Goal: Task Accomplishment & Management: Manage account settings

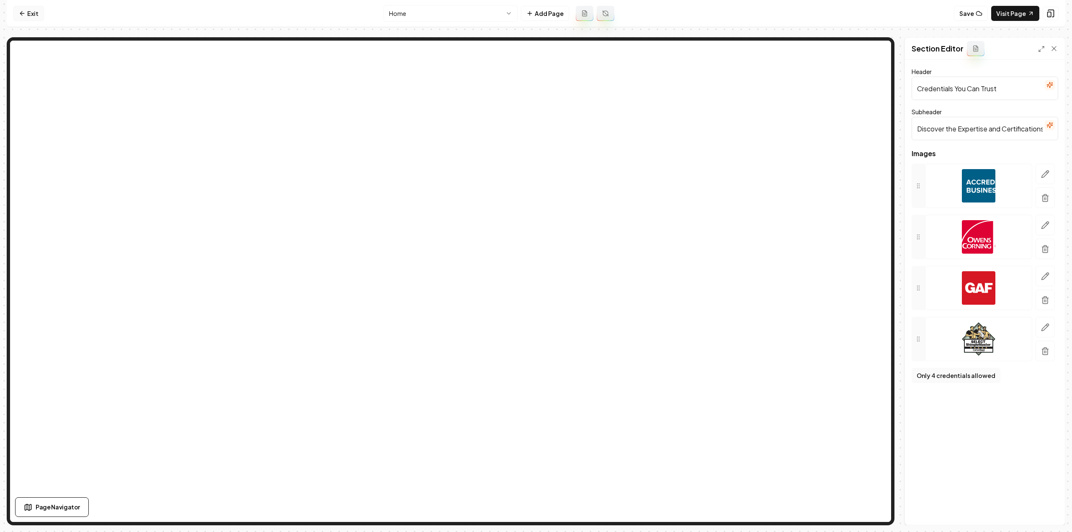
click at [37, 10] on link "Exit" at bounding box center [28, 13] width 31 height 15
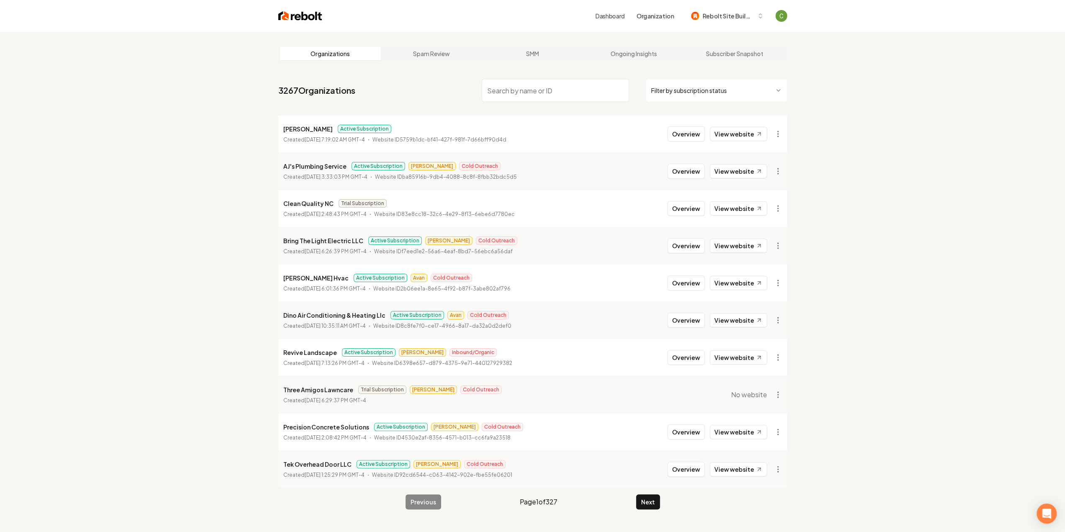
click at [513, 104] on nav "3267 Organizations Filter by subscription status" at bounding box center [532, 93] width 509 height 37
click at [512, 97] on input "search" at bounding box center [555, 90] width 147 height 23
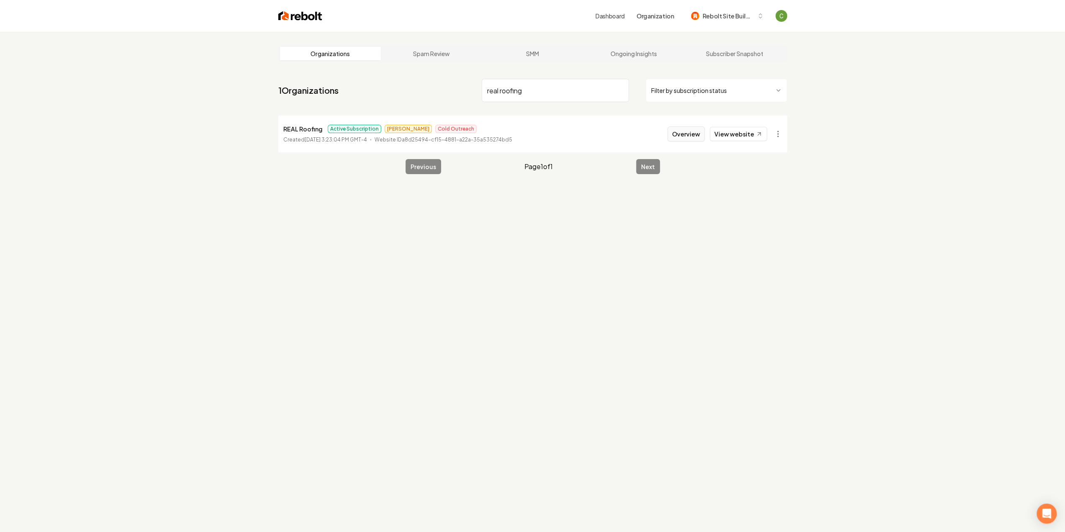
type input "real roofing"
click at [675, 130] on button "Overview" at bounding box center [686, 133] width 37 height 15
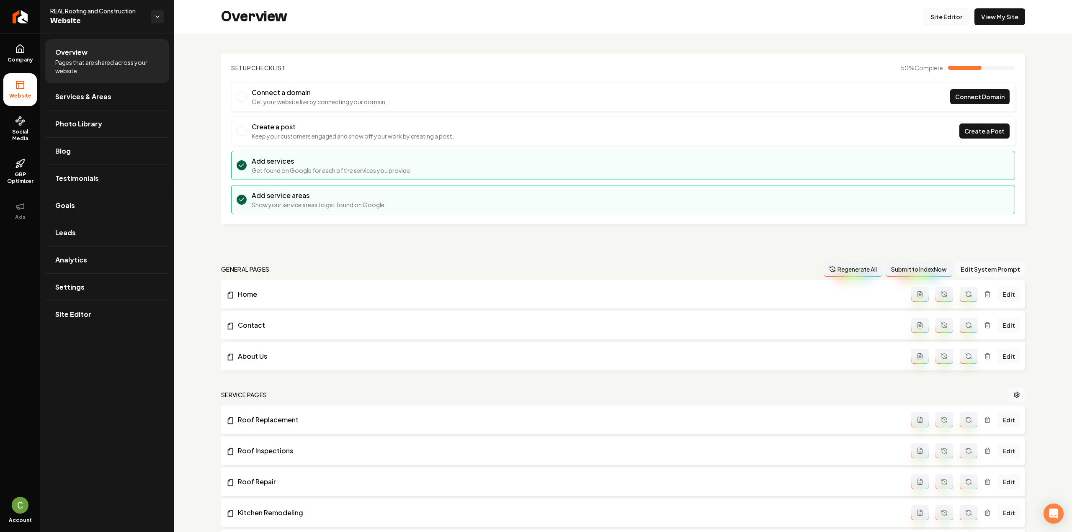
click at [931, 16] on link "Site Editor" at bounding box center [946, 16] width 46 height 17
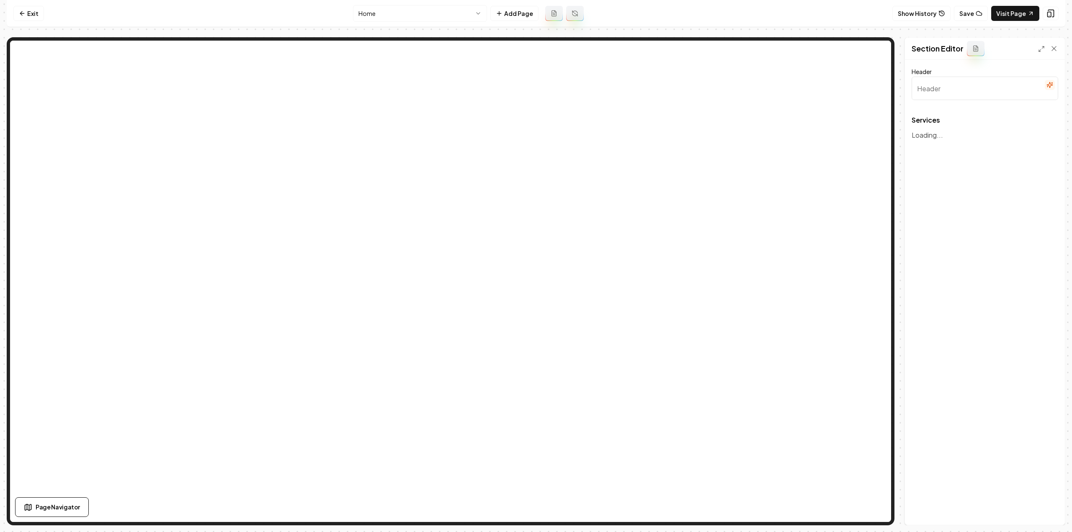
type input "Our Expert Roofing and Construction Services"
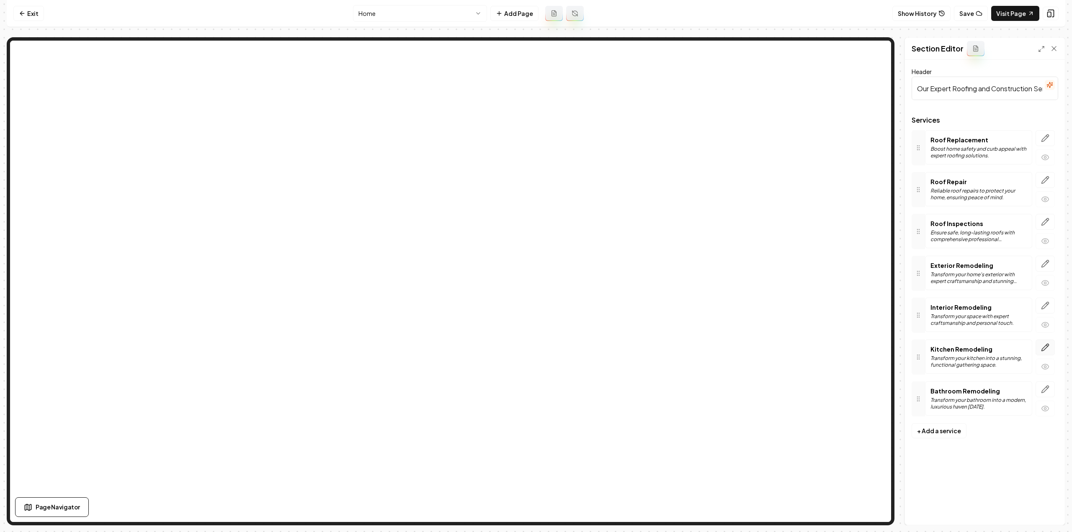
click at [1047, 350] on button "button" at bounding box center [1044, 347] width 19 height 16
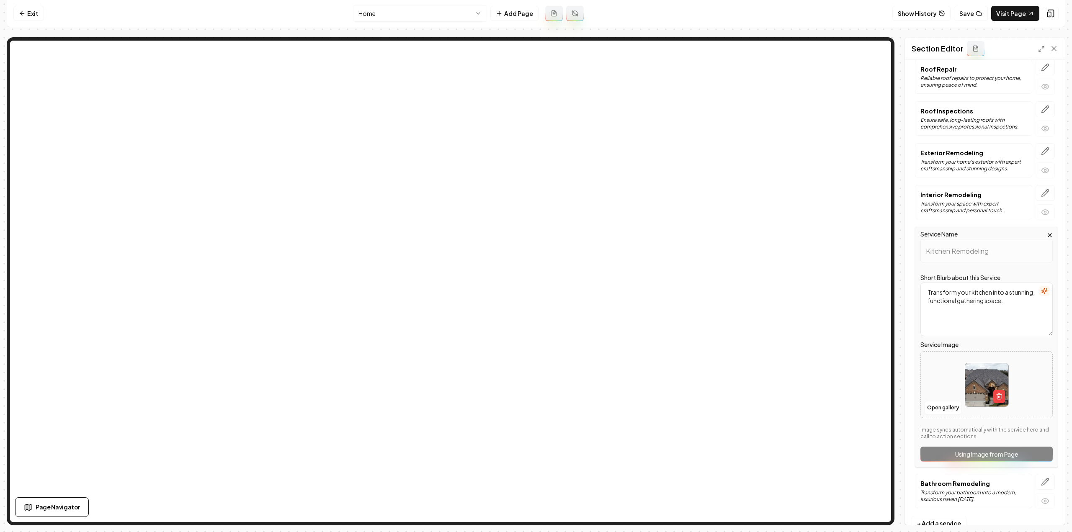
scroll to position [131, 0]
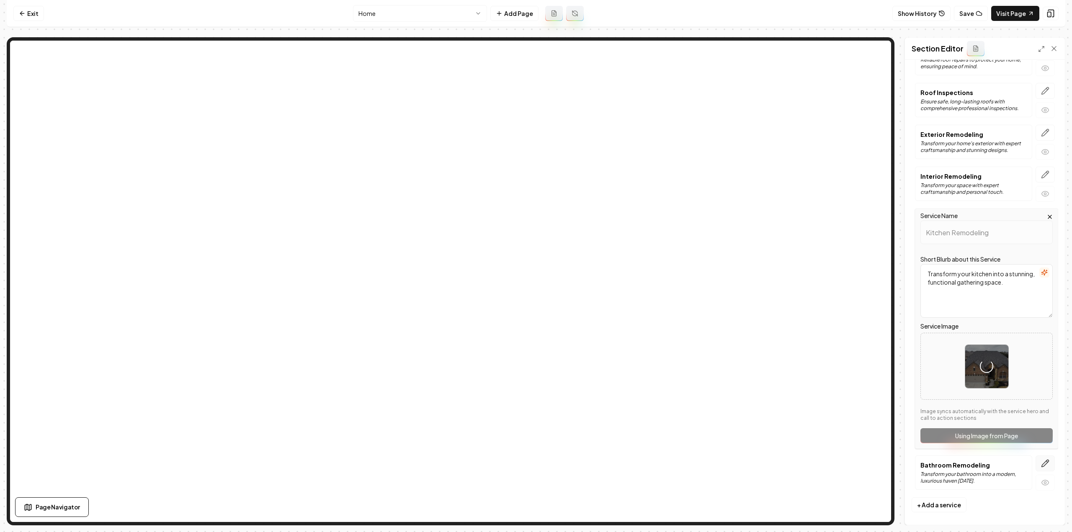
click at [1042, 460] on icon "button" at bounding box center [1045, 463] width 8 height 8
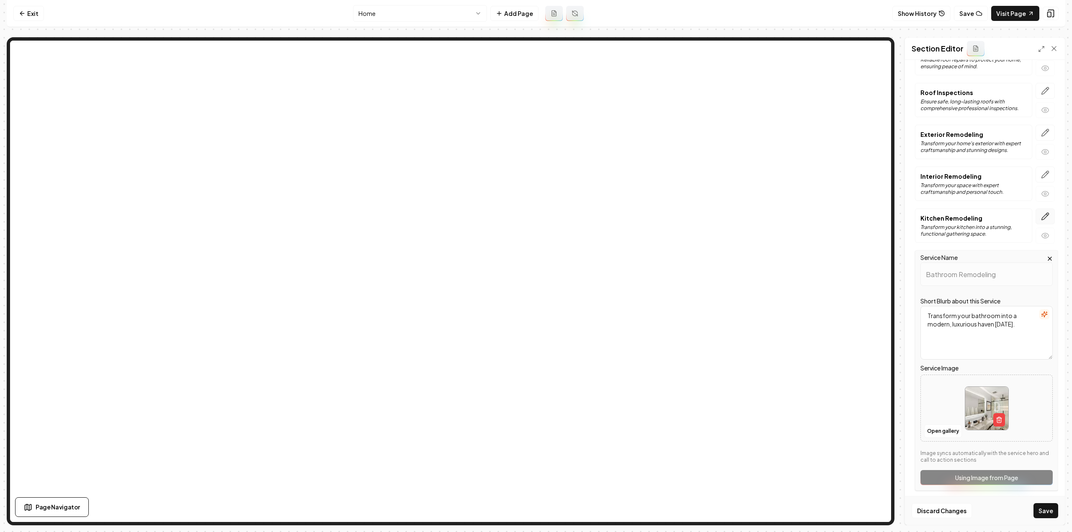
click at [1035, 212] on button "button" at bounding box center [1044, 216] width 19 height 16
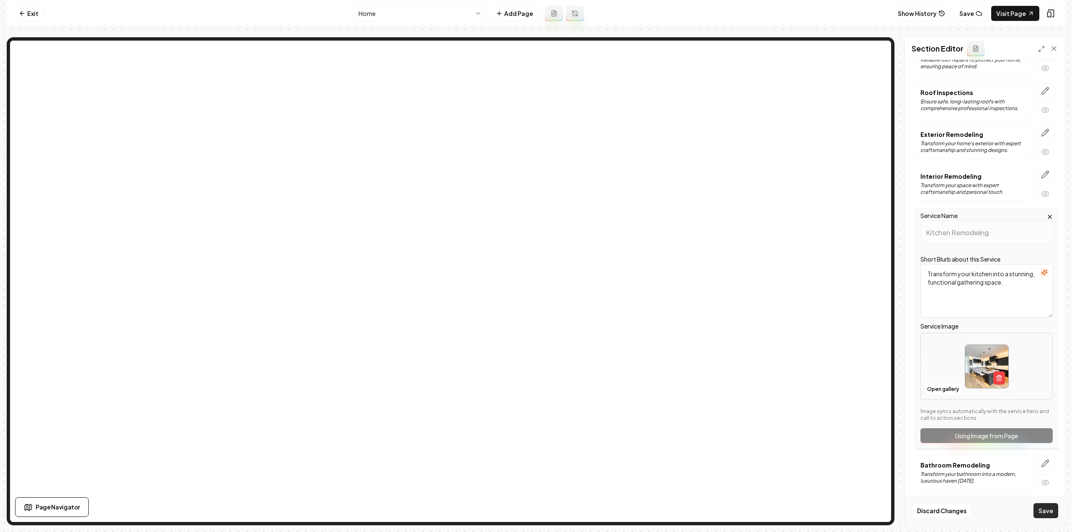
click at [1042, 514] on button "Save" at bounding box center [1045, 510] width 25 height 15
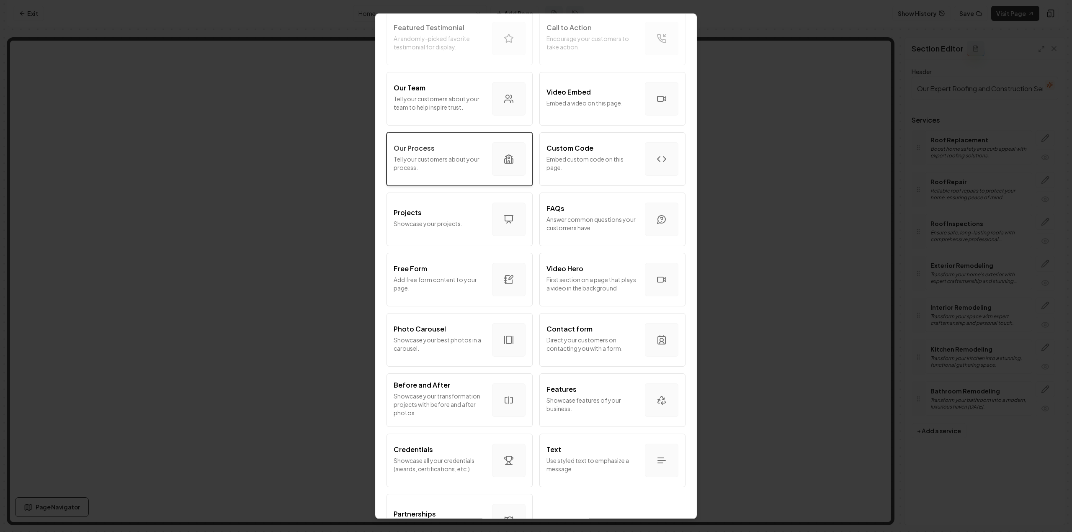
scroll to position [283, 0]
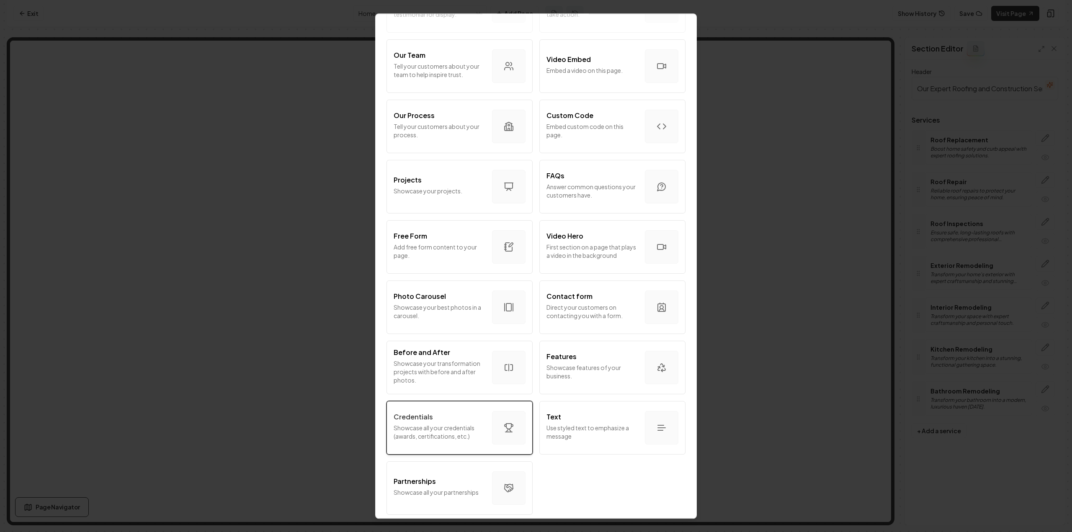
click at [495, 438] on div "button" at bounding box center [508, 427] width 33 height 33
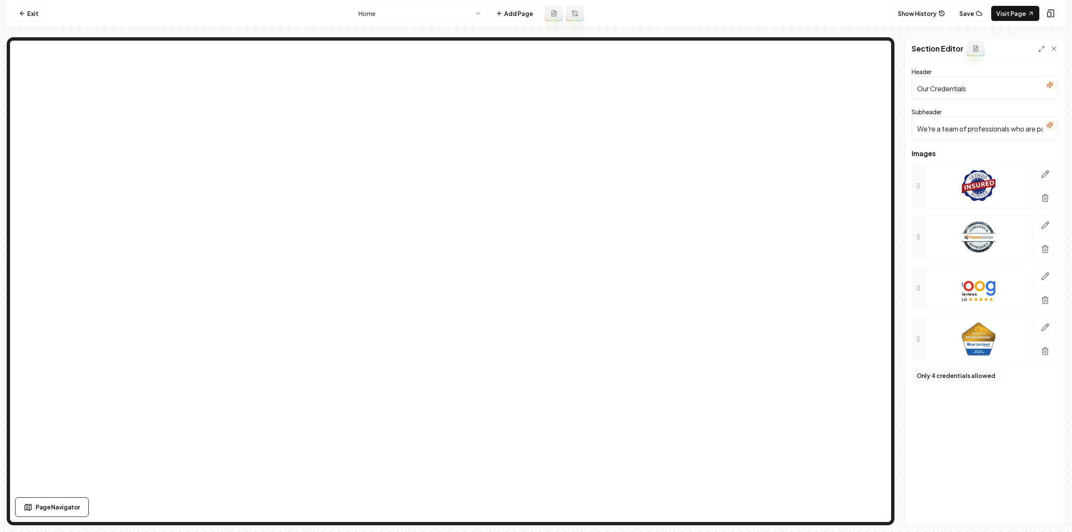
click at [1025, 133] on input "We're a team of professionals who are passionate about what we do." at bounding box center [984, 128] width 147 height 23
click at [971, 90] on input "Our Credentials" at bounding box center [984, 88] width 147 height 23
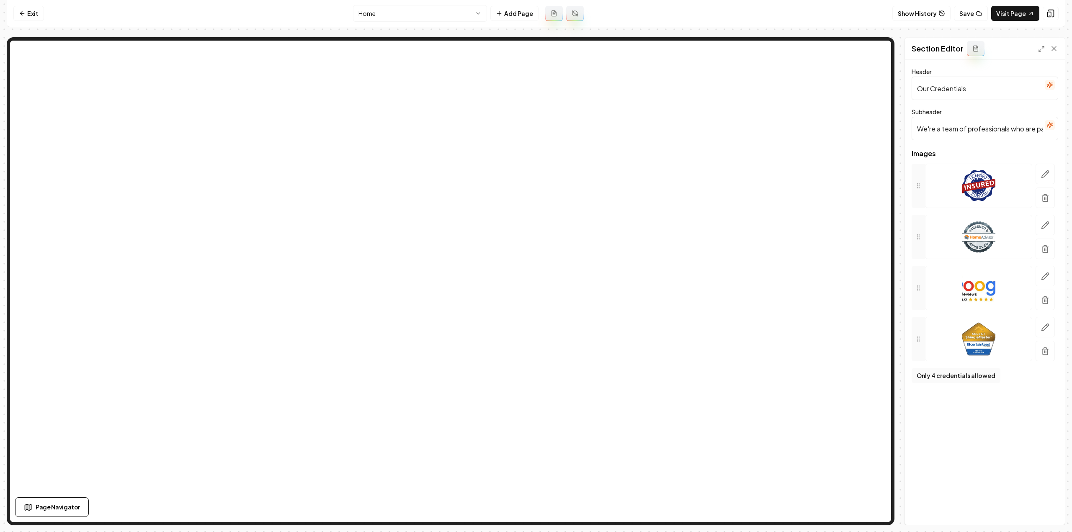
click at [971, 90] on input "Our Credentials" at bounding box center [984, 88] width 147 height 23
type input "a"
type input "A+"
click at [962, 119] on input "We're a team of professionals who are passionate about what we do." at bounding box center [984, 128] width 147 height 23
click at [960, 121] on input "We're a team of professionals who are passionate about what we do." at bounding box center [984, 128] width 147 height 23
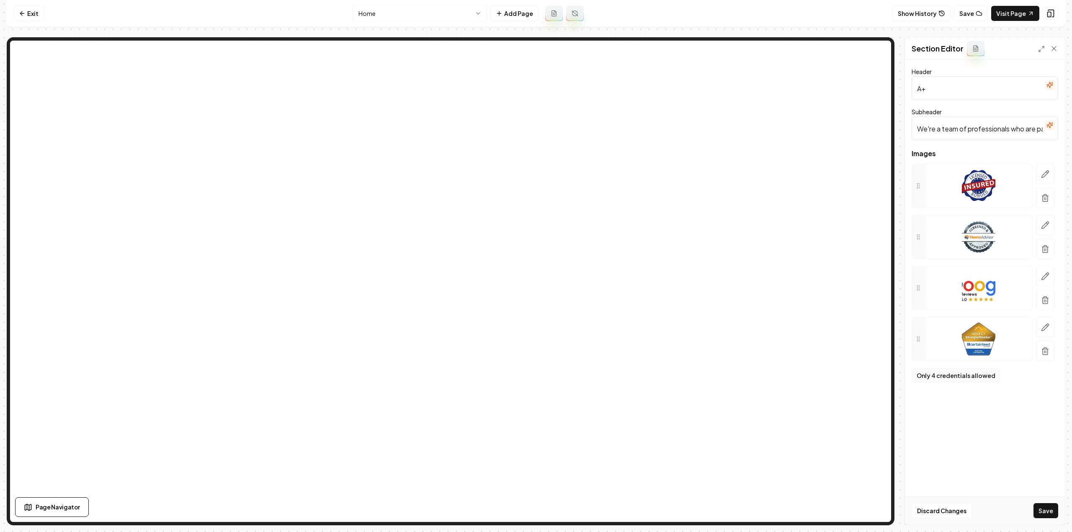
click at [960, 121] on input "We're a team of professionals who are passionate about what we do." at bounding box center [984, 128] width 147 height 23
paste input "A+ Rated by BBB"
drag, startPoint x: 928, startPoint y: 128, endPoint x: 902, endPoint y: 128, distance: 26.0
click at [902, 128] on div "Section Editor Header A+ Subheader A+ Rated by BBB Images To pick up a draggabl…" at bounding box center [536, 281] width 1058 height 488
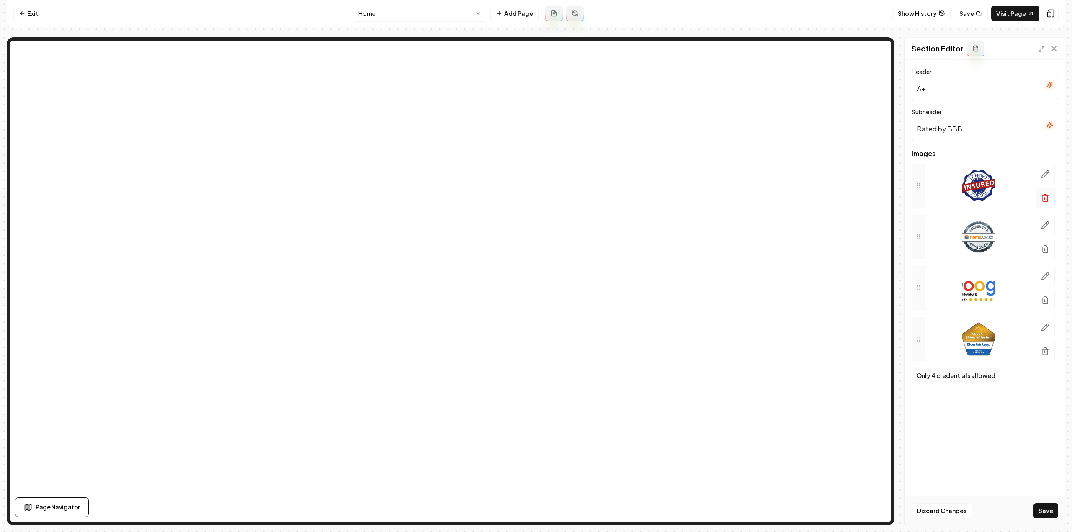
type input "Rated by BBB"
click at [1046, 201] on icon "button" at bounding box center [1045, 198] width 8 height 8
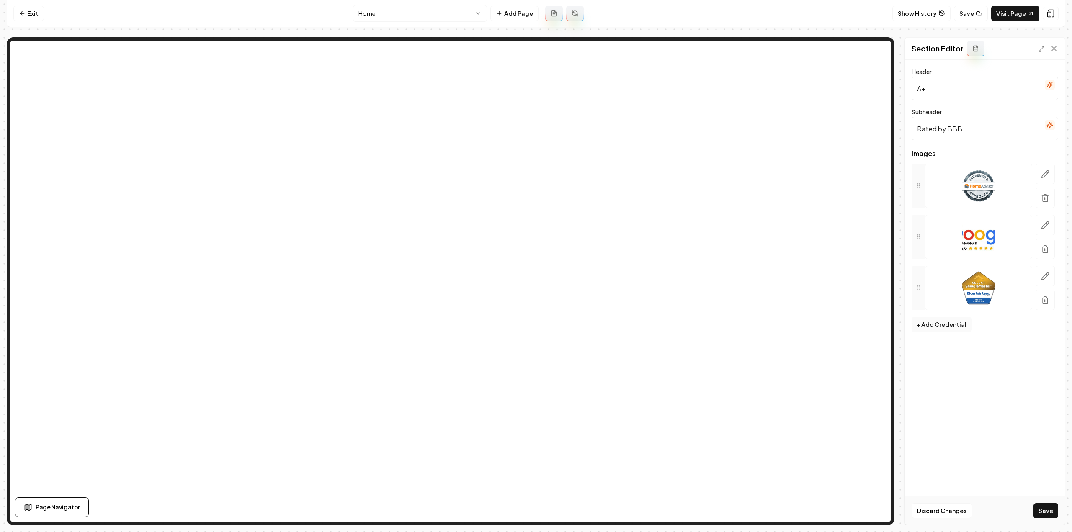
click at [1046, 201] on icon "button" at bounding box center [1045, 198] width 8 height 8
click at [1042, 199] on icon "button" at bounding box center [1044, 198] width 5 height 5
click at [1045, 184] on icon "button" at bounding box center [1045, 186] width 7 height 7
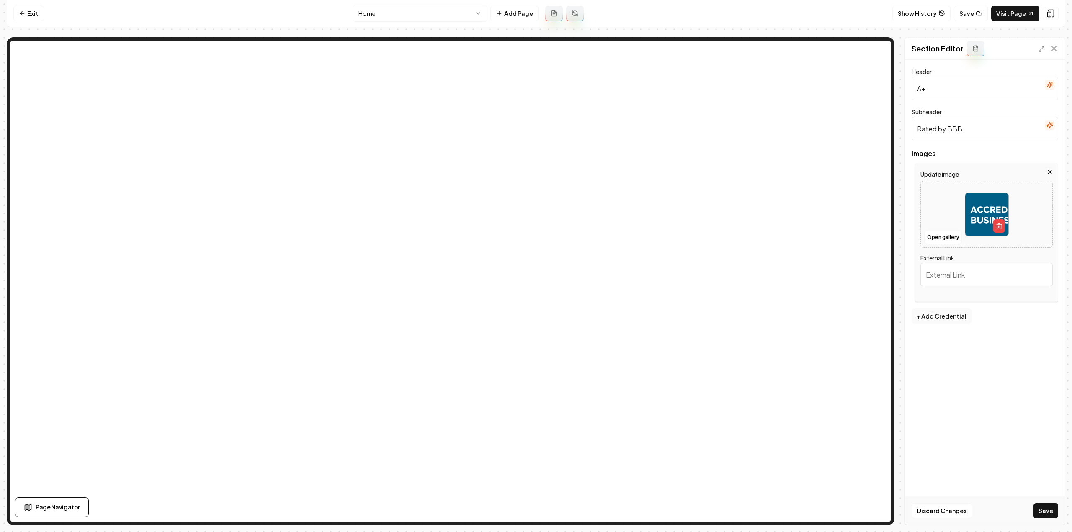
click at [973, 286] on div "Update image Open gallery External Link" at bounding box center [986, 233] width 143 height 138
click at [977, 272] on input "External Link" at bounding box center [986, 274] width 132 height 23
paste input "https://www.bbb.org/us/tx/austin/profile/roofing-contractors/real-roofing-and-c…"
type input "https://www.bbb.org/us/tx/austin/profile/roofing-contractors/real-roofing-and-c…"
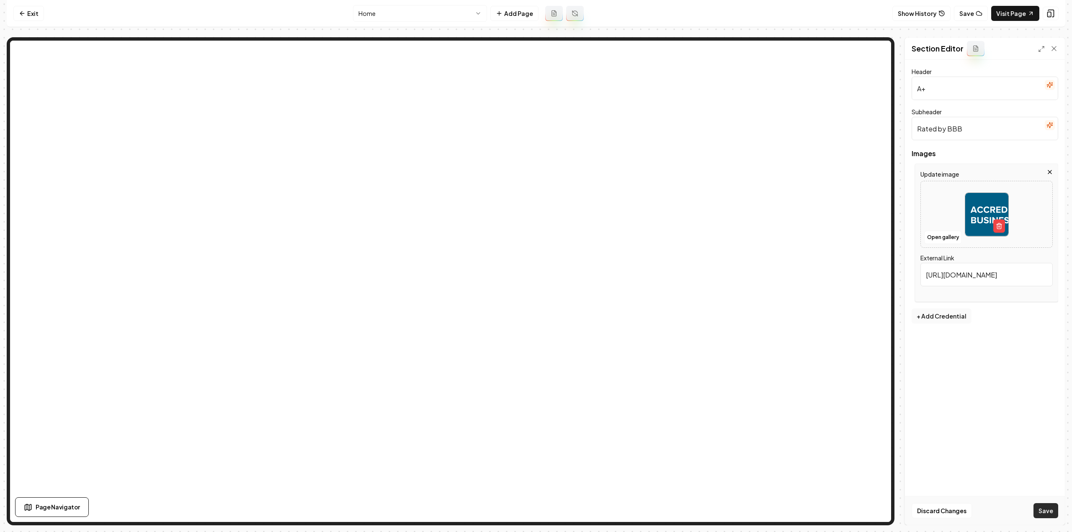
click at [1039, 508] on button "Save" at bounding box center [1045, 510] width 25 height 15
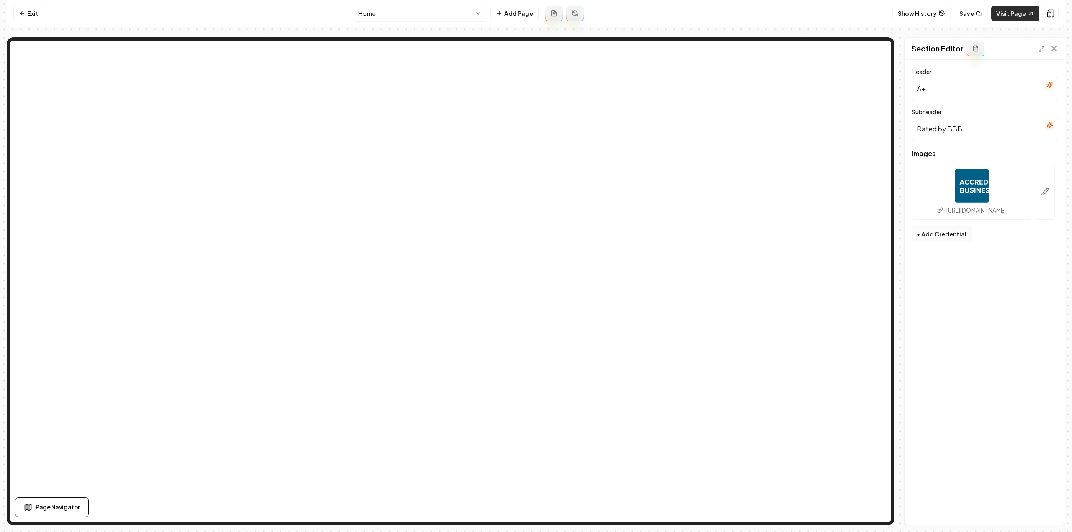
click at [1010, 15] on link "Visit Page" at bounding box center [1015, 13] width 48 height 15
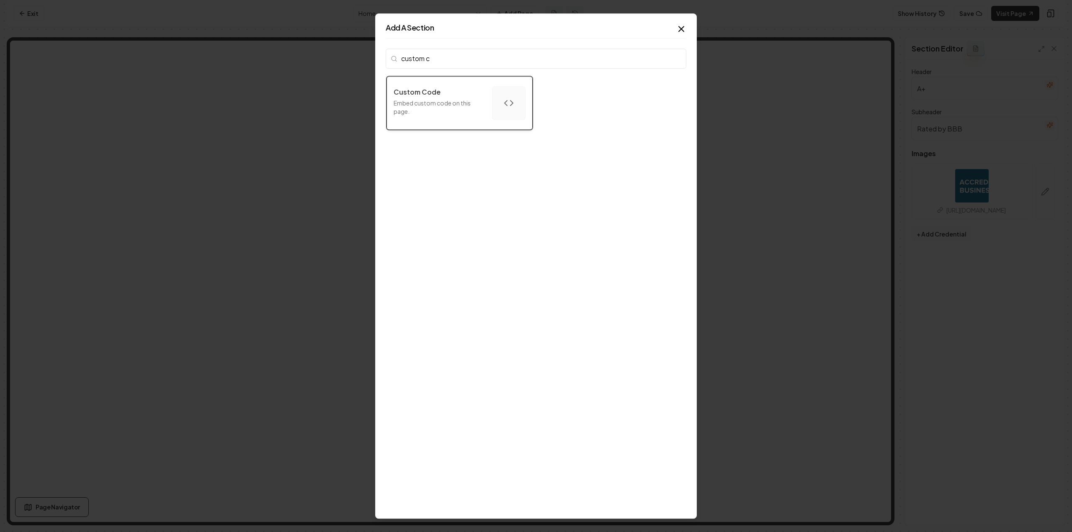
type input "custom c"
click at [431, 120] on button "Custom Code Embed custom code on this page." at bounding box center [459, 103] width 146 height 54
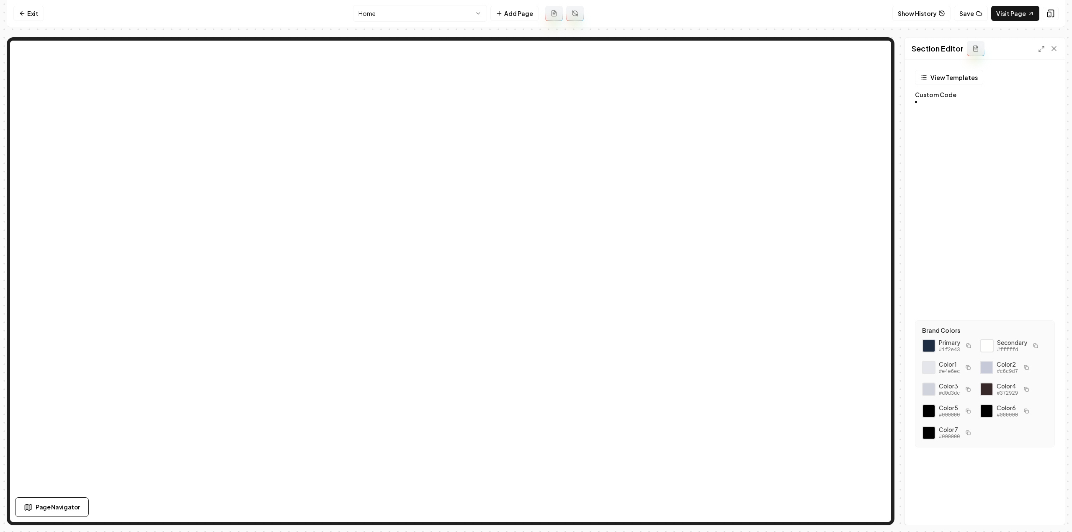
click at [960, 109] on div at bounding box center [950, 105] width 19 height 8
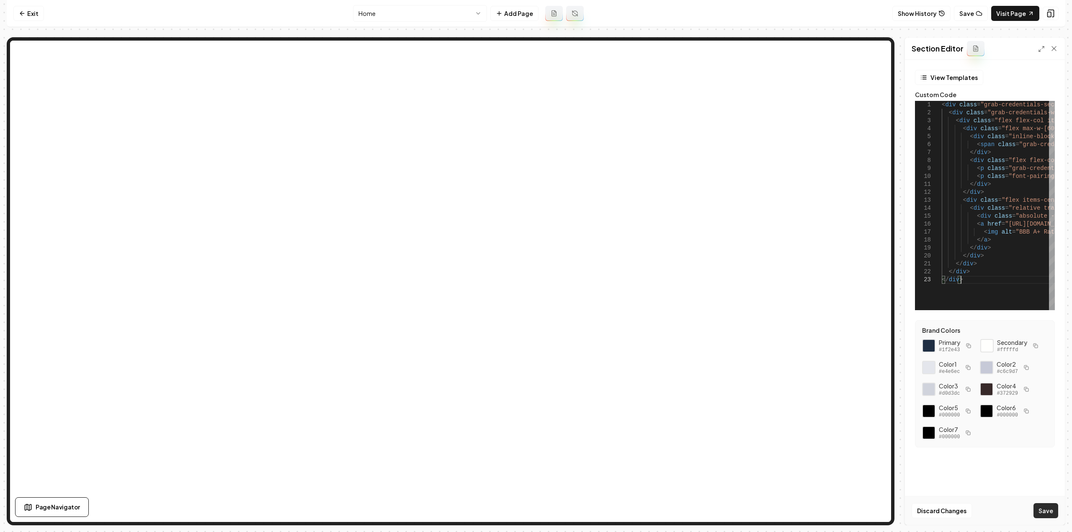
click at [1047, 515] on button "Save" at bounding box center [1045, 510] width 25 height 15
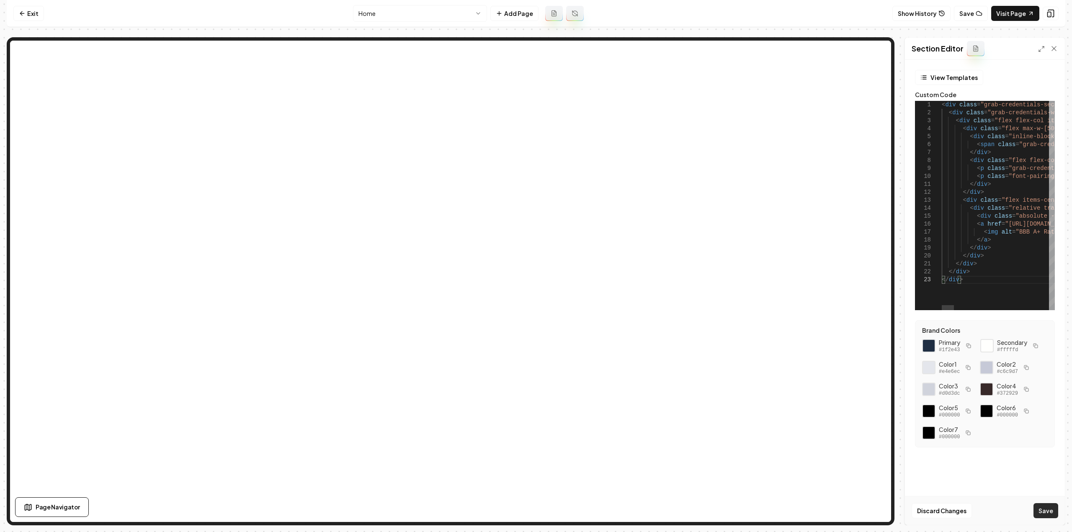
click at [1043, 511] on button "Save" at bounding box center [1045, 510] width 25 height 15
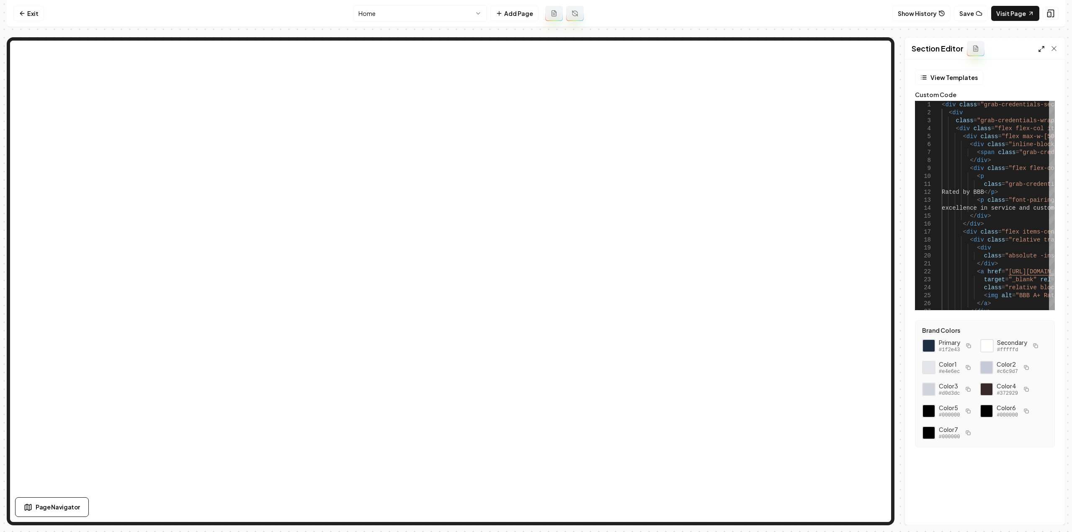
click at [1042, 51] on icon at bounding box center [1041, 49] width 7 height 7
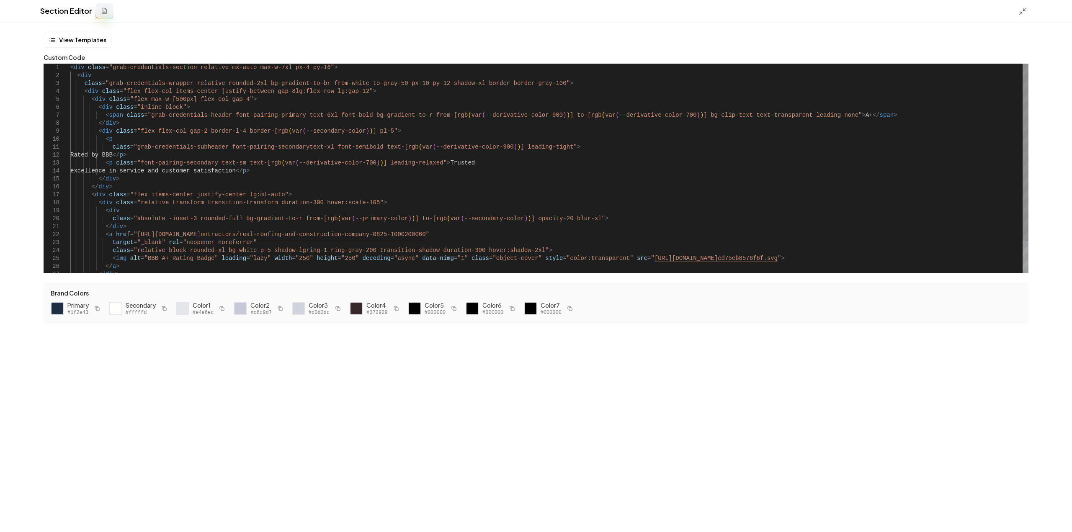
click at [460, 223] on div "< span class = "grab-credentials-header font-pairing-primary text -6xl font-bol…" at bounding box center [549, 190] width 958 height 252
click at [425, 189] on div "< span class = "grab-credentials-header font-pairing-primary text -6xl font-bol…" at bounding box center [549, 187] width 958 height 247
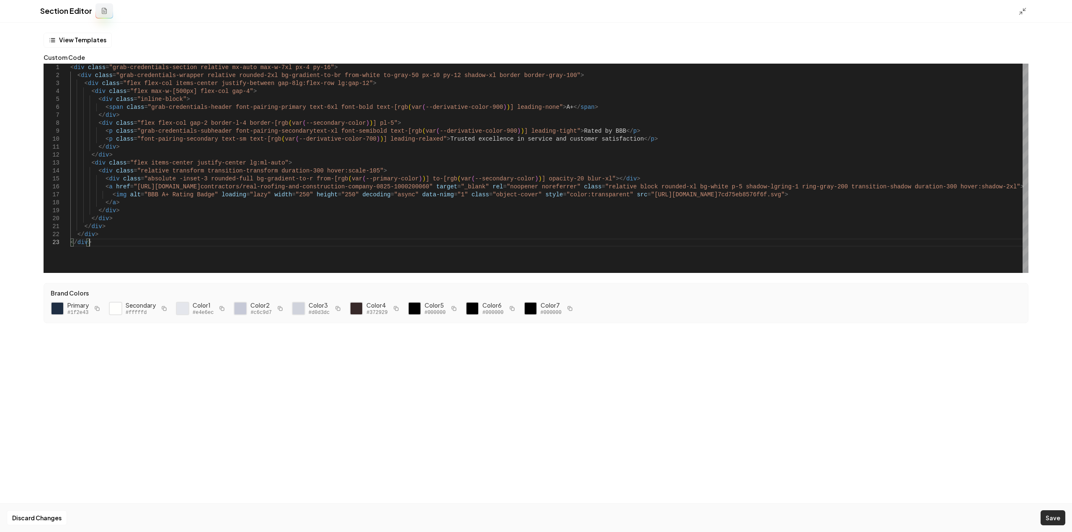
click at [1057, 518] on button "Save" at bounding box center [1052, 517] width 25 height 15
type textarea "******"
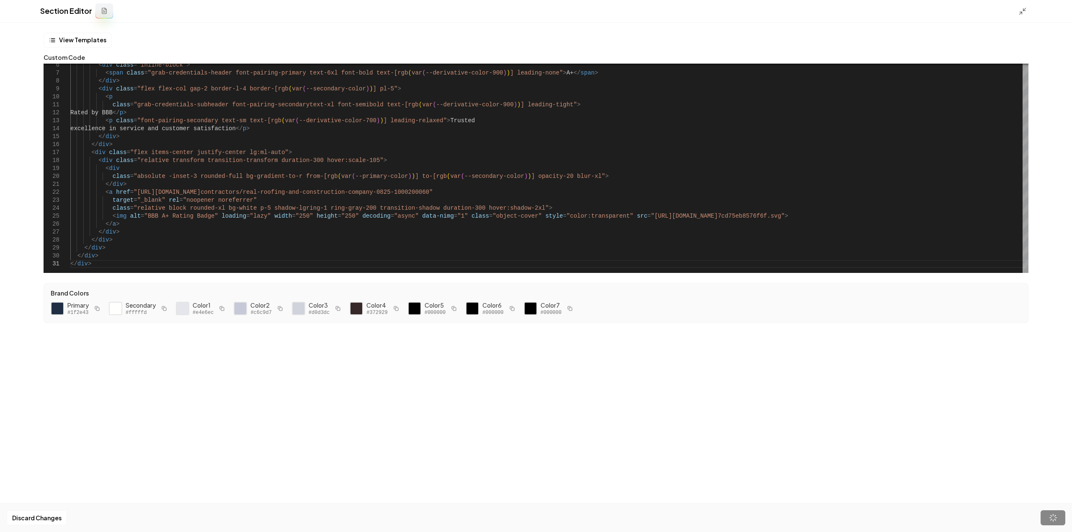
click at [1026, 12] on div at bounding box center [1024, 10] width 13 height 9
click at [1019, 10] on icon at bounding box center [1022, 11] width 8 height 8
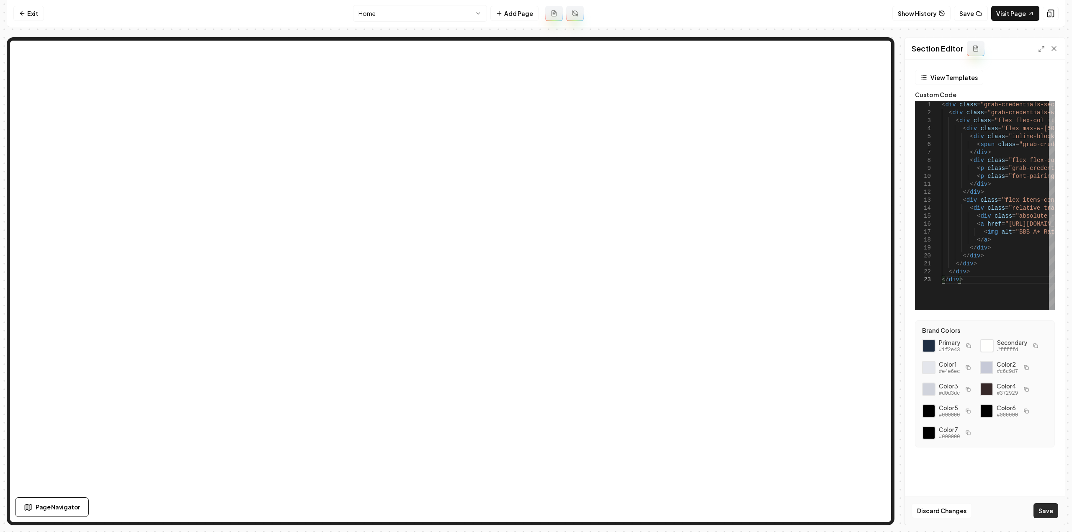
click at [1041, 517] on button "Save" at bounding box center [1045, 510] width 25 height 15
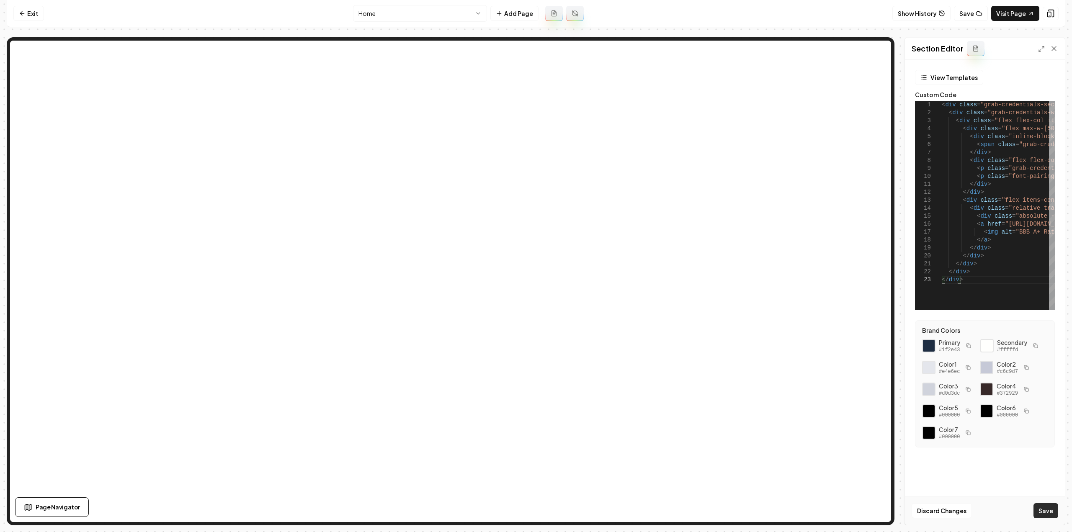
click at [1048, 515] on button "Save" at bounding box center [1045, 510] width 25 height 15
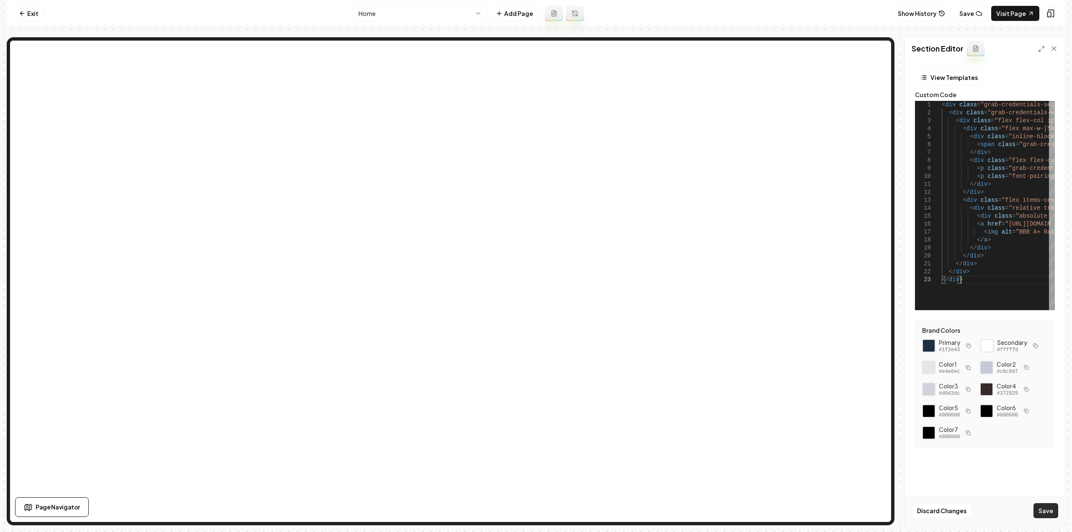
click at [1057, 513] on button "Save" at bounding box center [1045, 510] width 25 height 15
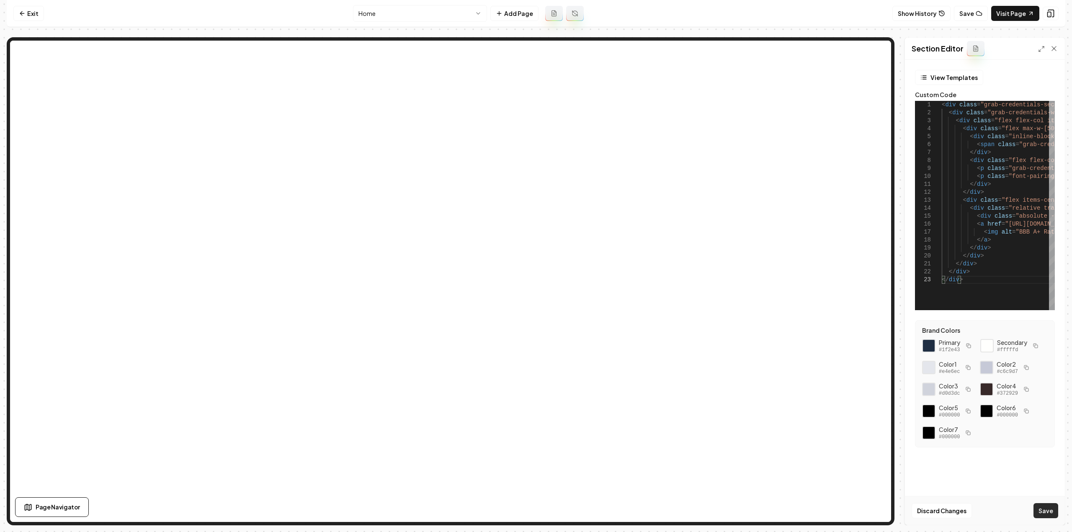
click at [1042, 505] on button "Save" at bounding box center [1045, 510] width 25 height 15
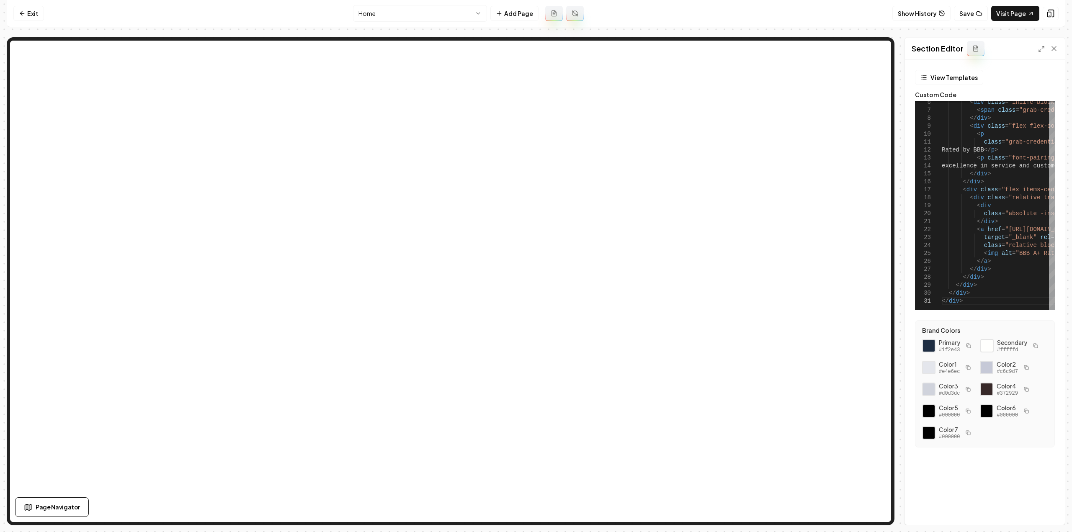
click at [1065, 229] on div "Computer Required This feature is only available on a computer. Please switch t…" at bounding box center [536, 266] width 1072 height 532
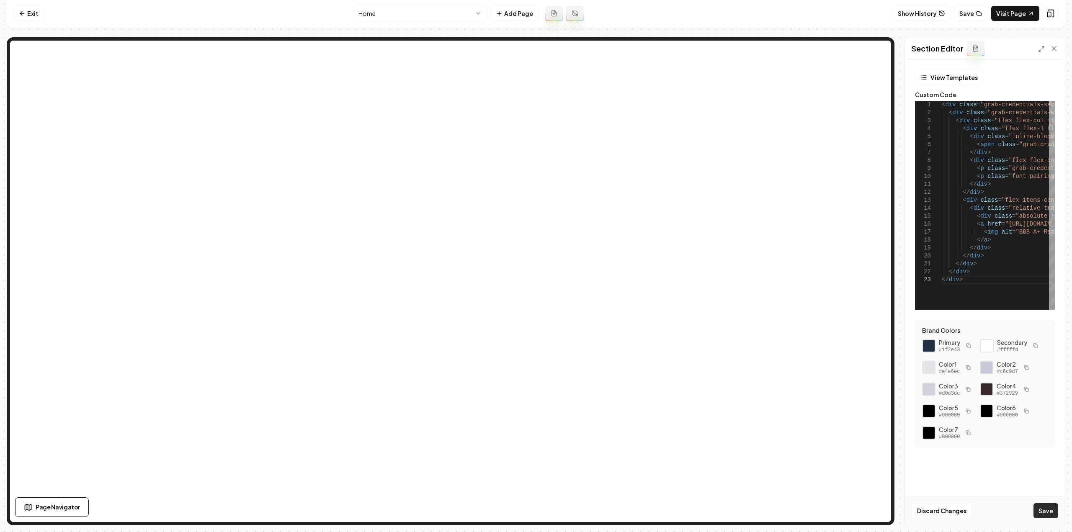
click at [1046, 509] on button "Save" at bounding box center [1045, 510] width 25 height 15
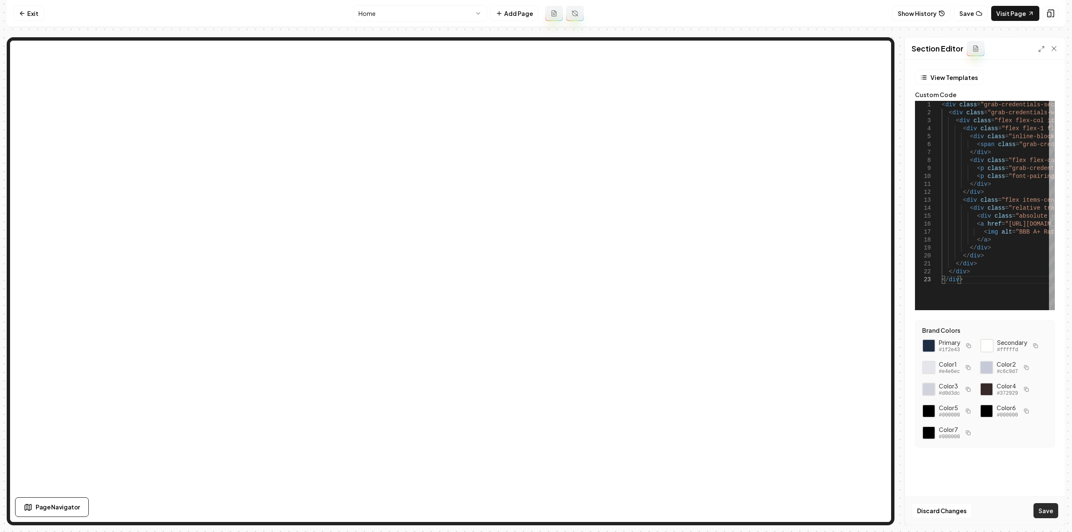
click at [1048, 509] on button "Save" at bounding box center [1045, 510] width 25 height 15
type textarea "**********"
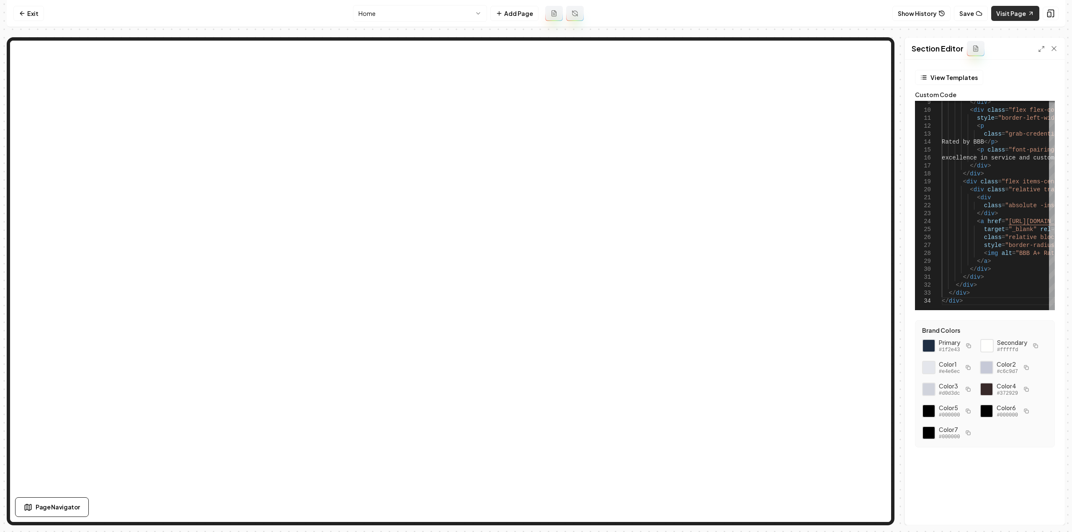
click at [1013, 15] on link "Visit Page" at bounding box center [1015, 13] width 48 height 15
click at [1039, 47] on icon at bounding box center [1041, 49] width 7 height 7
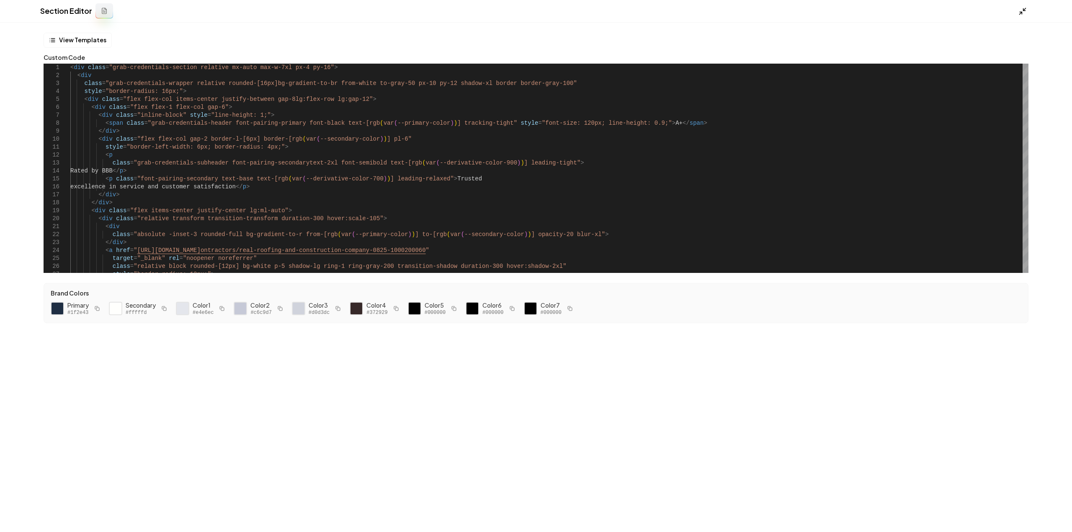
click at [1023, 10] on line at bounding box center [1024, 9] width 3 height 3
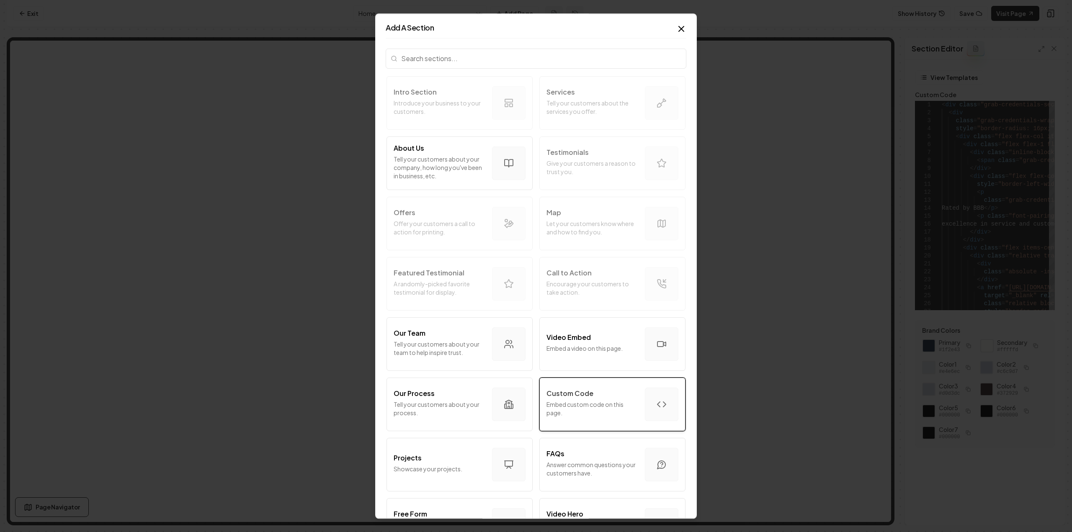
click at [564, 394] on p "Custom Code" at bounding box center [569, 393] width 47 height 10
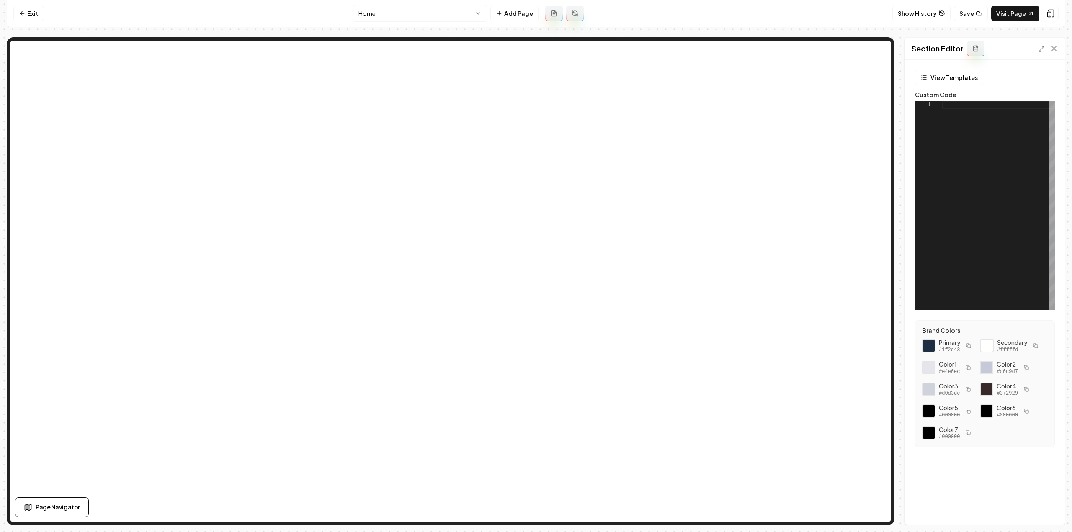
click at [1000, 199] on div at bounding box center [997, 205] width 113 height 209
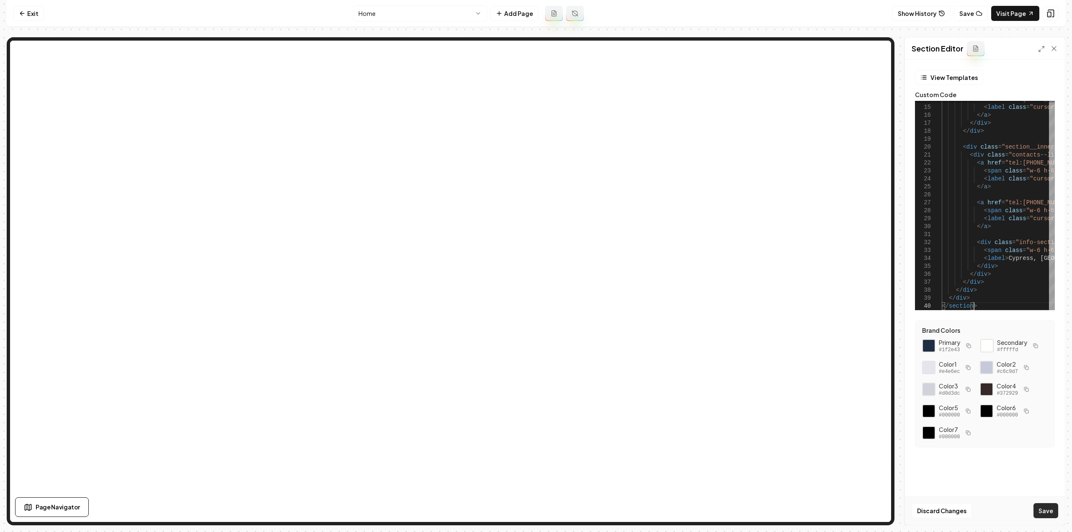
click at [1042, 512] on button "Save" at bounding box center [1045, 510] width 25 height 15
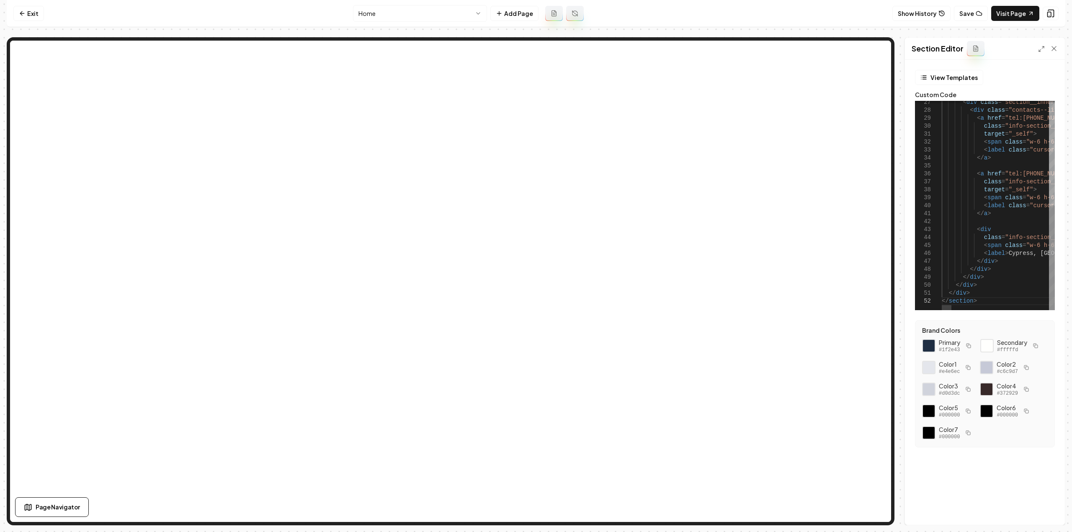
click at [1040, 509] on button "Save" at bounding box center [1045, 510] width 25 height 15
click at [1021, 314] on form "View Templates Custom Code 40 43 44 47 48 49 53 54 55 57 41 42 51 52 56 38 39 4…" at bounding box center [984, 269] width 147 height 398
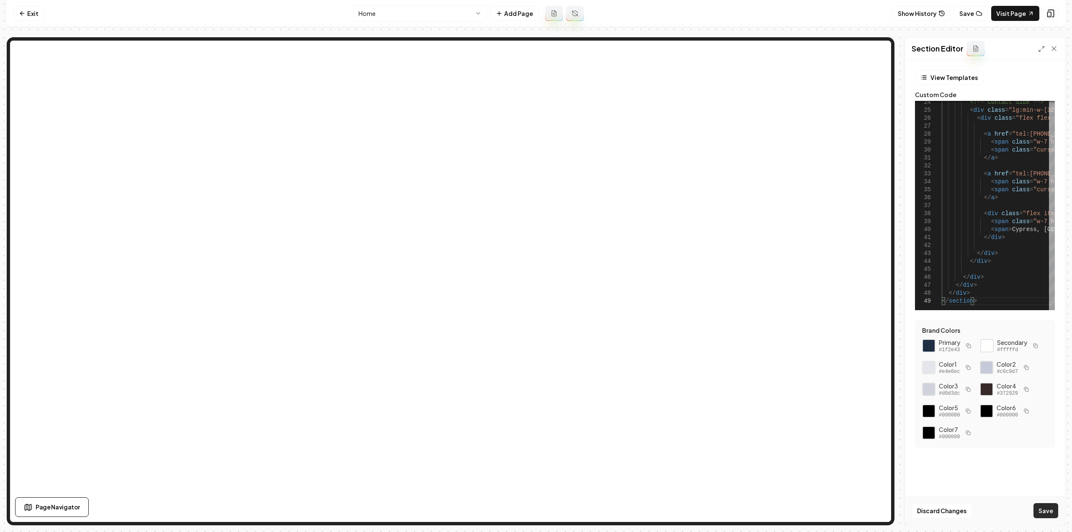
click at [1051, 504] on button "Save" at bounding box center [1045, 510] width 25 height 15
click at [1042, 509] on button "Save" at bounding box center [1045, 510] width 25 height 15
click at [1024, 17] on link "Visit Page" at bounding box center [1015, 13] width 48 height 15
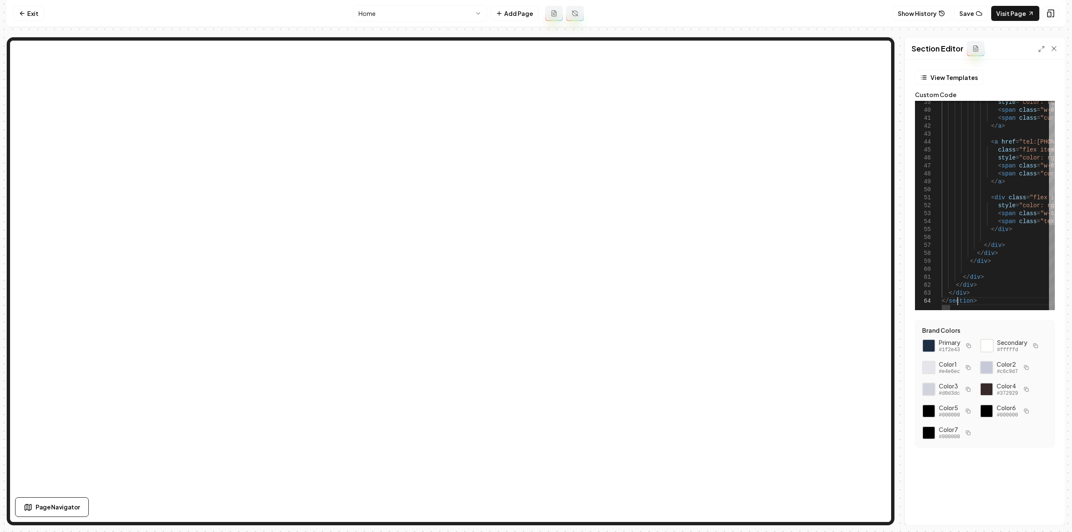
scroll to position [0, 0]
click at [1052, 509] on button "Save" at bounding box center [1045, 510] width 25 height 15
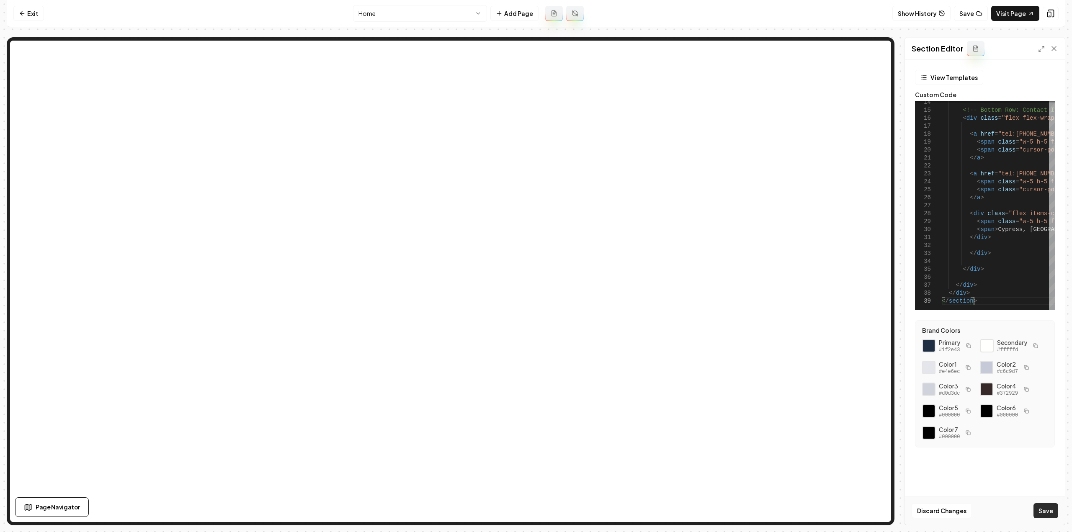
click at [1051, 516] on button "Save" at bounding box center [1045, 510] width 25 height 15
click at [1018, 9] on link "Visit Page" at bounding box center [1015, 13] width 48 height 15
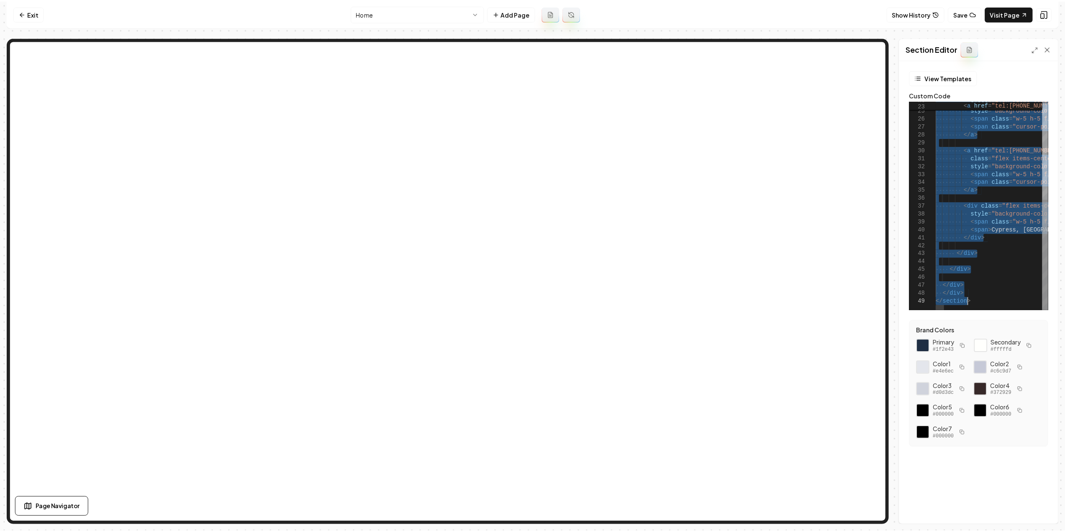
scroll to position [0, 0]
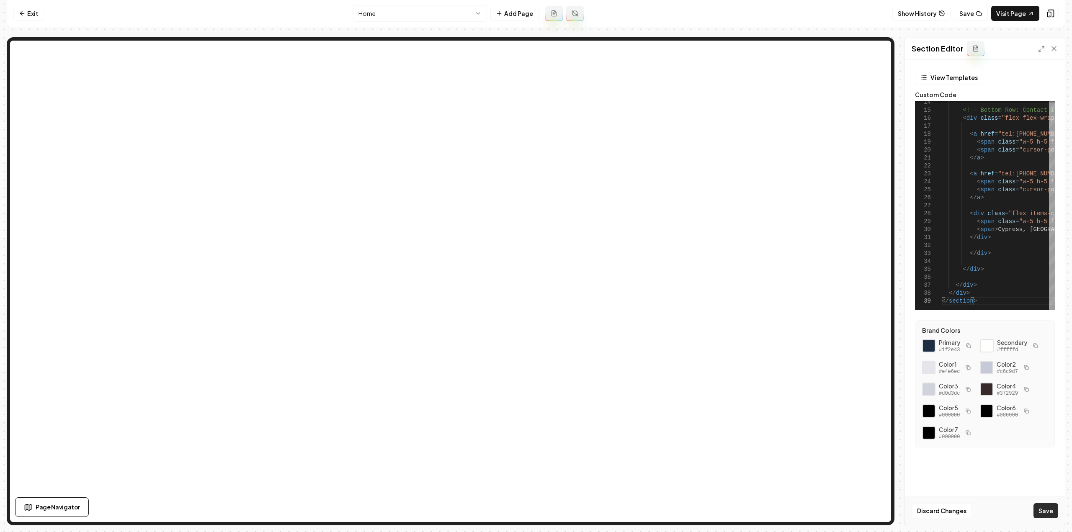
click at [1038, 510] on button "Save" at bounding box center [1045, 510] width 25 height 15
type textarea "**********"
click at [31, 3] on nav "Exit Home Add Page Show History Save Visit Page" at bounding box center [536, 13] width 1058 height 27
click at [29, 11] on link "Exit" at bounding box center [28, 13] width 31 height 15
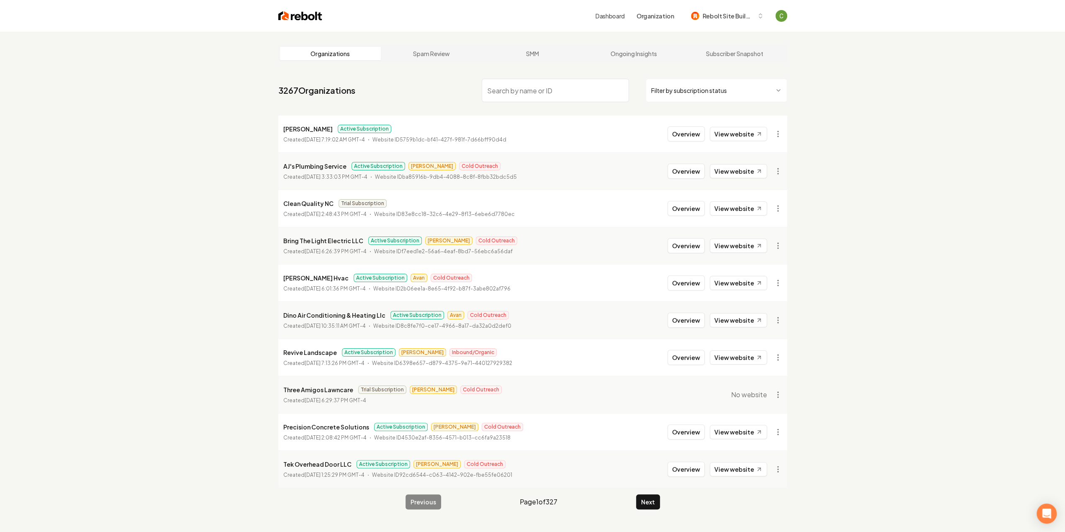
click at [2, 187] on div "Organizations Spam Review SMM Ongoing Insights Subscriber Snapshot 3267 Organiz…" at bounding box center [532, 298] width 1065 height 532
click at [502, 100] on input "search" at bounding box center [555, 90] width 147 height 23
type input "r"
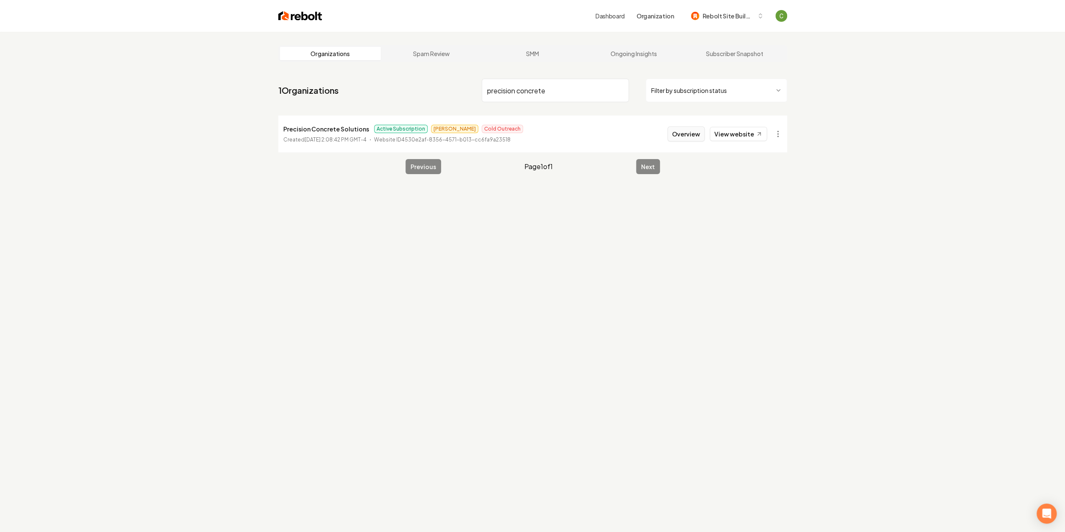
type input "precision concrete"
click at [687, 136] on button "Overview" at bounding box center [686, 133] width 37 height 15
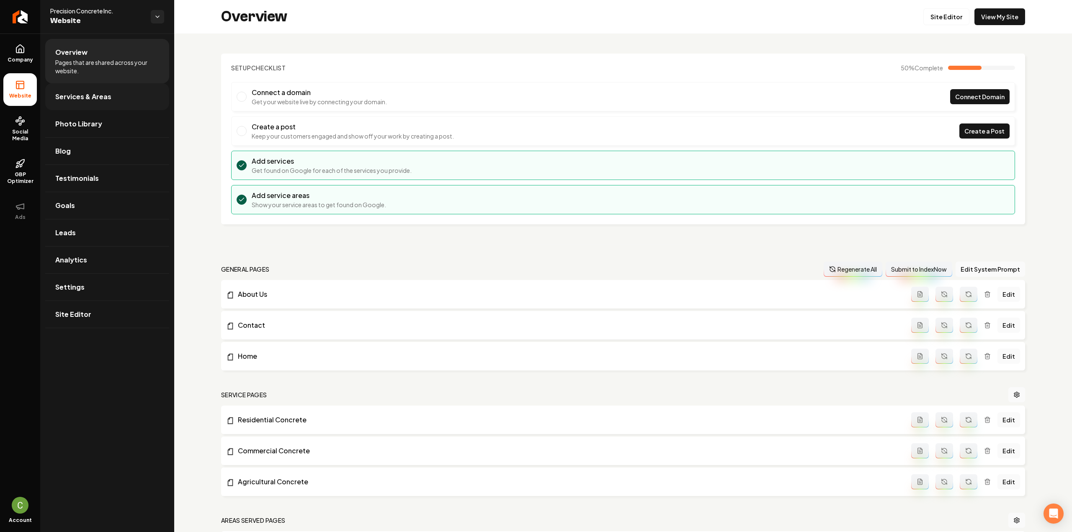
click at [96, 96] on span "Services & Areas" at bounding box center [83, 97] width 56 height 10
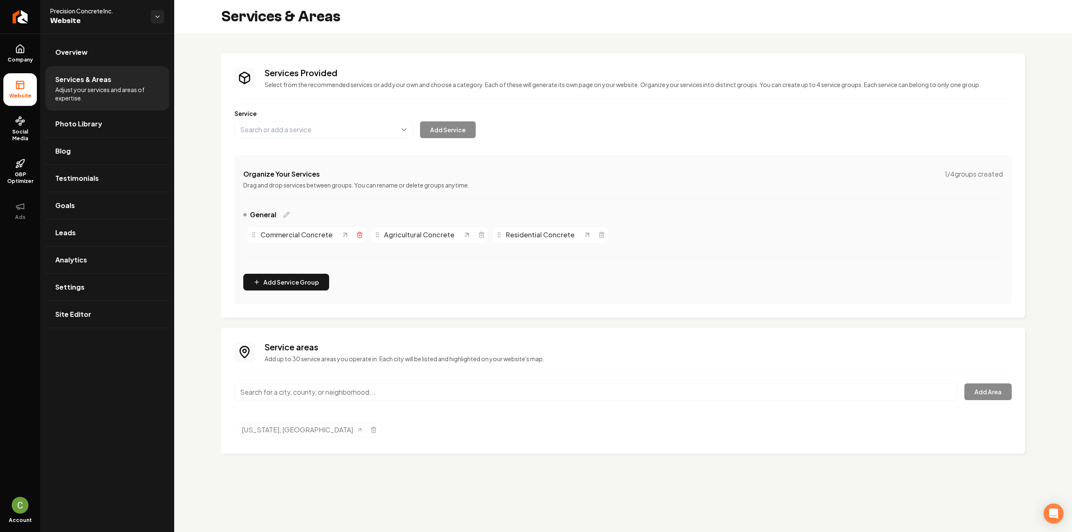
click at [357, 232] on icon "Main content area" at bounding box center [359, 234] width 7 height 7
click at [352, 231] on div "Main content area" at bounding box center [350, 235] width 22 height 8
click at [355, 232] on icon "Main content area" at bounding box center [358, 234] width 7 height 7
click at [286, 138] on div "Services Provided Select from the recommended services or add your own and choo…" at bounding box center [622, 185] width 777 height 237
click at [291, 130] on button "Main content area" at bounding box center [323, 130] width 179 height 18
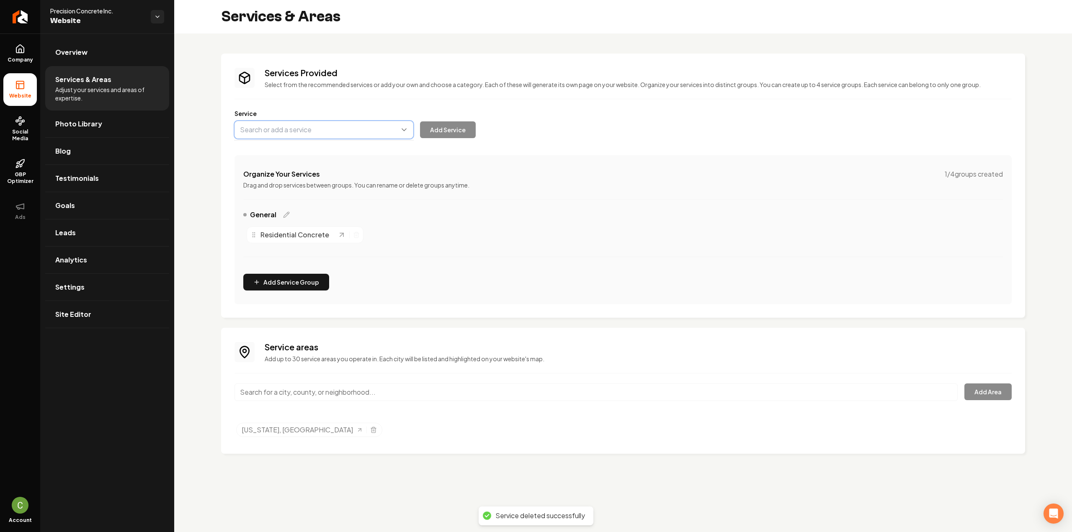
paste input "Garage Floor Installation & Finishing"
type input "Garage Floor Installation & Finishing"
click at [434, 133] on button "Add Service" at bounding box center [448, 129] width 56 height 17
click at [356, 235] on icon "Main content area" at bounding box center [356, 235] width 4 height 5
click at [285, 129] on button "Main content area" at bounding box center [323, 130] width 179 height 18
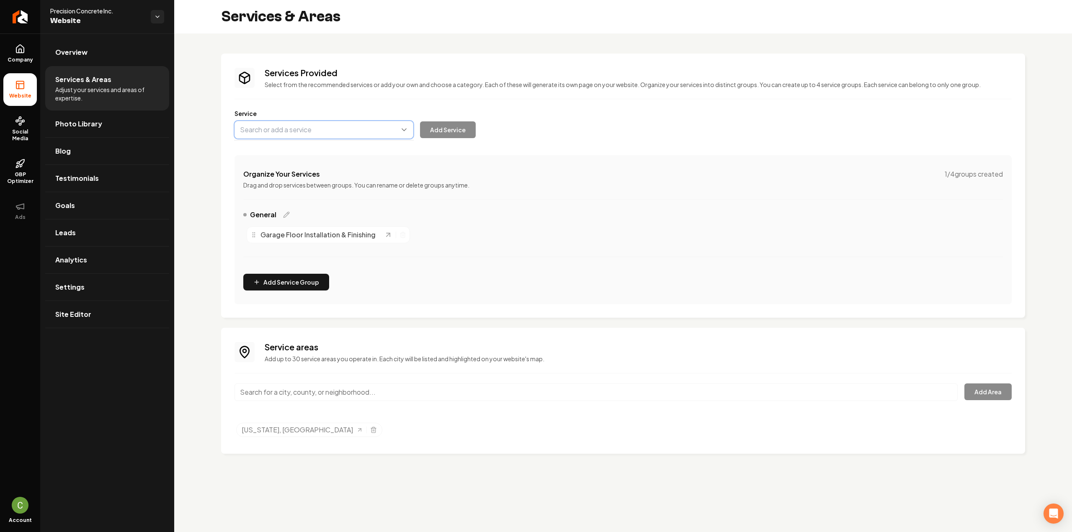
paste input "Shop Floor Concrete Services"
type input "Shop Floor Concrete Services"
click at [440, 135] on button "Add Service" at bounding box center [448, 129] width 56 height 17
click at [275, 125] on button "Main content area" at bounding box center [323, 130] width 179 height 18
paste input "Concrete Driveway Installation & Repair"
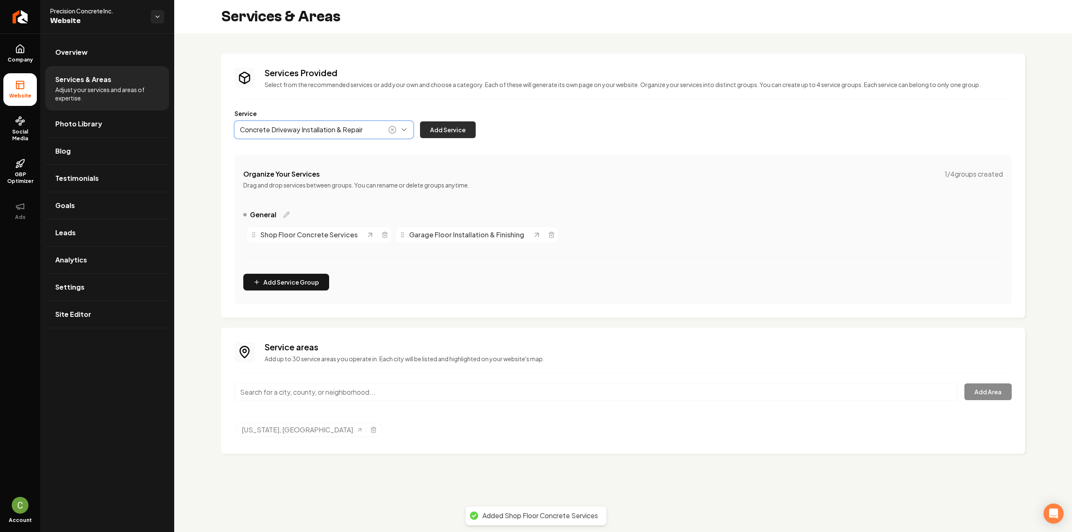
type input "Concrete Driveway Installation & Repair"
click at [446, 123] on button "Add Service" at bounding box center [448, 129] width 56 height 17
click at [261, 128] on button "Main content area" at bounding box center [323, 130] width 179 height 18
paste input "Patio Design & Concrete Installation"
type input "Patio Design & Concrete Installation"
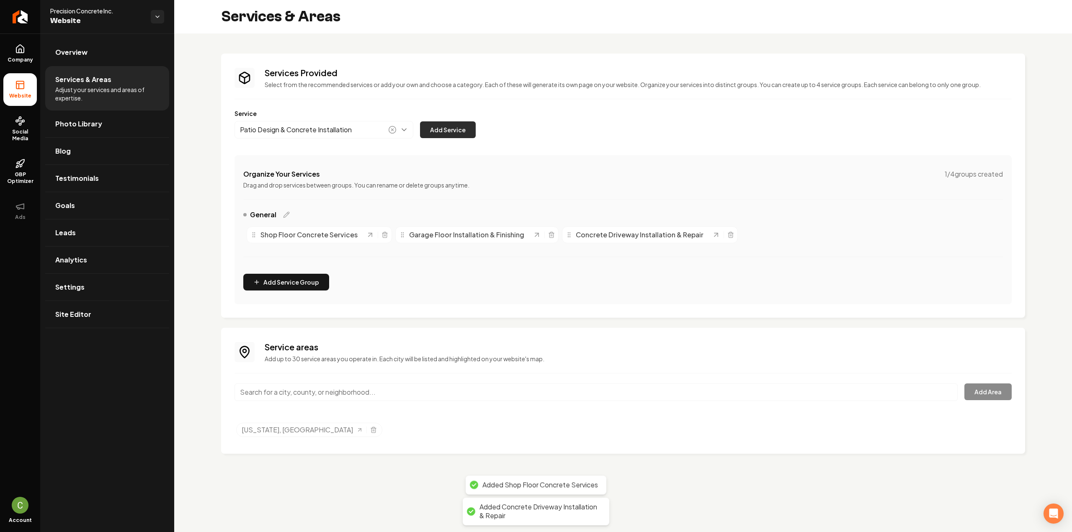
click at [454, 126] on button "Add Service" at bounding box center [448, 129] width 56 height 17
click at [314, 130] on button "Main content area" at bounding box center [323, 130] width 179 height 18
paste input "Concrete Sidewalk Installation & Repair"
type input "Concrete Sidewalk Installation & Repair"
click at [440, 131] on button "Add Service" at bounding box center [448, 129] width 56 height 17
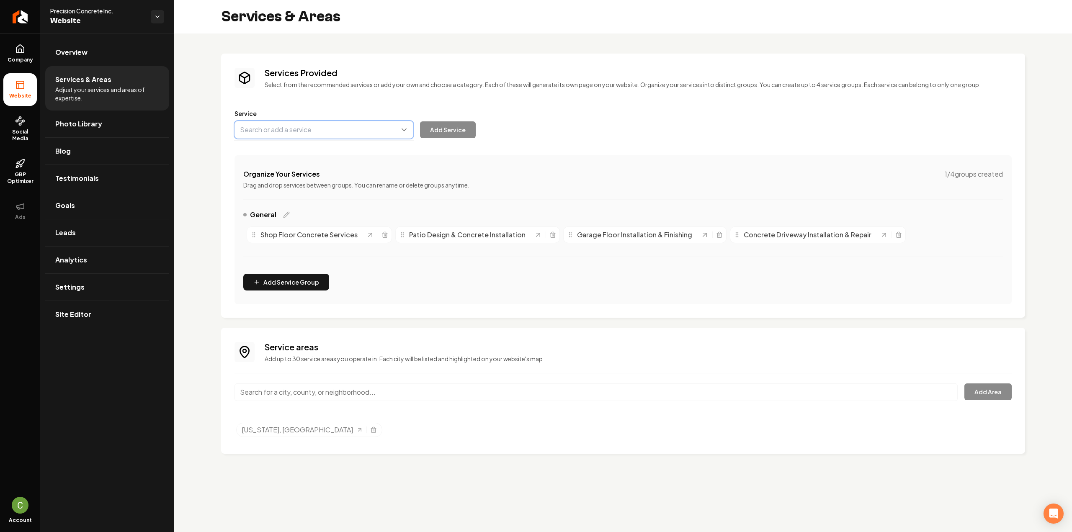
click at [336, 134] on button "Main content area" at bounding box center [323, 130] width 179 height 18
paste input "Concrete Foundations & Footings"
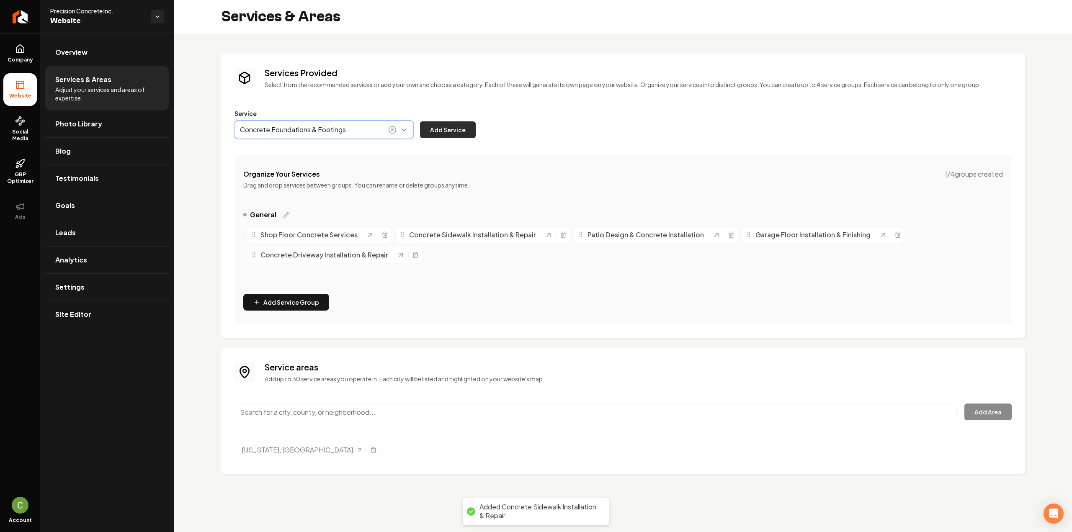
type input "Concrete Foundations & Footings"
click at [455, 131] on button "Add Service" at bounding box center [448, 129] width 56 height 17
click at [282, 137] on button "Main content area" at bounding box center [323, 130] width 179 height 18
paste input "Concrete Slab Installation"
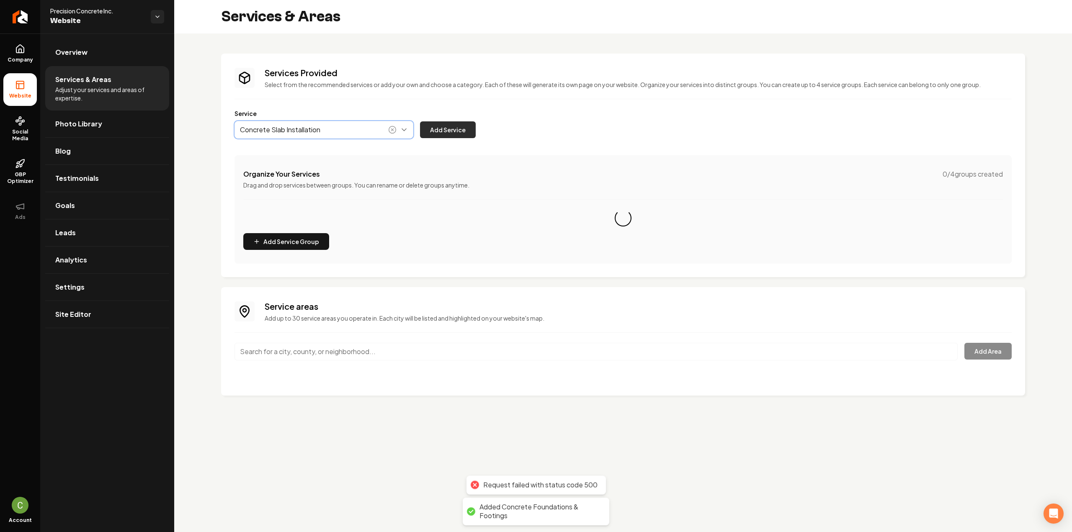
type input "Concrete Slab Installation"
click at [442, 121] on button "Add Service" at bounding box center [448, 129] width 56 height 17
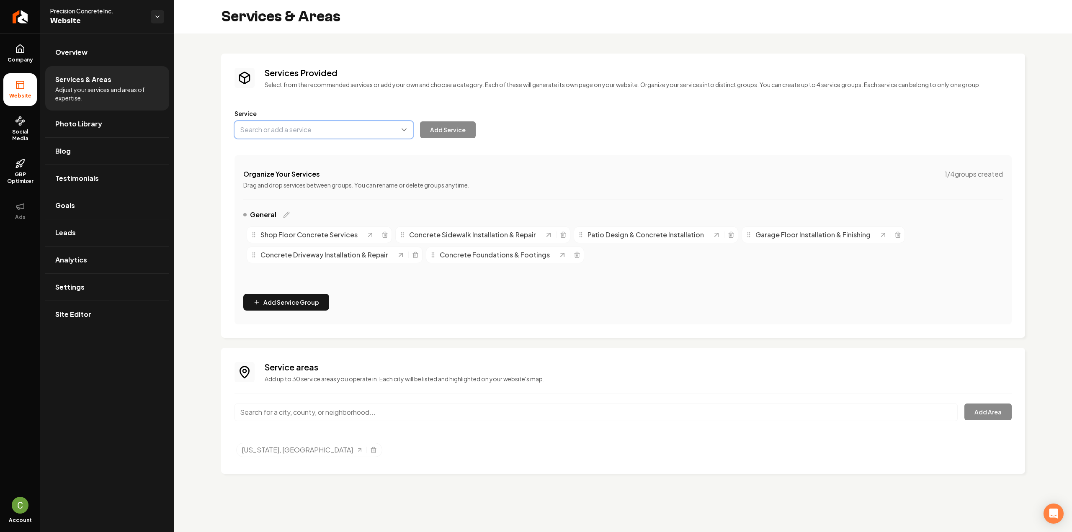
click at [309, 137] on button "Main content area" at bounding box center [323, 130] width 179 height 18
paste input "Concrete Slab Installation"
type input "Concrete Slab Installation"
click at [444, 133] on button "Add Service" at bounding box center [448, 129] width 56 height 17
click at [371, 451] on icon "Selected tags" at bounding box center [373, 450] width 4 height 5
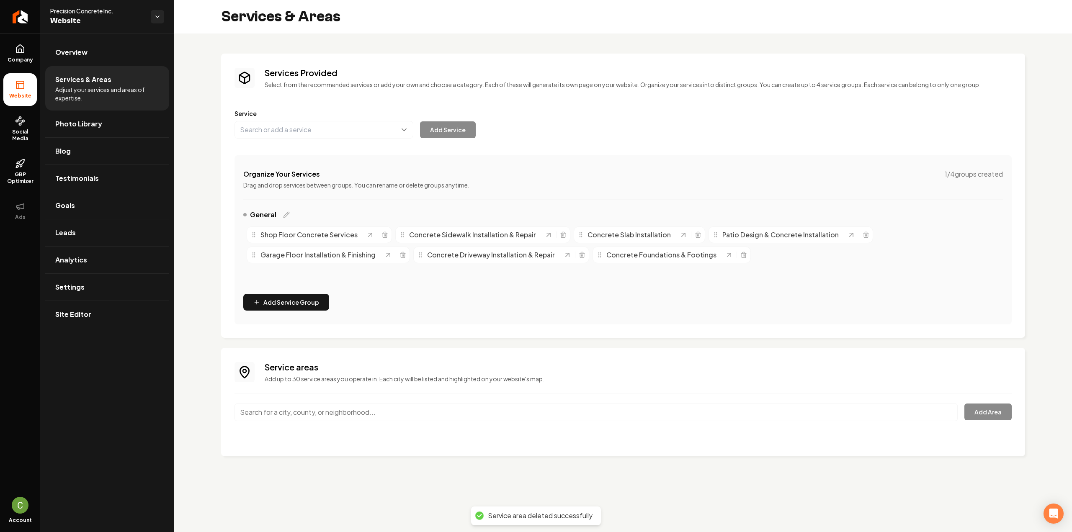
click at [376, 414] on input "Main content area" at bounding box center [595, 413] width 723 height 18
paste input "Mount Pleasant, IA"
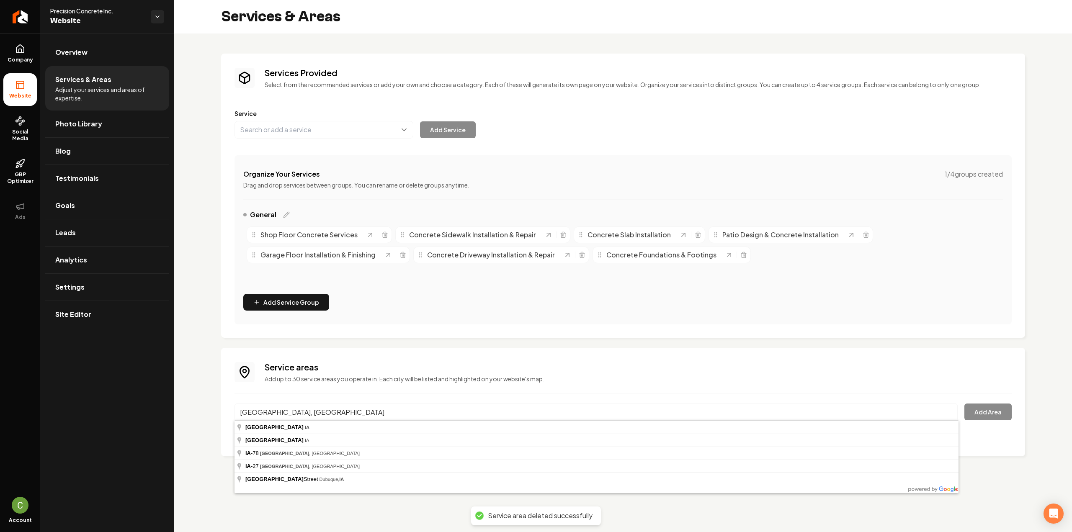
type input "Mount Pleasant, IA"
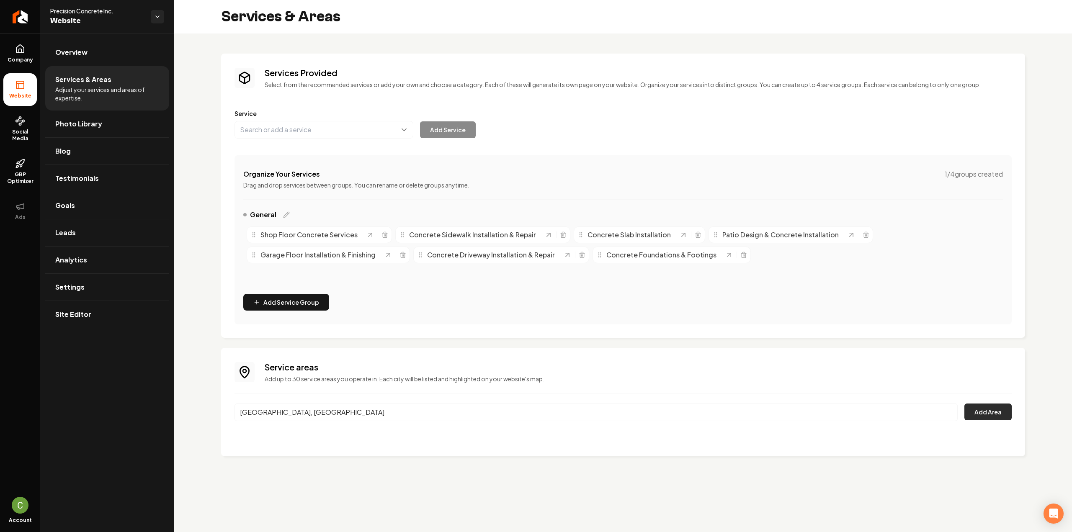
click at [979, 408] on button "Add Area" at bounding box center [987, 412] width 47 height 17
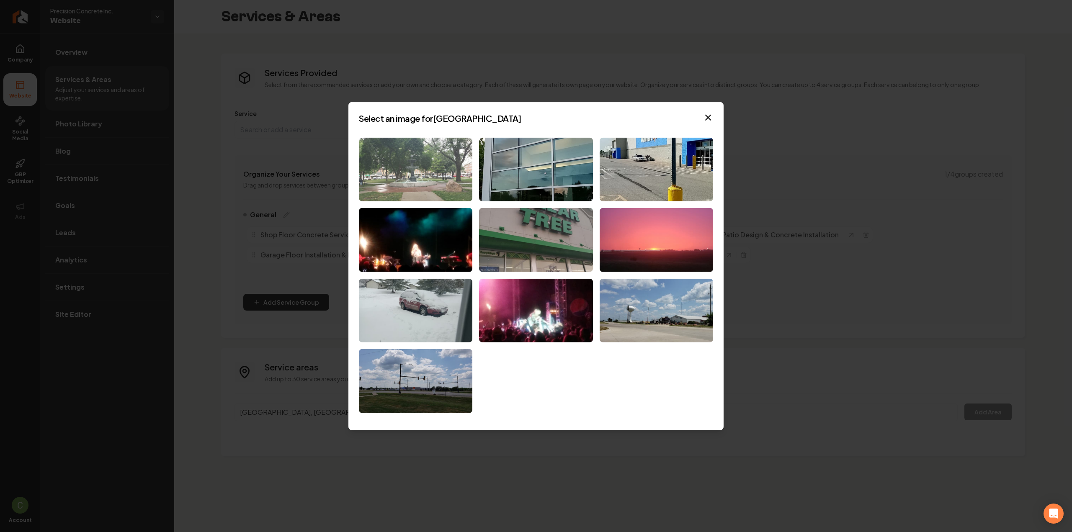
click at [432, 175] on img at bounding box center [415, 169] width 113 height 64
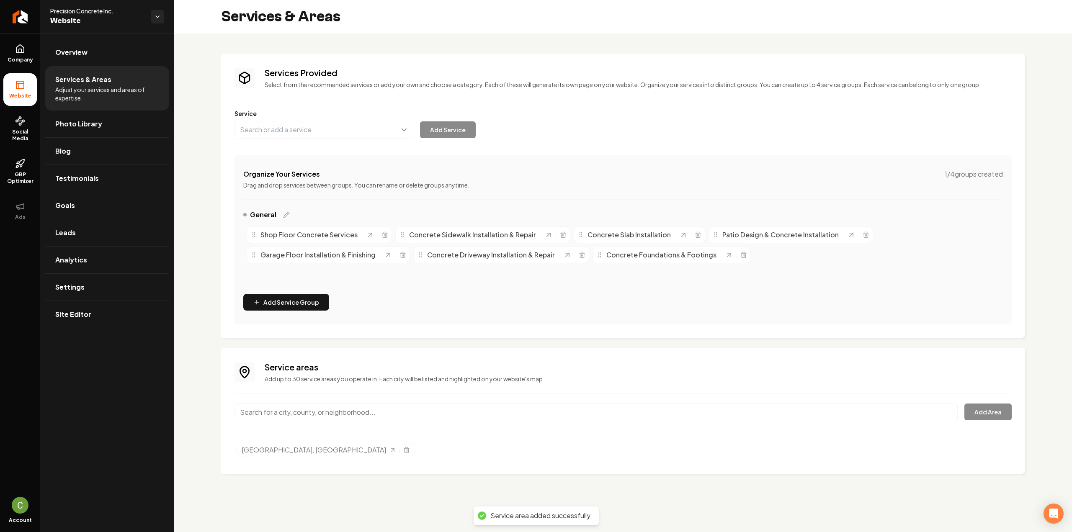
click at [307, 412] on input "Main content area" at bounding box center [595, 413] width 723 height 18
paste input "Wellman, IA"
click at [303, 417] on input "IA-22, Wellman, IA" at bounding box center [595, 413] width 723 height 18
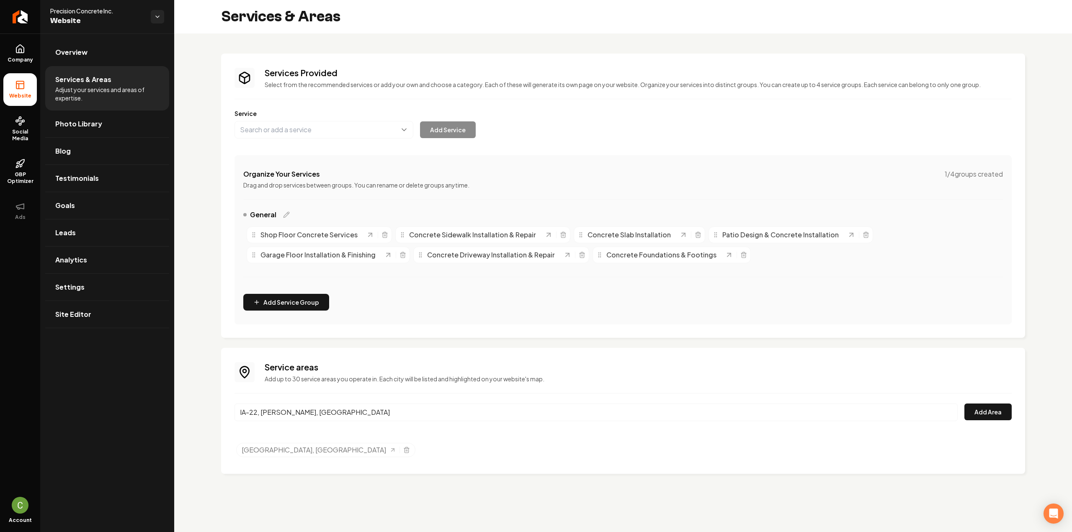
paste input "Main content area"
type input "Wellman, IA"
click at [980, 419] on button "Add Area" at bounding box center [987, 412] width 47 height 17
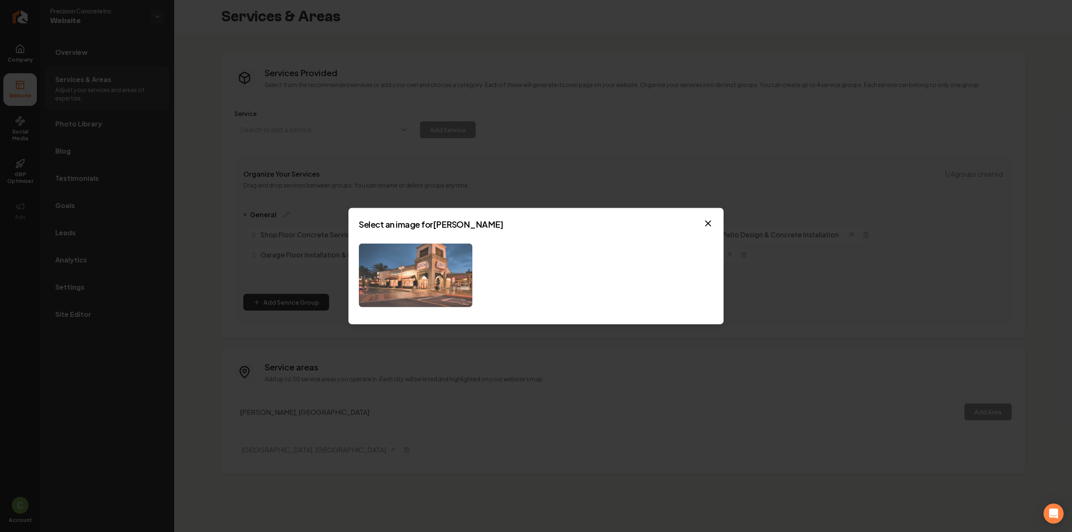
click at [400, 278] on img at bounding box center [415, 275] width 113 height 64
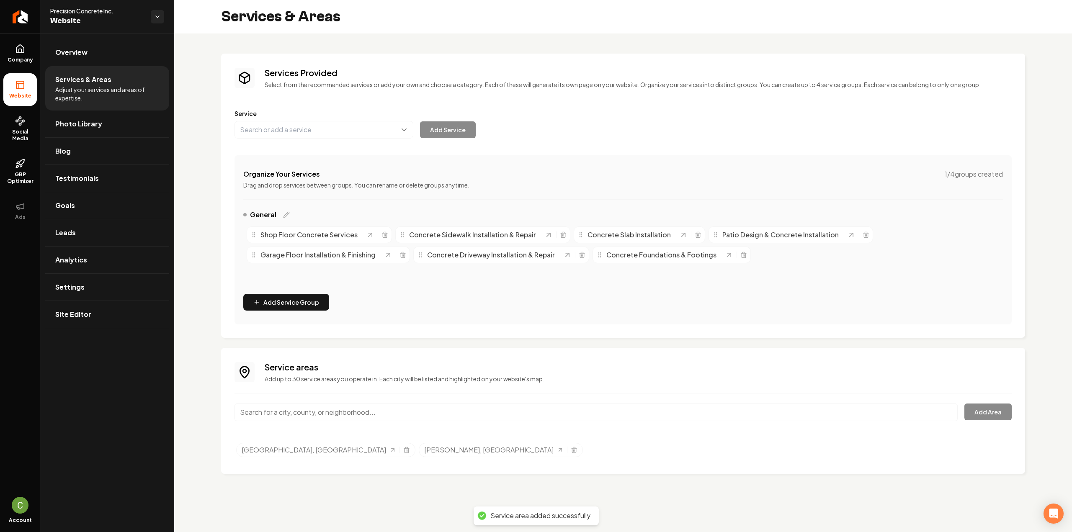
click at [278, 417] on input "Main content area" at bounding box center [595, 413] width 723 height 18
paste input "Winfield, IA"
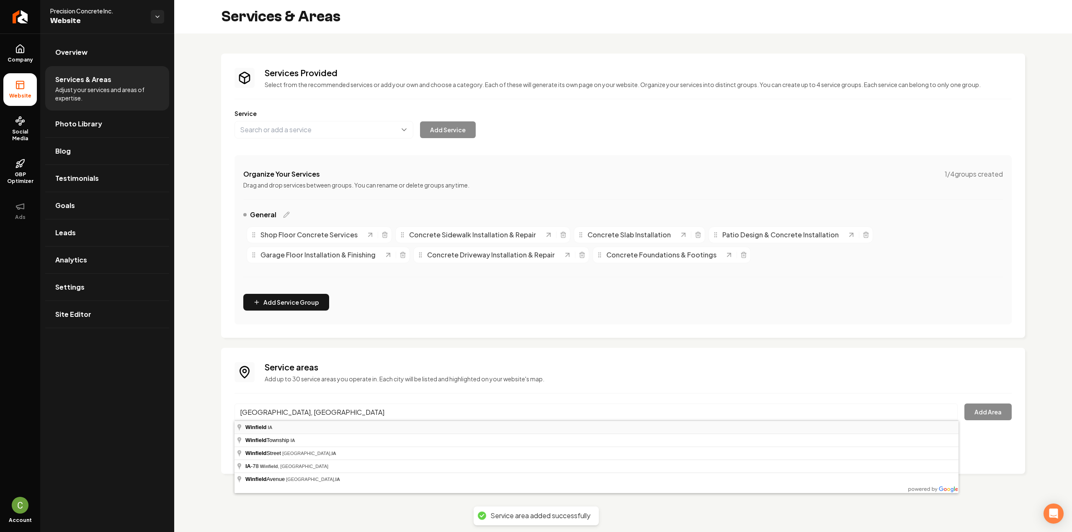
type input "Winfield, IA"
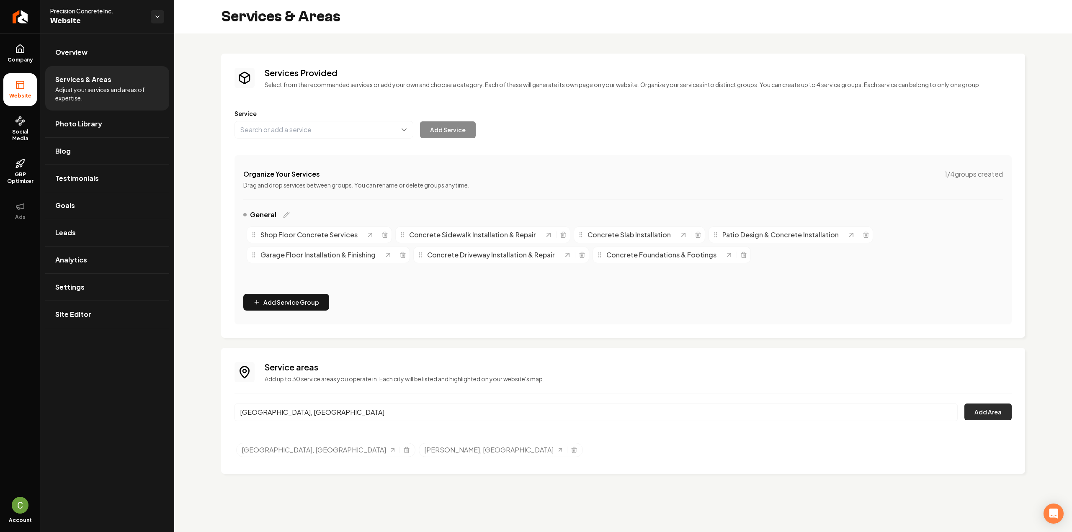
click at [994, 417] on button "Add Area" at bounding box center [987, 412] width 47 height 17
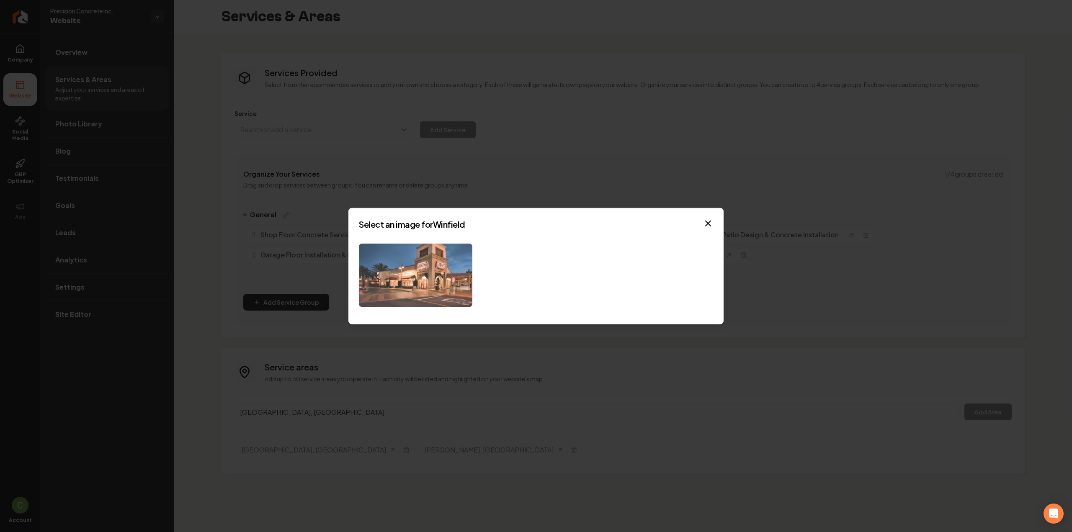
click at [447, 296] on img at bounding box center [415, 275] width 113 height 64
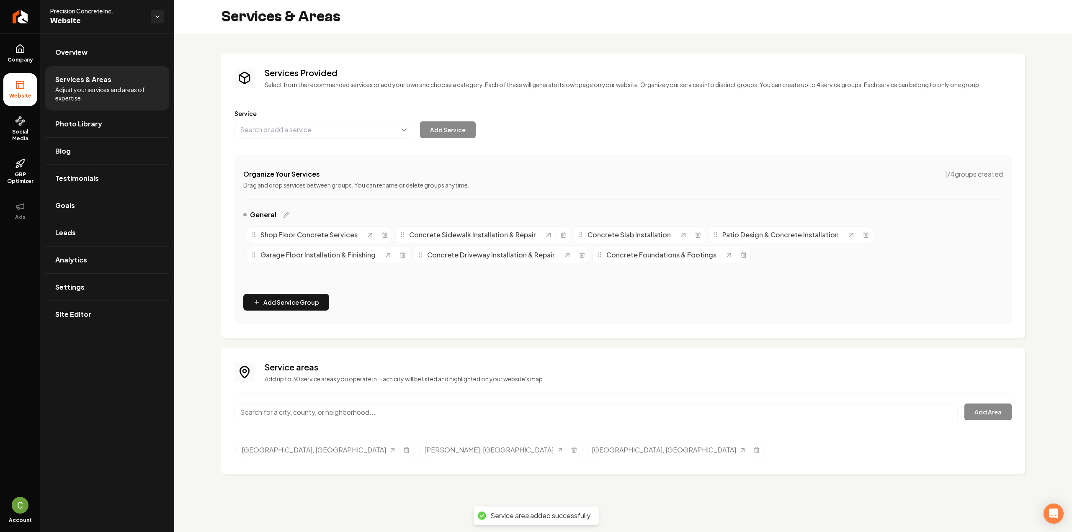
click at [296, 407] on input "Main content area" at bounding box center [595, 413] width 723 height 18
paste input "Washington, IA"
type input "Washington, IA"
click at [970, 417] on button "Add Area" at bounding box center [987, 412] width 47 height 17
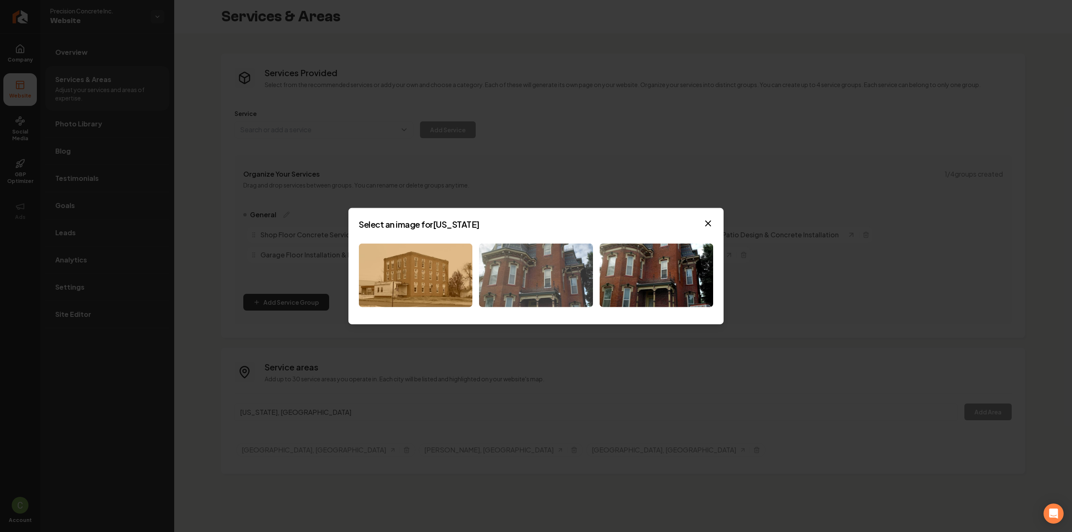
click at [564, 295] on img at bounding box center [535, 275] width 113 height 64
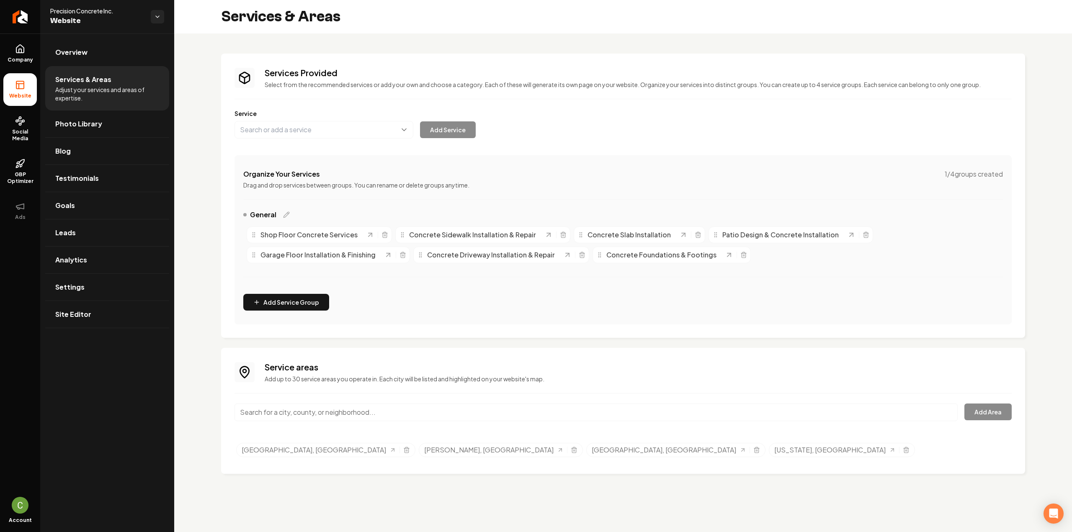
click at [478, 424] on div "Main content area" at bounding box center [595, 418] width 723 height 28
click at [474, 416] on input "Main content area" at bounding box center [595, 413] width 723 height 18
paste input "Iowa City, IA"
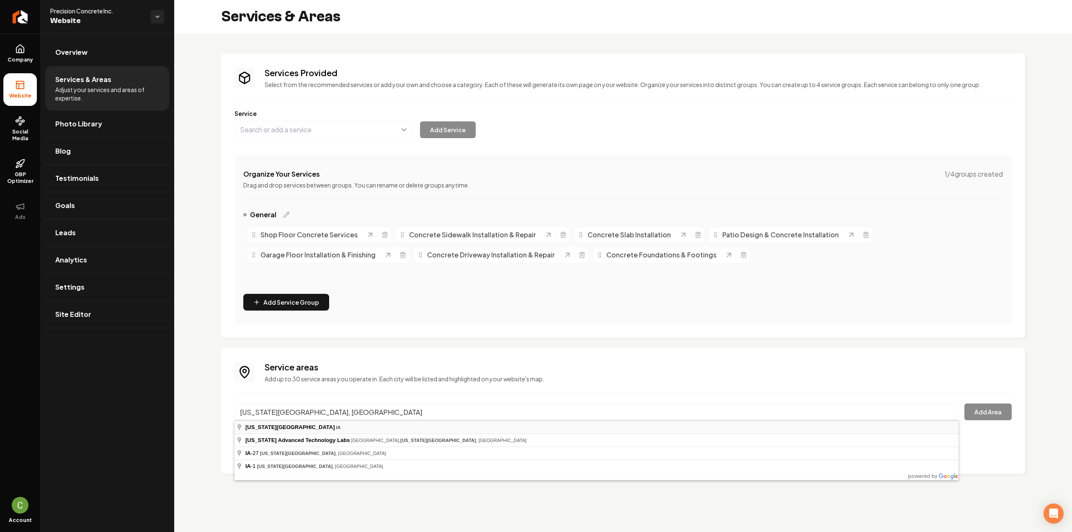
type input "Iowa City, IA"
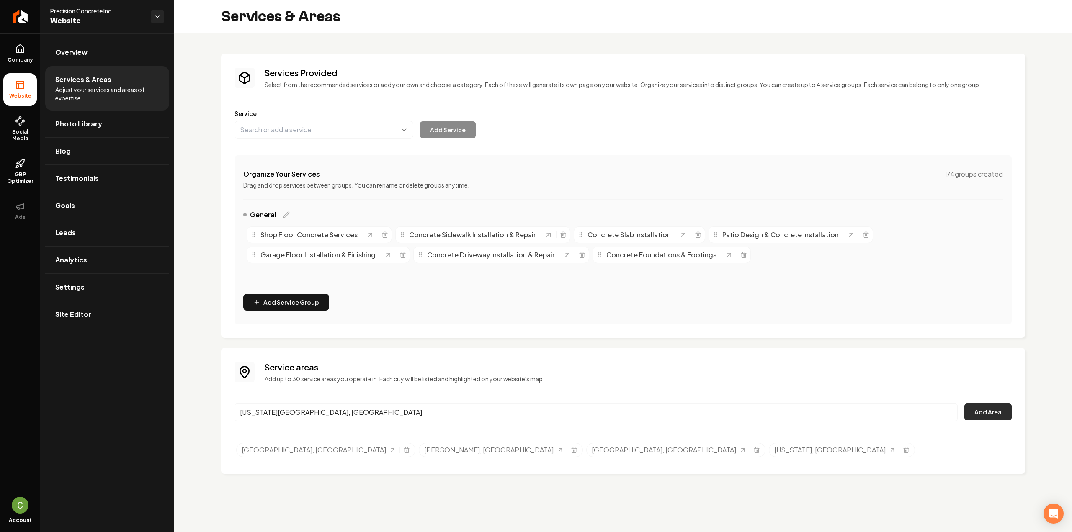
click at [996, 416] on button "Add Area" at bounding box center [987, 412] width 47 height 17
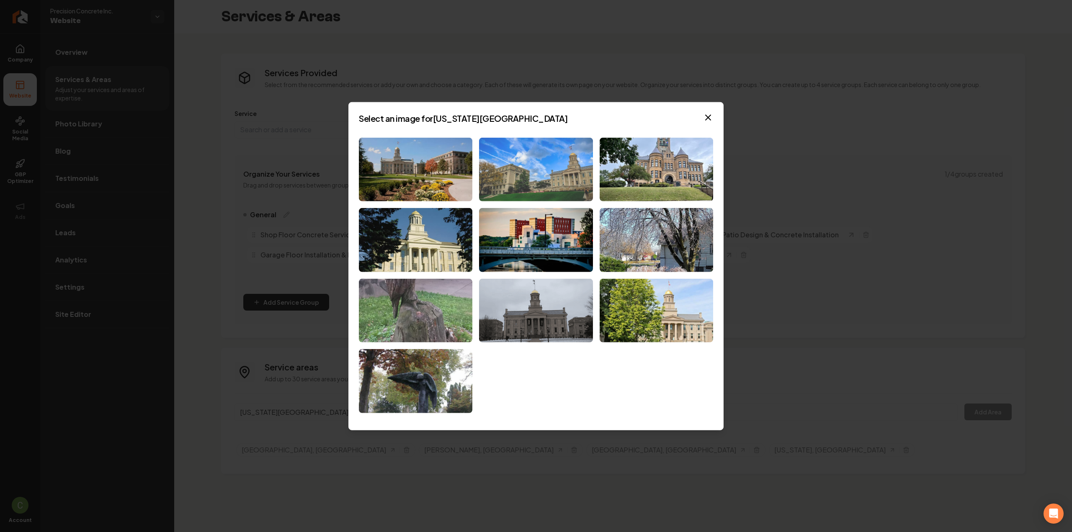
click at [519, 178] on img at bounding box center [535, 169] width 113 height 64
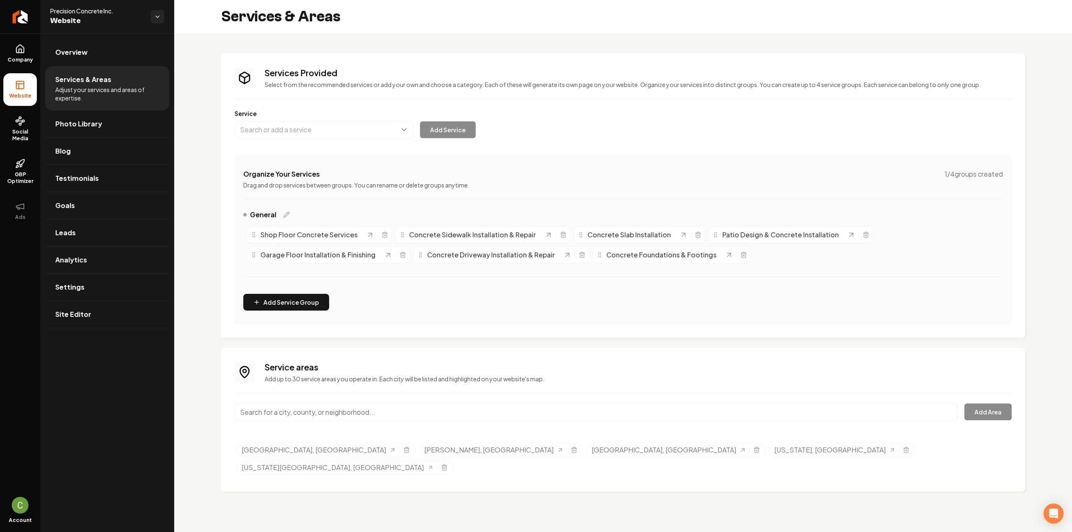
click at [372, 416] on input "Main content area" at bounding box center [595, 413] width 723 height 18
paste input "Fairfield, IA"
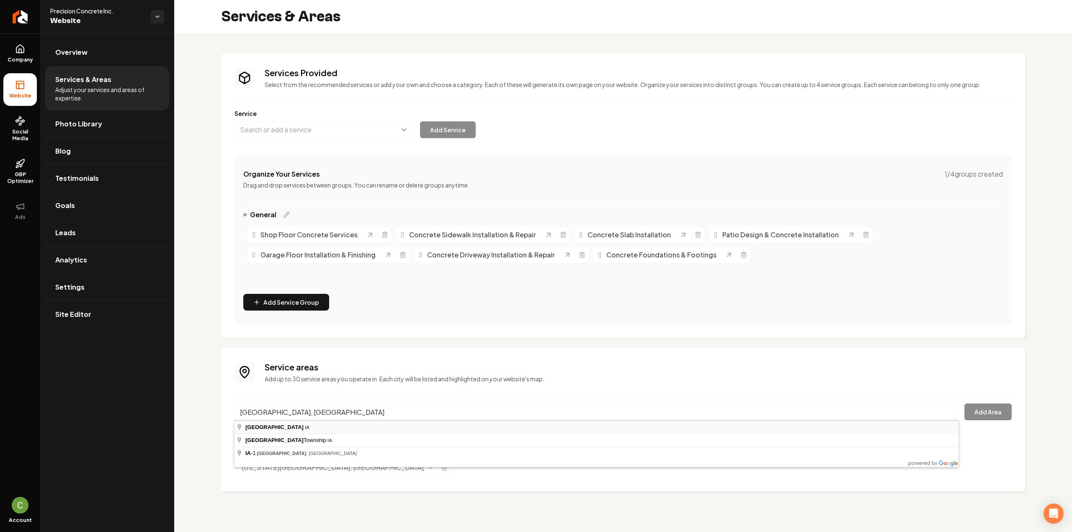
type input "Fairfield, IA"
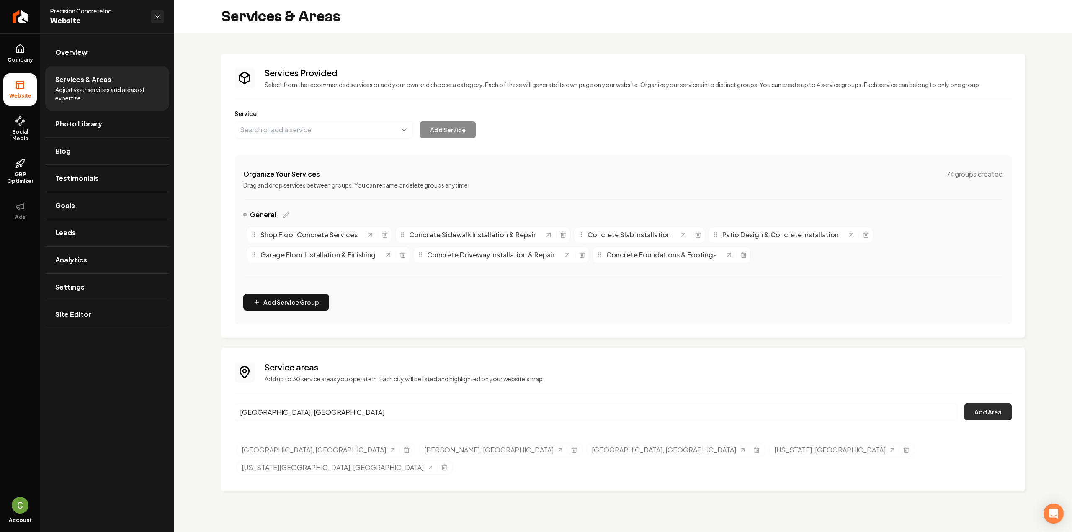
click at [974, 415] on button "Add Area" at bounding box center [987, 412] width 47 height 17
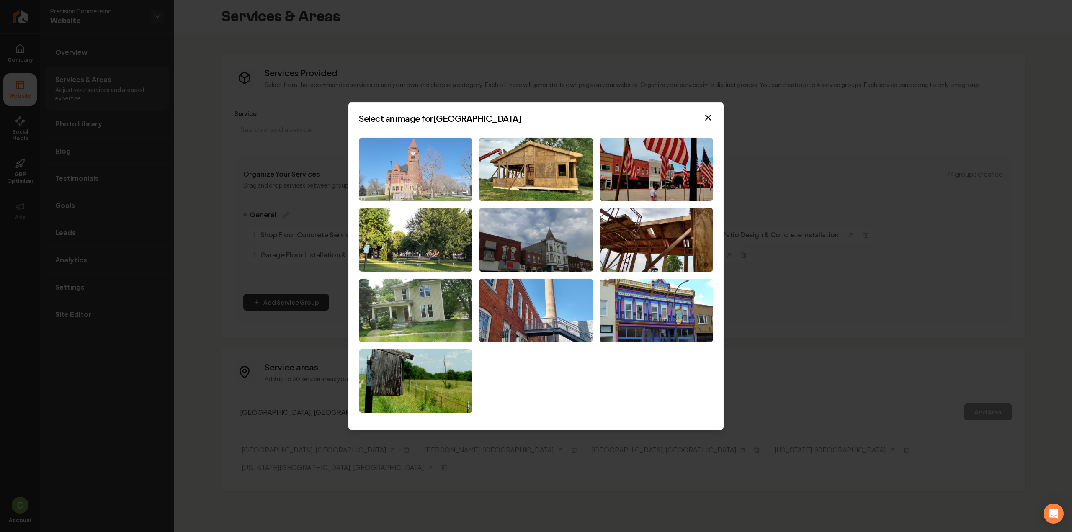
click at [376, 181] on img at bounding box center [415, 169] width 113 height 64
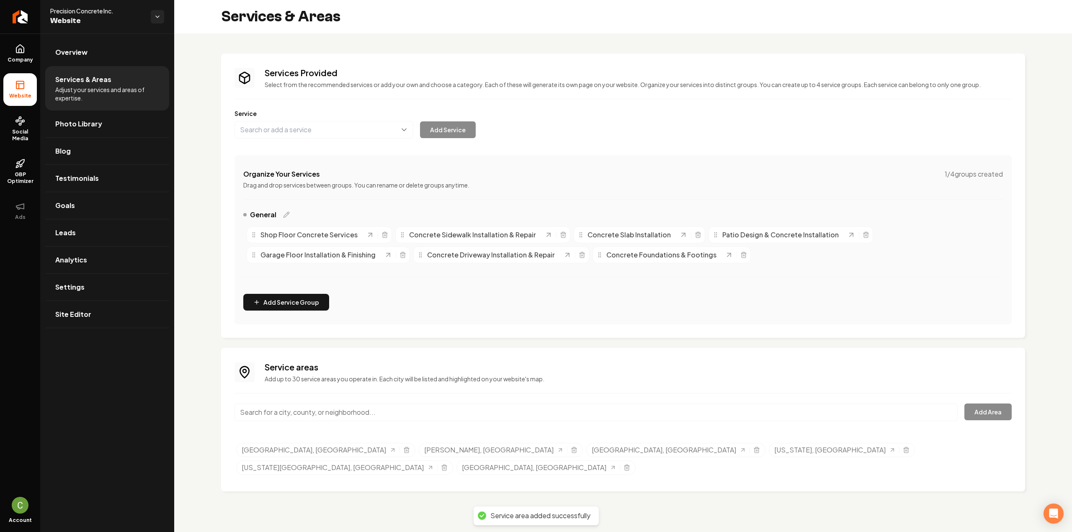
click at [323, 414] on input "Main content area" at bounding box center [595, 413] width 723 height 18
paste input "Columbus Junction, IA"
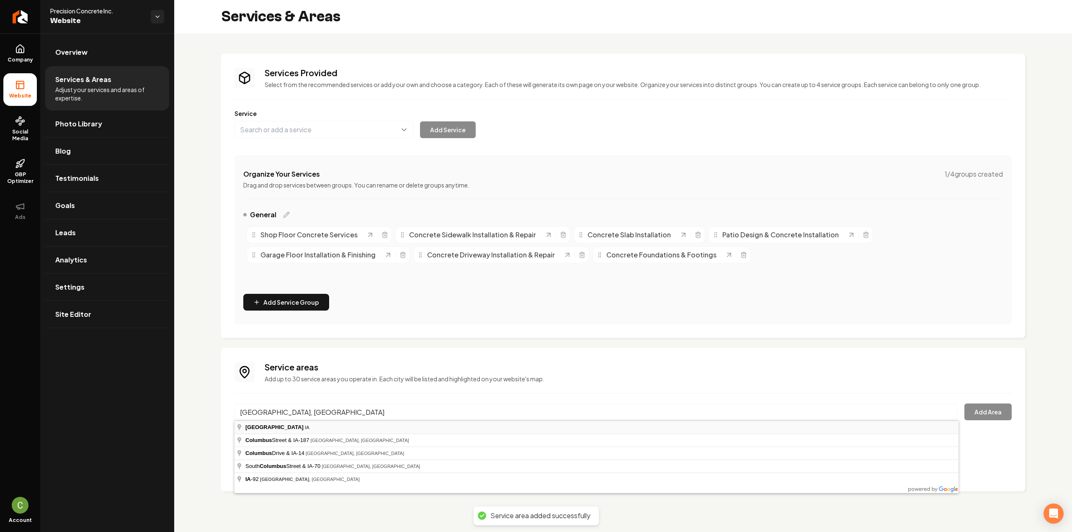
type input "Columbus Junction, IA"
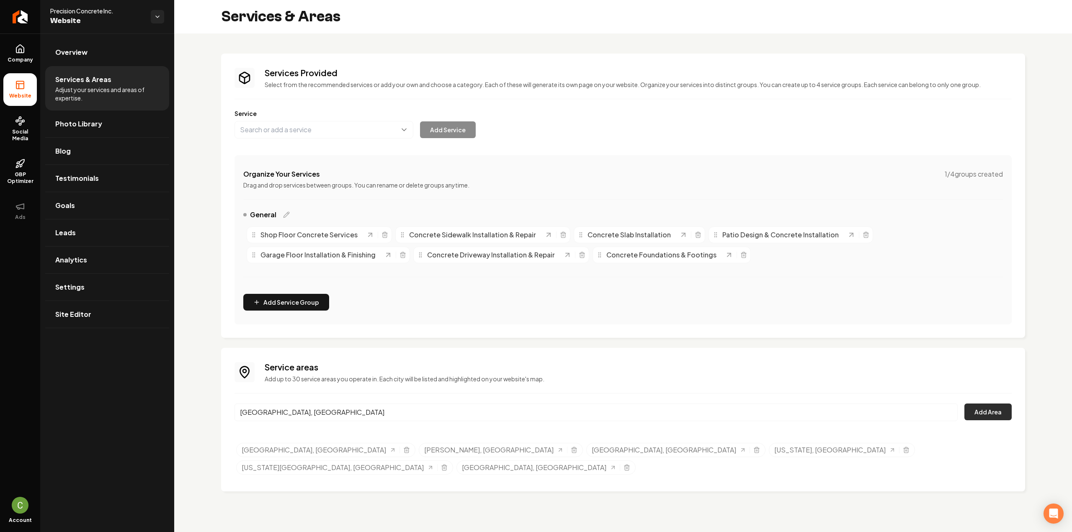
click at [976, 411] on button "Add Area" at bounding box center [987, 412] width 47 height 17
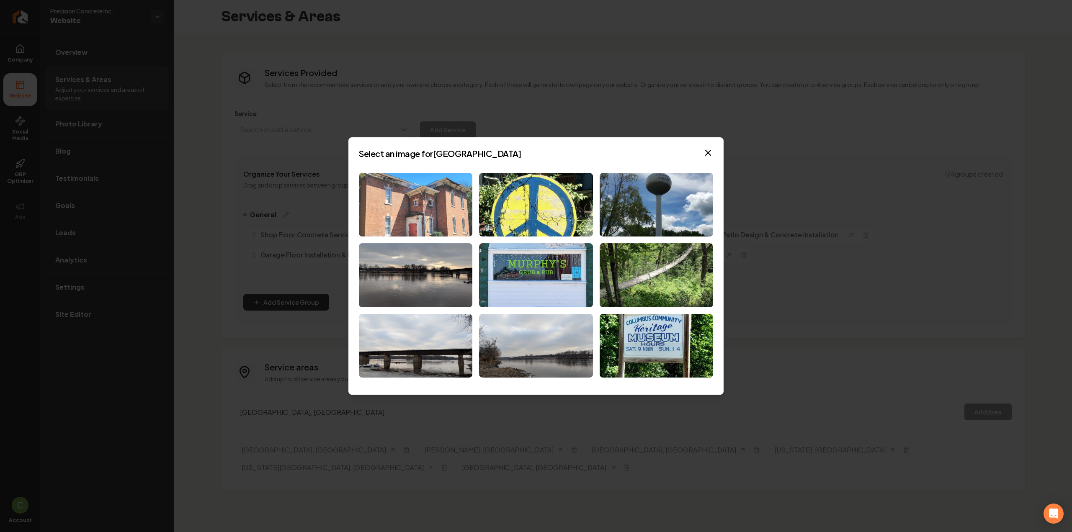
click at [433, 216] on img at bounding box center [415, 205] width 113 height 64
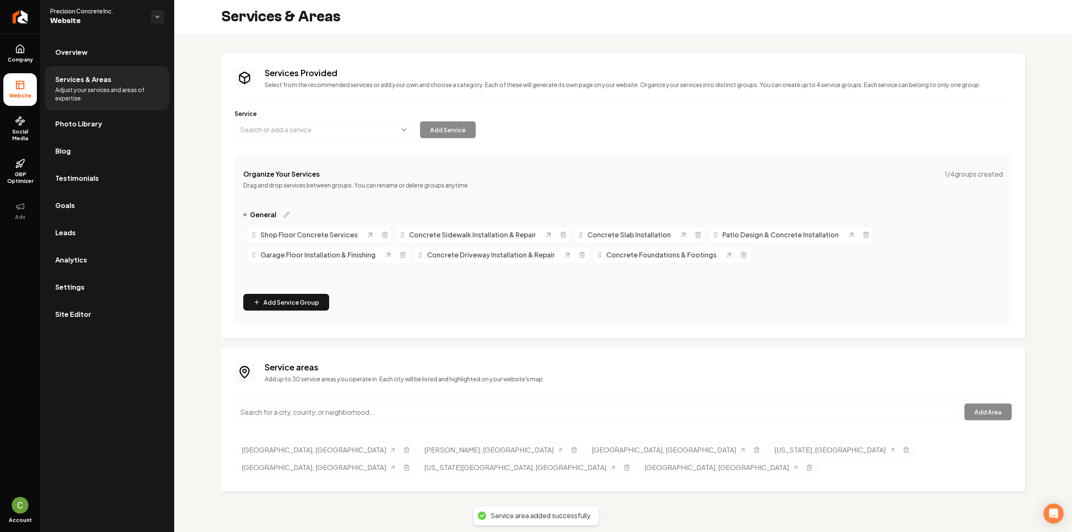
click at [339, 417] on input "Main content area" at bounding box center [595, 413] width 723 height 18
paste input "Keota, IA"
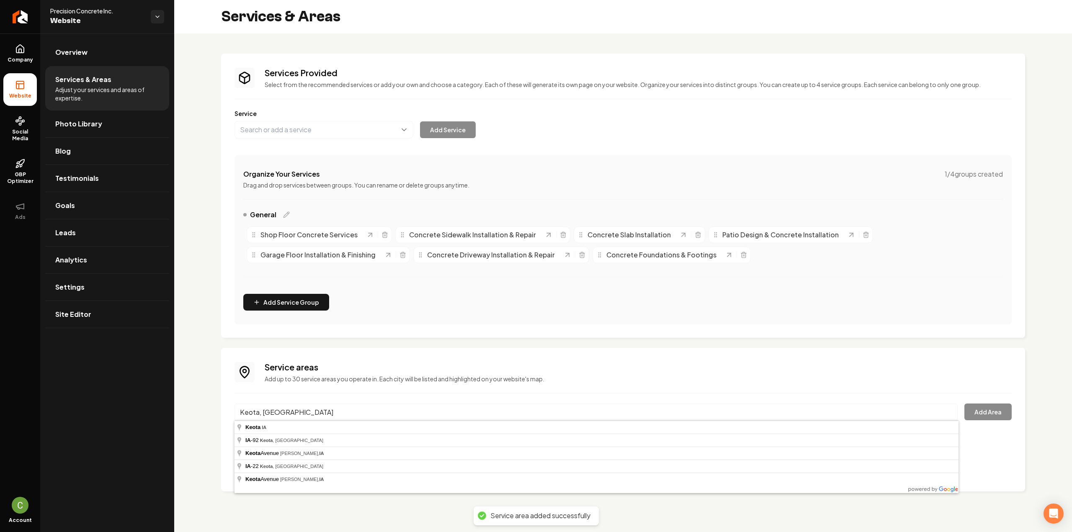
type input "Keota, IA"
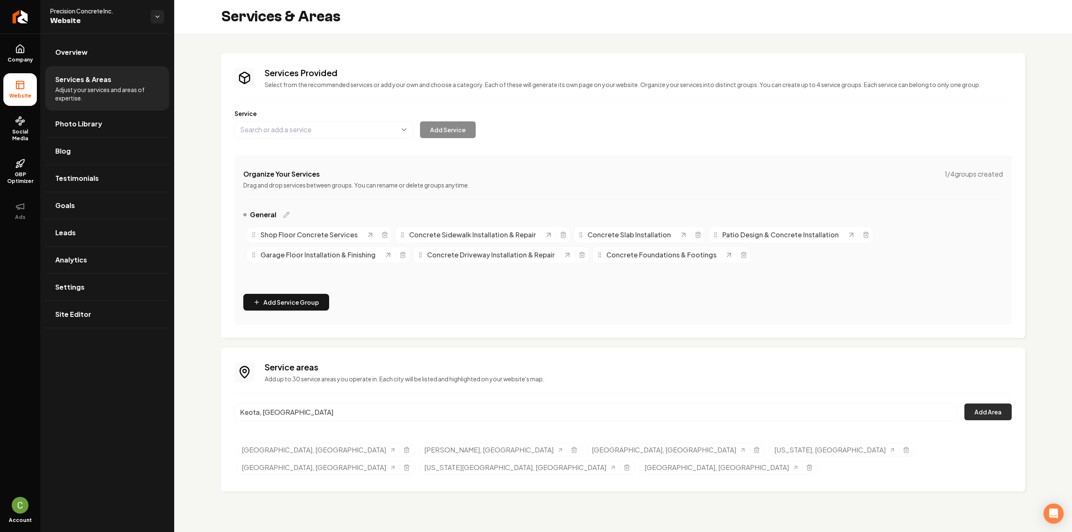
click at [966, 413] on button "Add Area" at bounding box center [987, 412] width 47 height 17
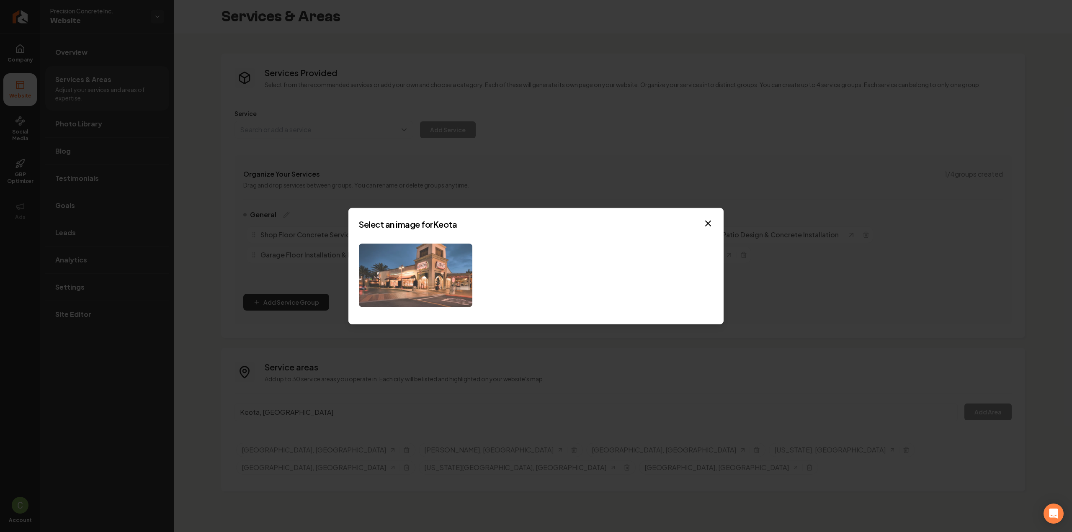
click at [445, 270] on img at bounding box center [415, 275] width 113 height 64
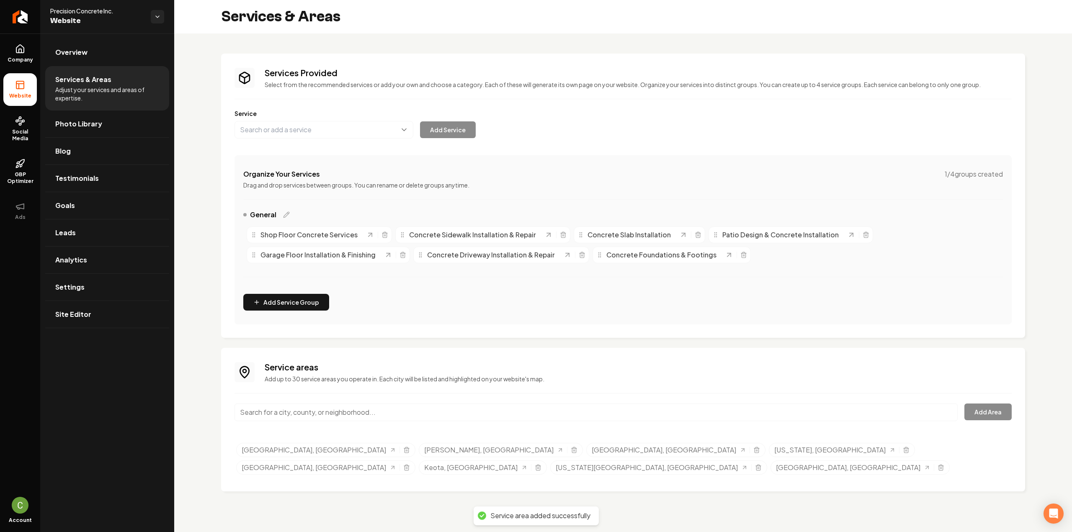
click at [491, 413] on input "Main content area" at bounding box center [595, 413] width 723 height 18
paste input "Sigourney, IA"
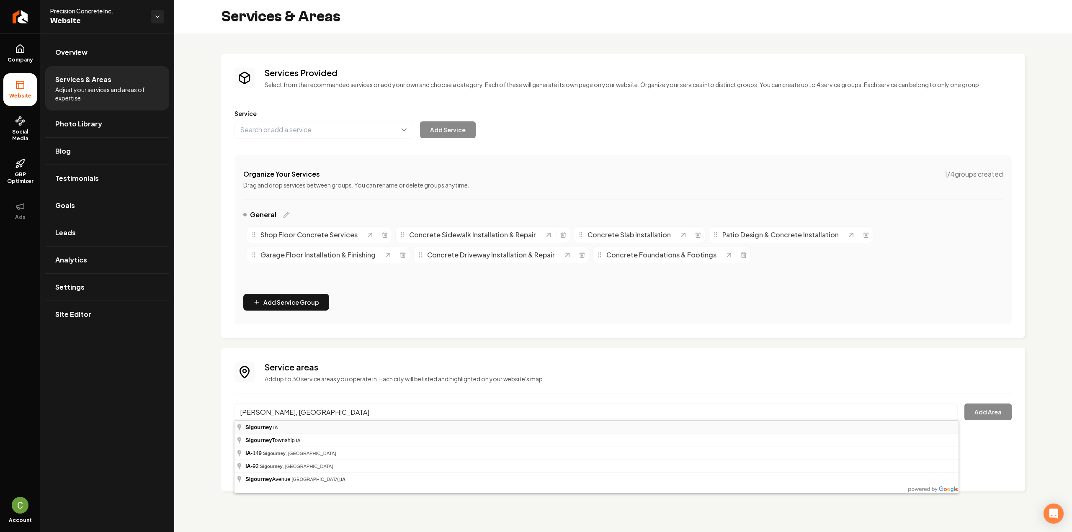
type input "Sigourney, IA"
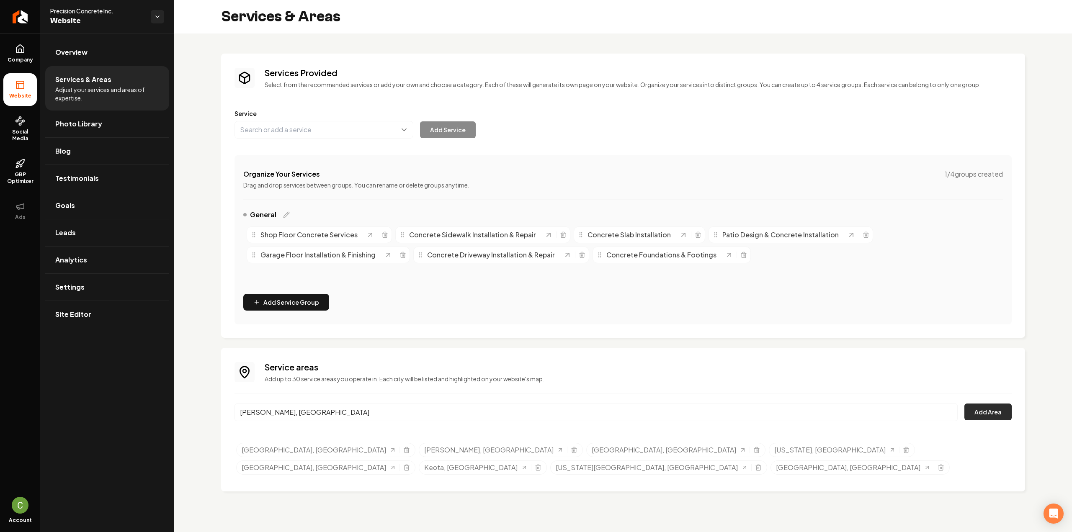
click at [973, 413] on button "Add Area" at bounding box center [987, 412] width 47 height 17
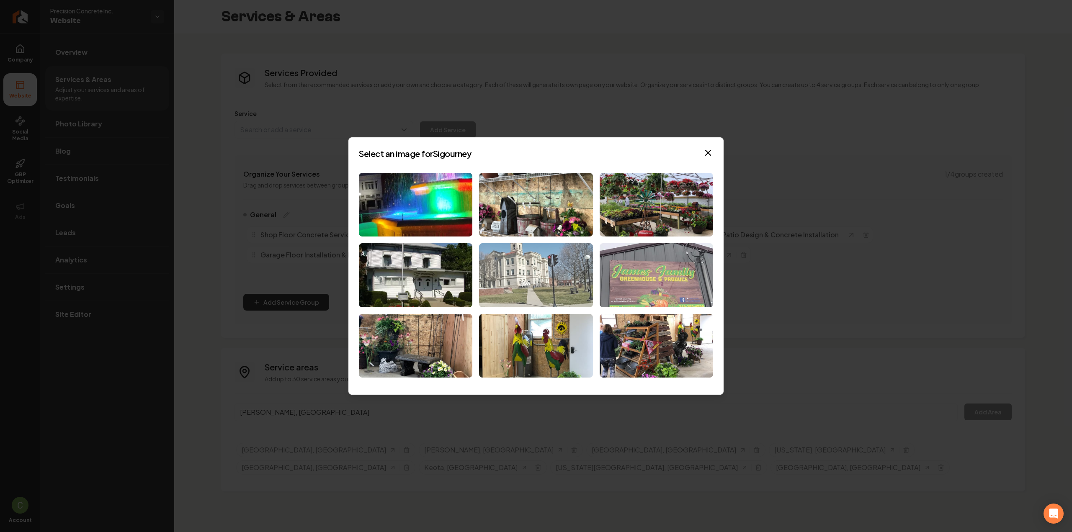
click at [519, 278] on img at bounding box center [535, 275] width 113 height 64
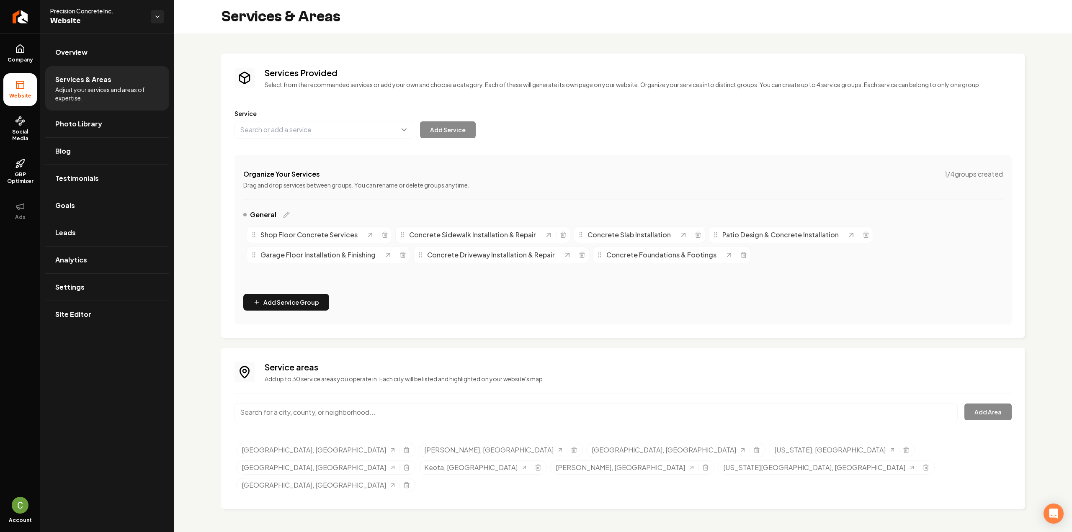
click at [387, 420] on input "Main content area" at bounding box center [595, 413] width 723 height 18
paste input "Wayland, IA"
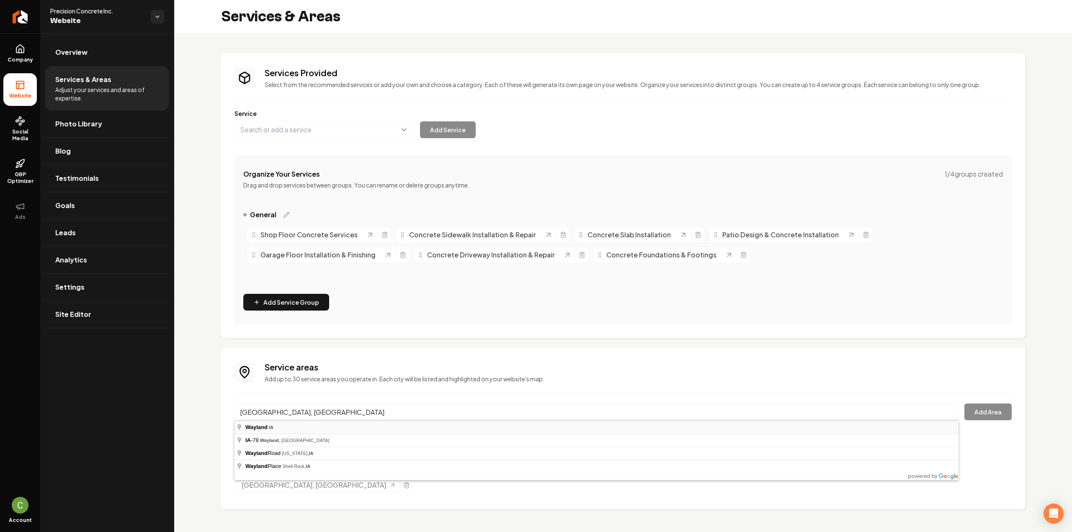
type input "Wayland, IA"
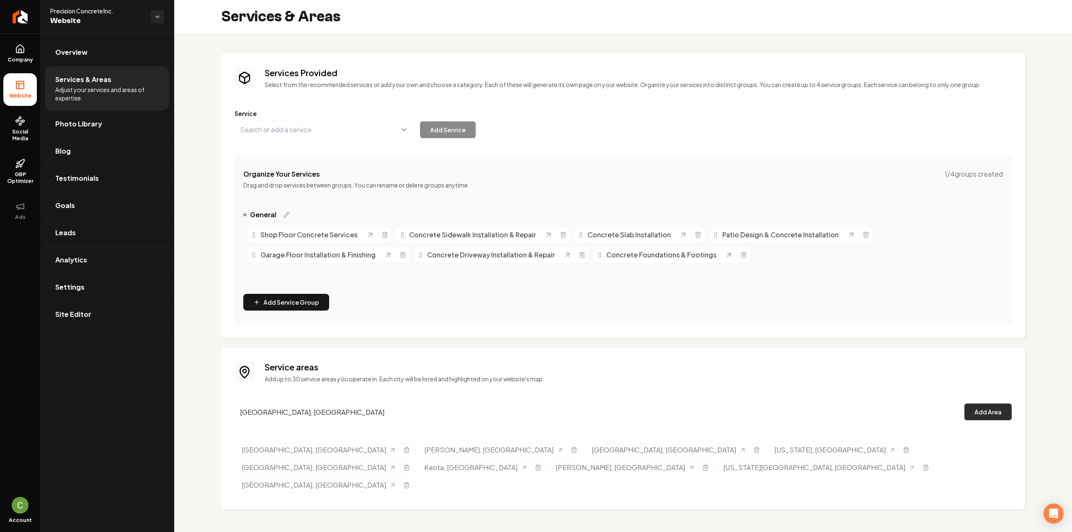
click at [975, 409] on button "Add Area" at bounding box center [987, 412] width 47 height 17
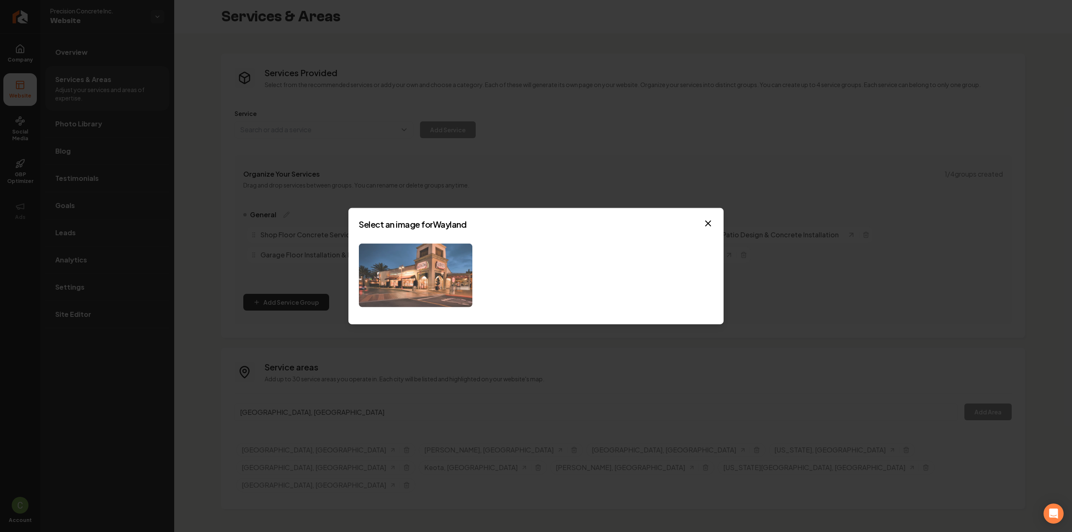
click at [450, 303] on img at bounding box center [415, 275] width 113 height 64
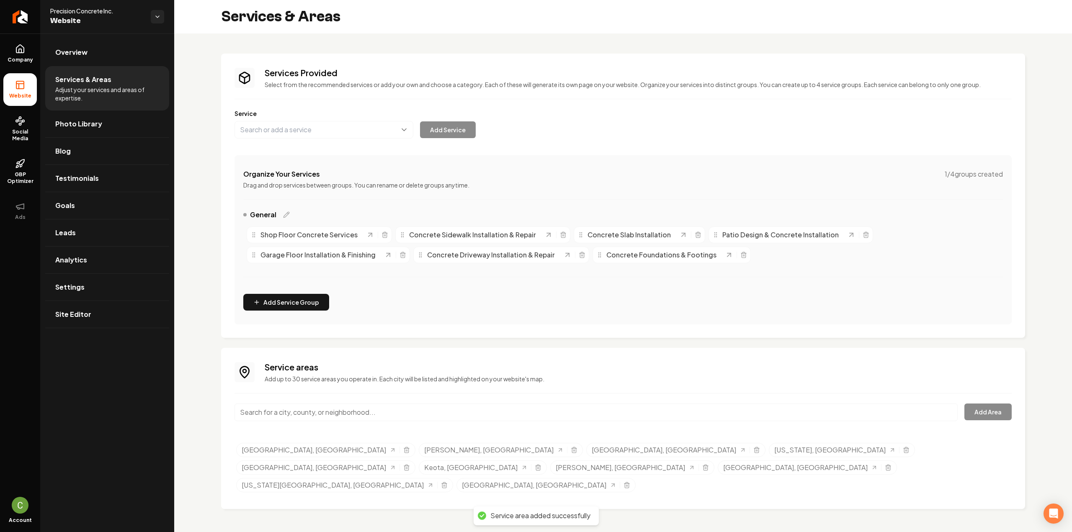
click at [356, 414] on input "Main content area" at bounding box center [595, 413] width 723 height 18
paste input "Brighton, IA"
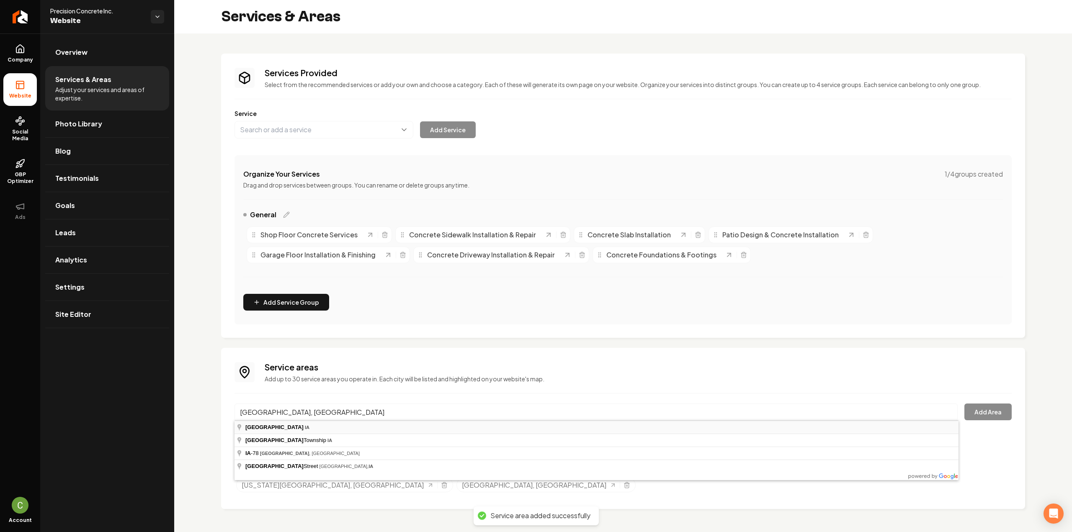
type input "Brighton, IA"
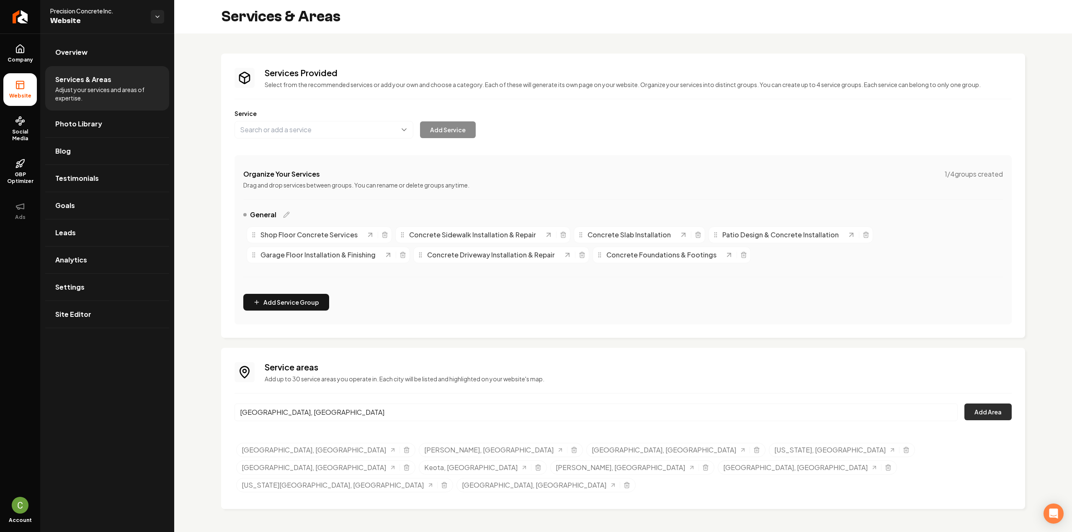
click at [970, 410] on button "Add Area" at bounding box center [987, 412] width 47 height 17
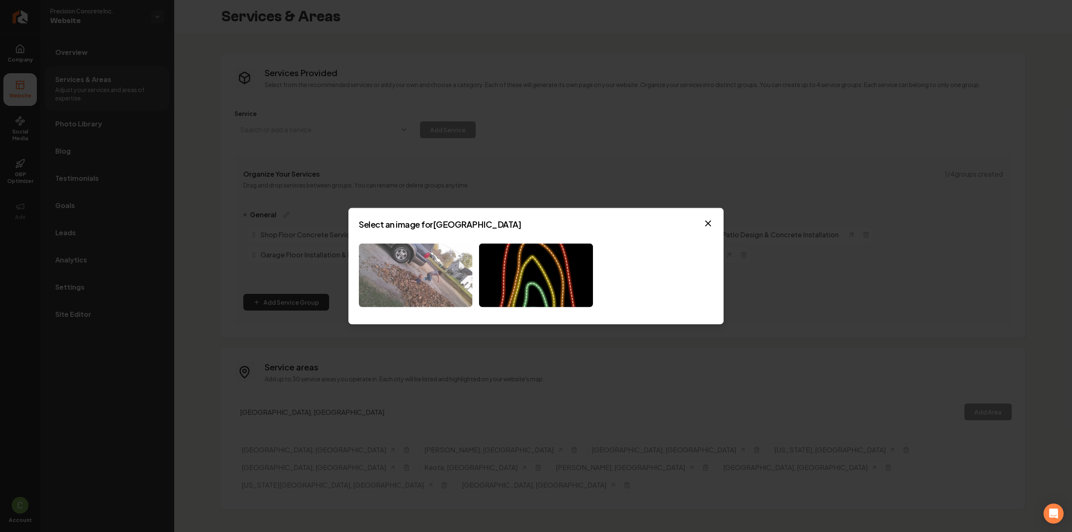
click at [426, 275] on img at bounding box center [415, 275] width 113 height 64
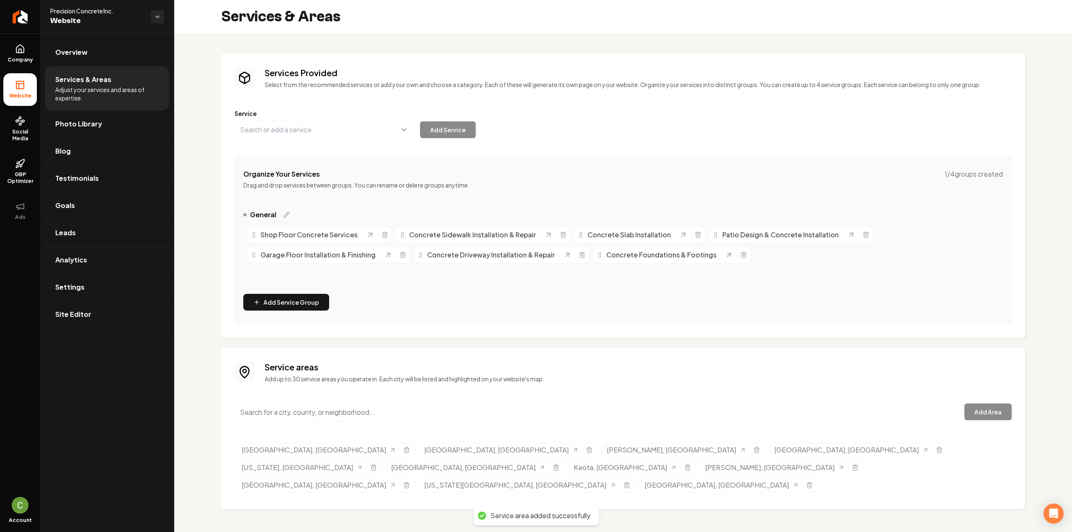
click at [298, 415] on input "Main content area" at bounding box center [595, 413] width 723 height 18
paste input "Williamsburg, IA"
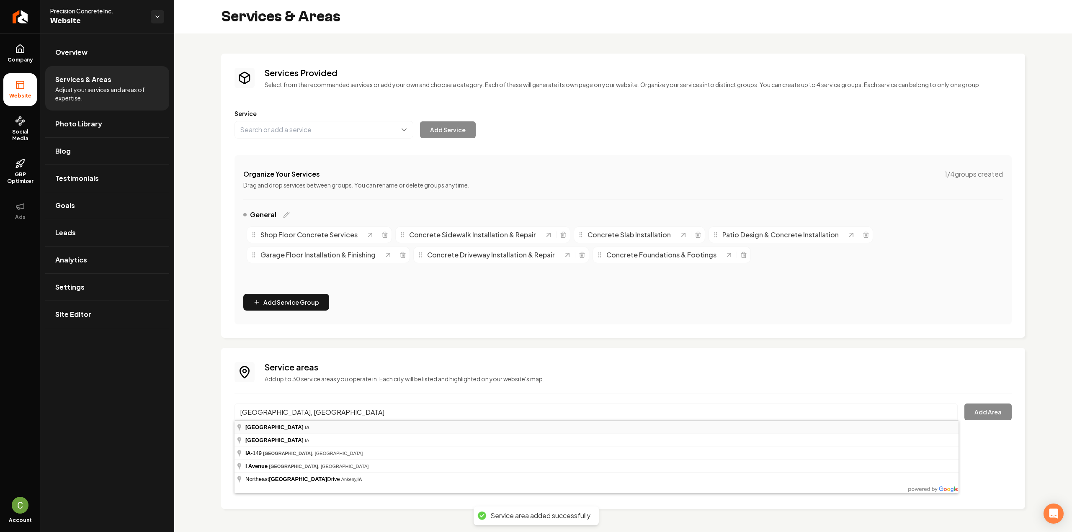
type input "Williamsburg, IA"
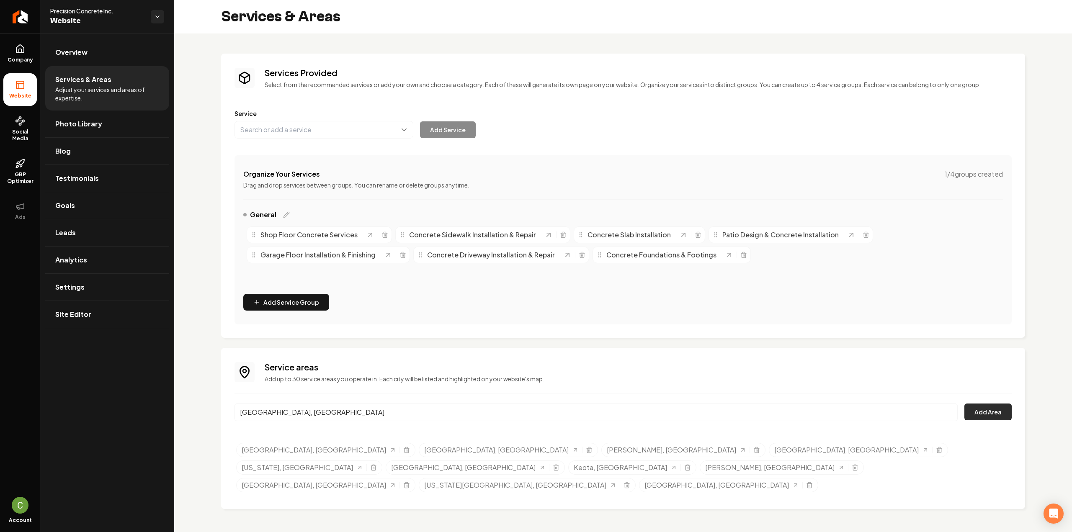
click at [996, 416] on button "Add Area" at bounding box center [987, 412] width 47 height 17
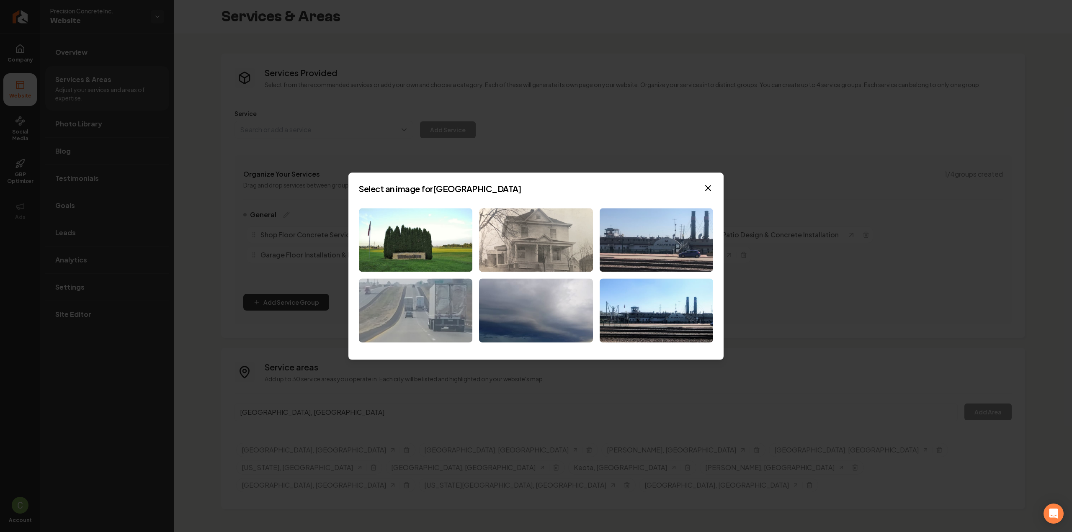
click at [545, 239] on img at bounding box center [535, 240] width 113 height 64
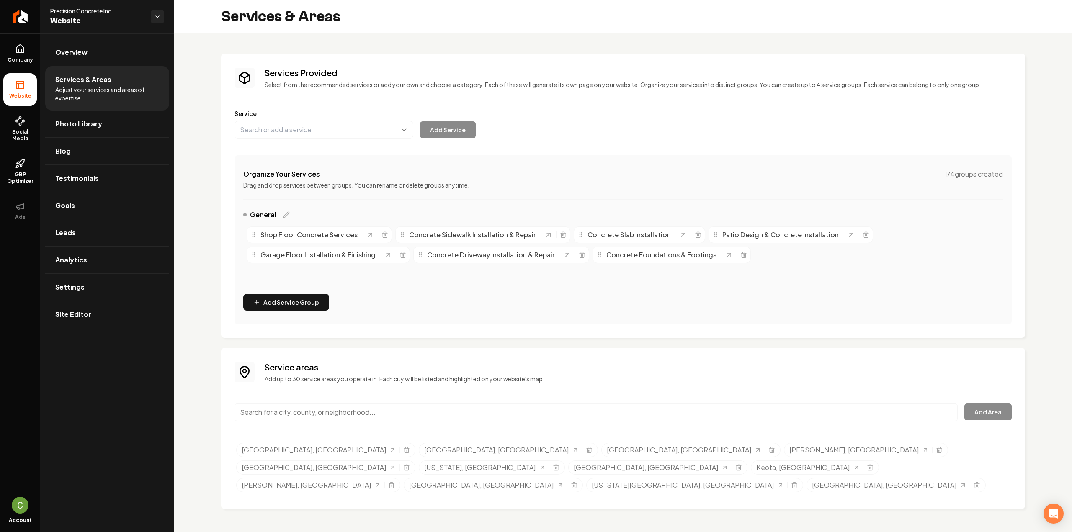
click at [404, 413] on input "Main content area" at bounding box center [595, 413] width 723 height 18
paste input "Colona, IA"
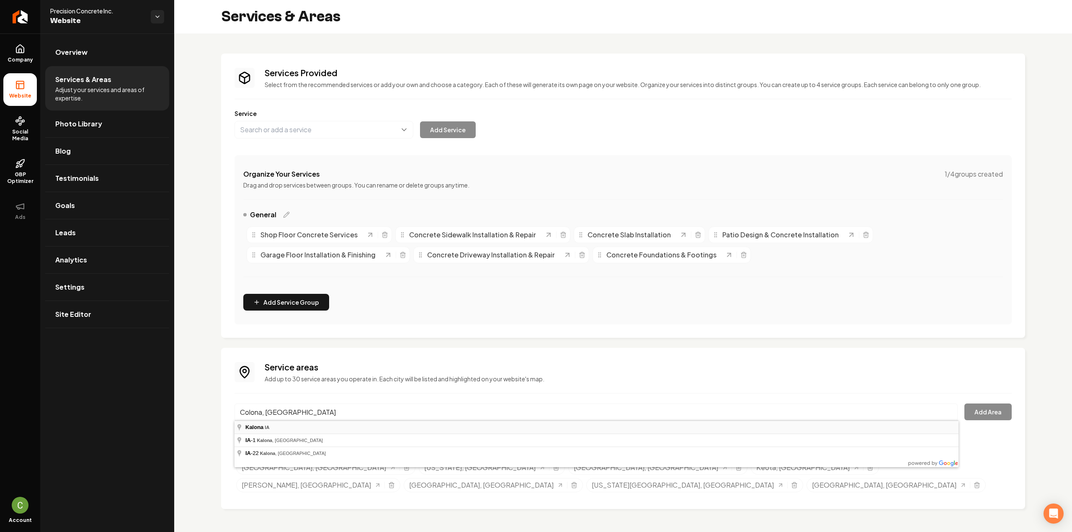
type input "Kalona, IA"
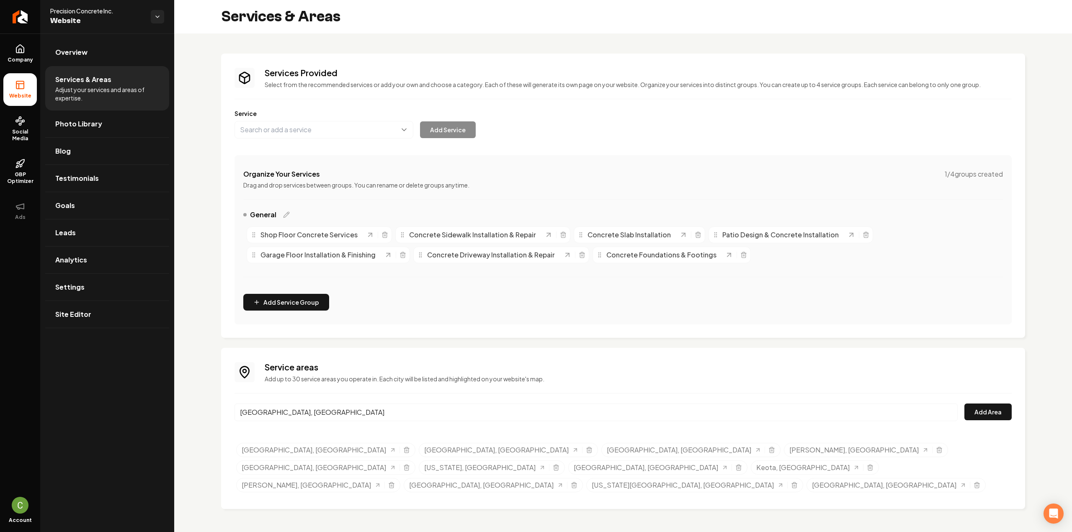
click at [1002, 399] on div "Service areas Add up to 30 service areas you operate in. Each city will be list…" at bounding box center [622, 428] width 777 height 134
click at [1005, 405] on button "Add Area" at bounding box center [987, 412] width 47 height 17
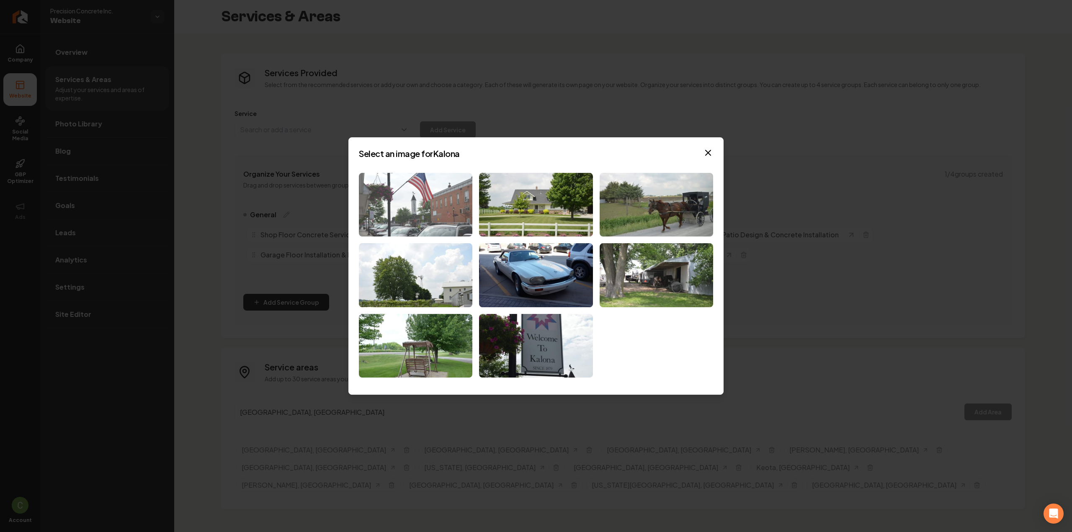
click at [429, 194] on img at bounding box center [415, 205] width 113 height 64
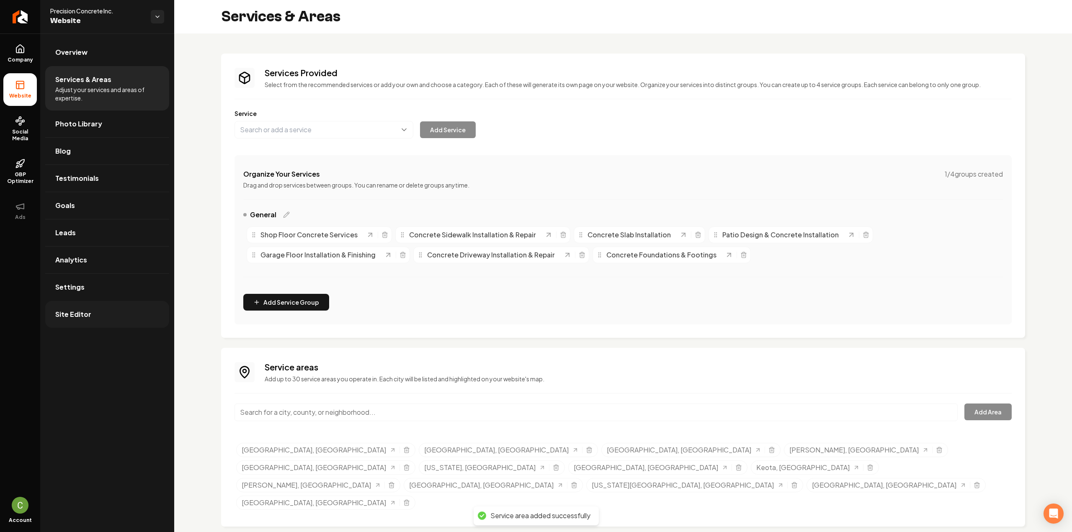
click at [110, 324] on link "Site Editor" at bounding box center [107, 314] width 124 height 27
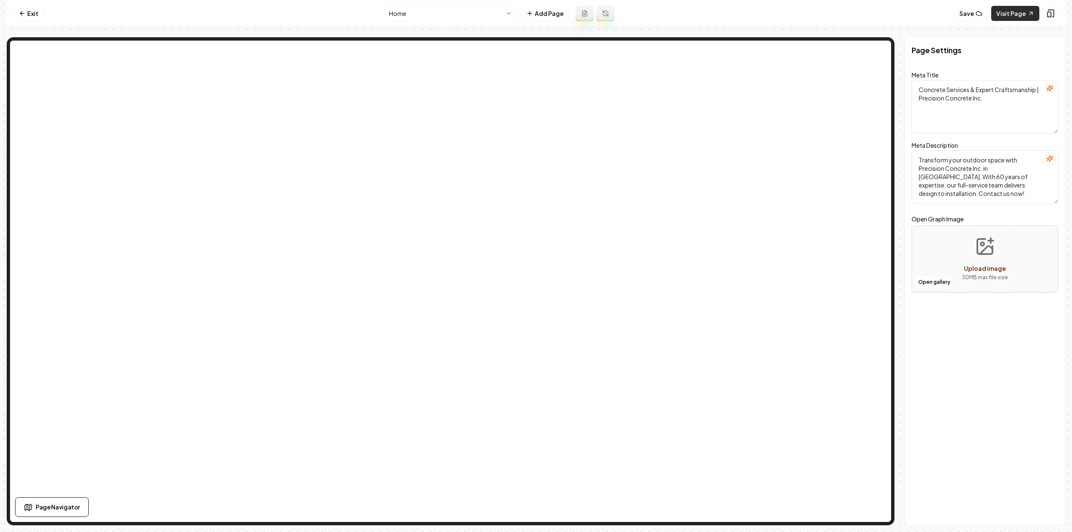
click at [1015, 11] on link "Visit Page" at bounding box center [1015, 13] width 48 height 15
click at [39, 17] on link "Exit" at bounding box center [28, 13] width 31 height 15
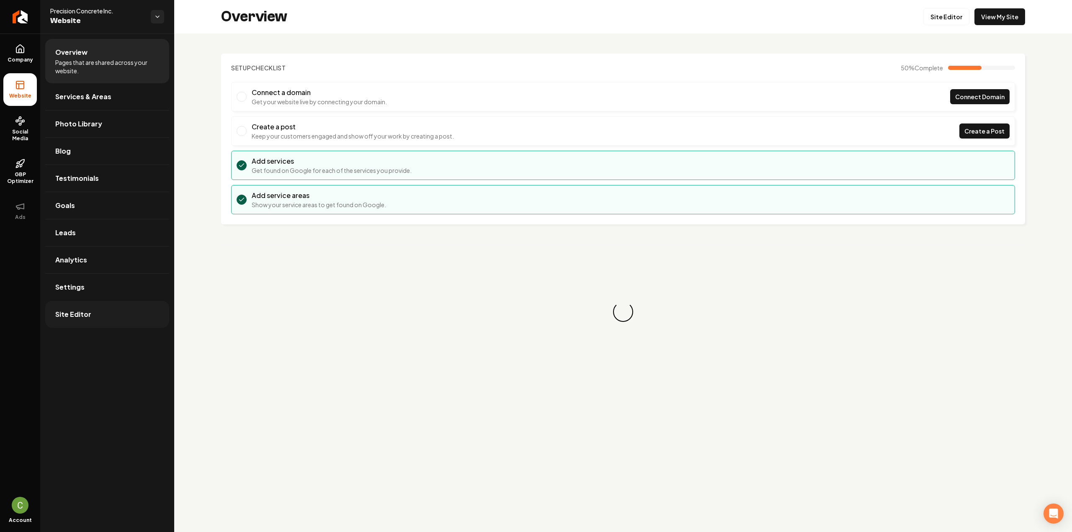
click at [69, 307] on link "Site Editor" at bounding box center [107, 314] width 124 height 27
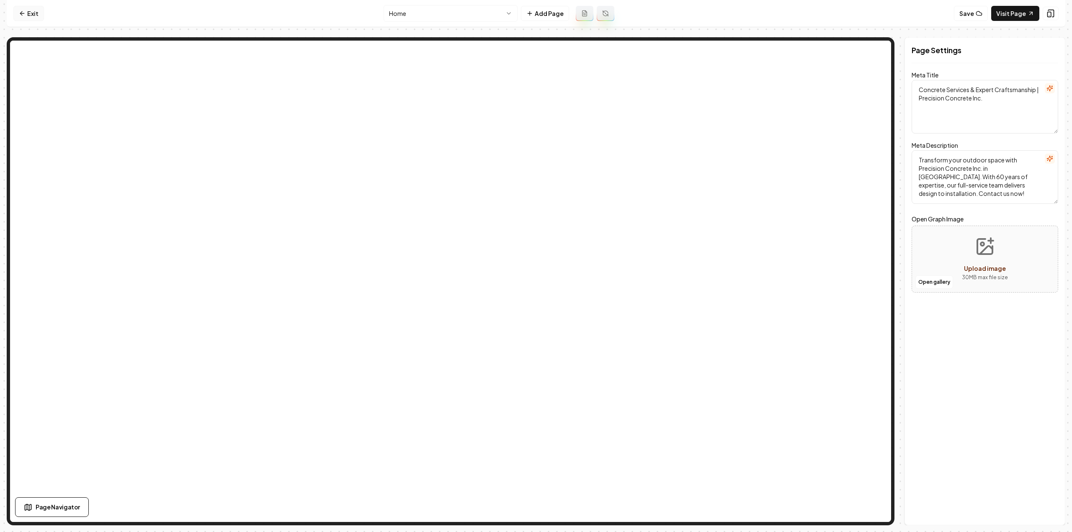
click at [37, 10] on link "Exit" at bounding box center [28, 13] width 31 height 15
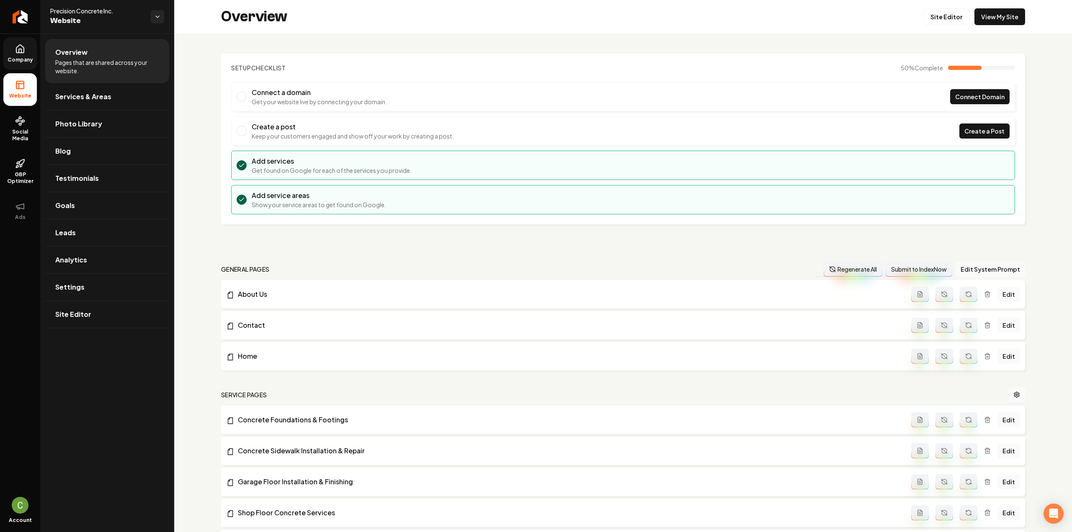
click at [17, 63] on link "Company" at bounding box center [19, 53] width 33 height 33
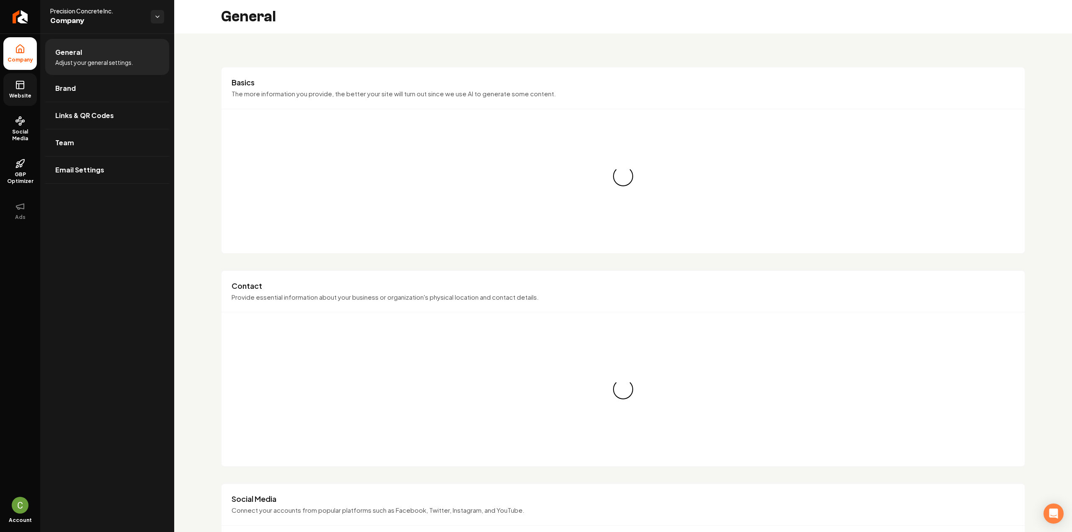
click at [25, 77] on link "Website" at bounding box center [19, 89] width 33 height 33
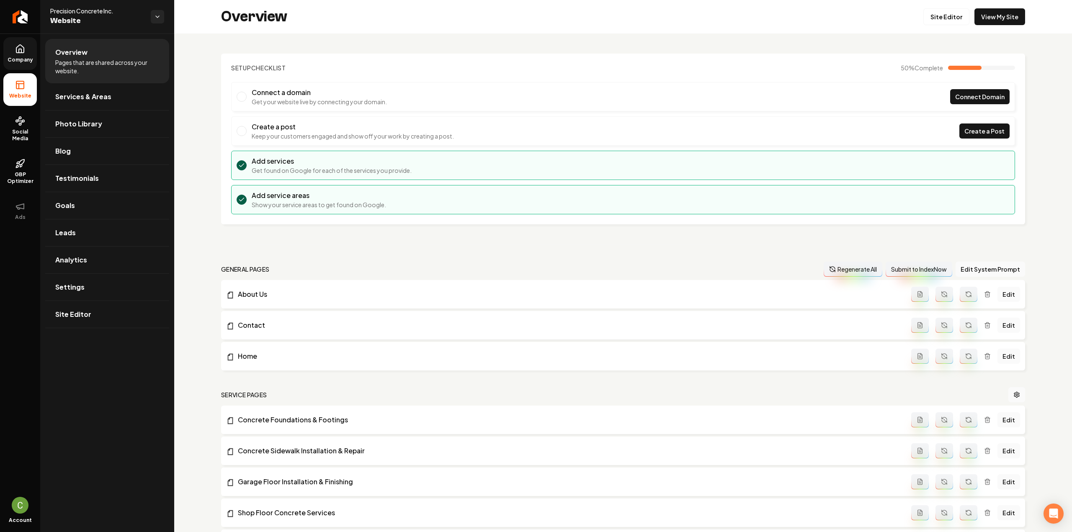
click at [19, 59] on span "Company" at bounding box center [20, 60] width 32 height 7
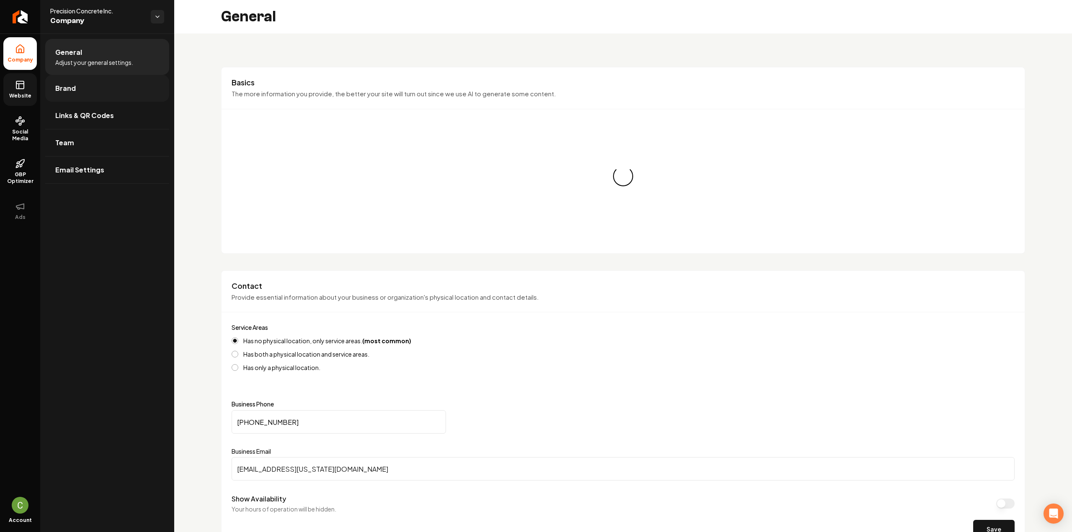
click at [110, 93] on link "Brand" at bounding box center [107, 88] width 124 height 27
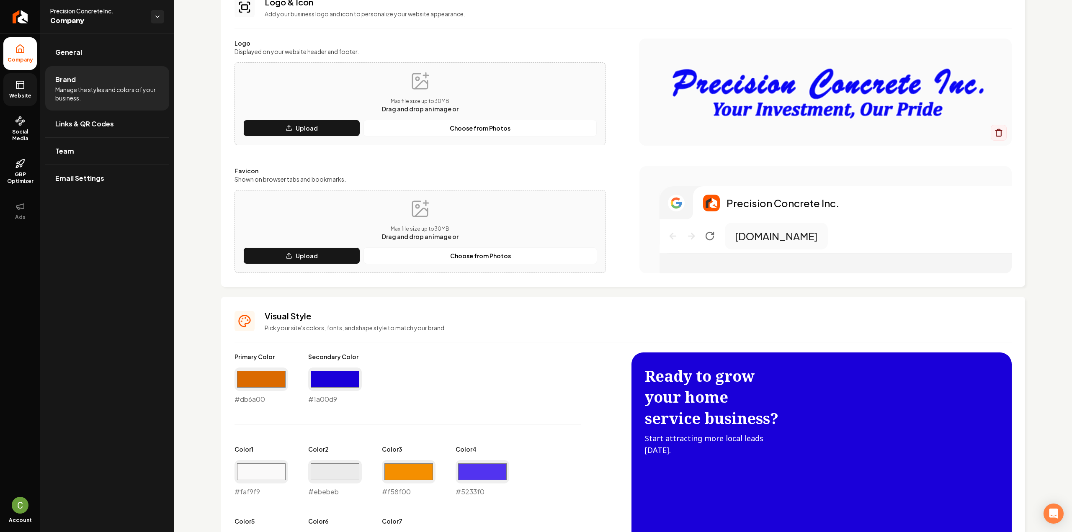
scroll to position [251, 0]
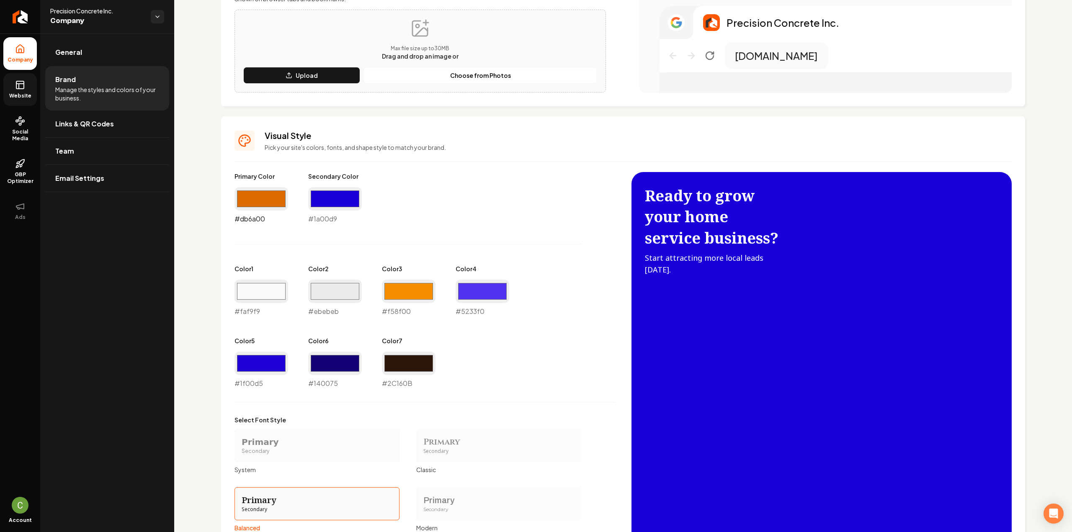
click at [262, 203] on input "#db6a00" at bounding box center [261, 198] width 54 height 23
type input "#000000"
click at [206, 293] on div "Logo & Icon Add your business logo and icon to personalize your website appeara…" at bounding box center [623, 229] width 898 height 895
click at [407, 293] on input "#f58f00" at bounding box center [409, 291] width 54 height 23
type input "#8d86b1"
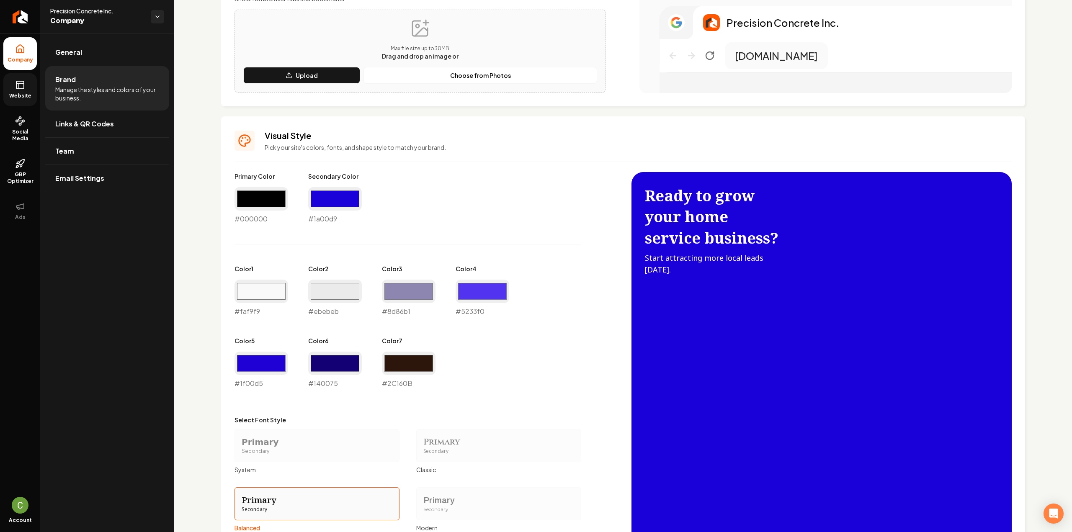
click at [441, 197] on div "Primary Color #000000 #000000 Secondary Color #1a00d9 #1a00d9 Color 1 #faf9f9 #…" at bounding box center [424, 280] width 380 height 216
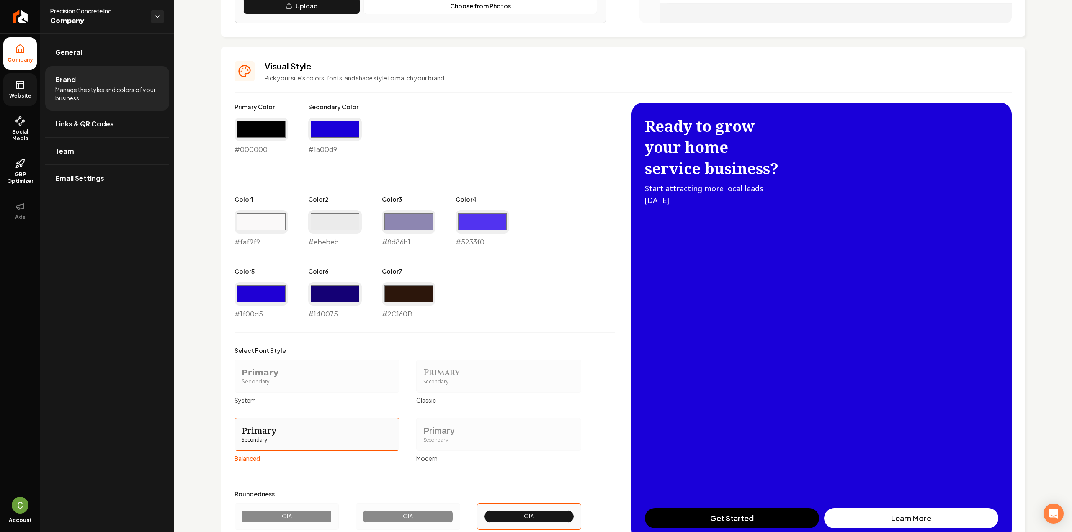
scroll to position [377, 0]
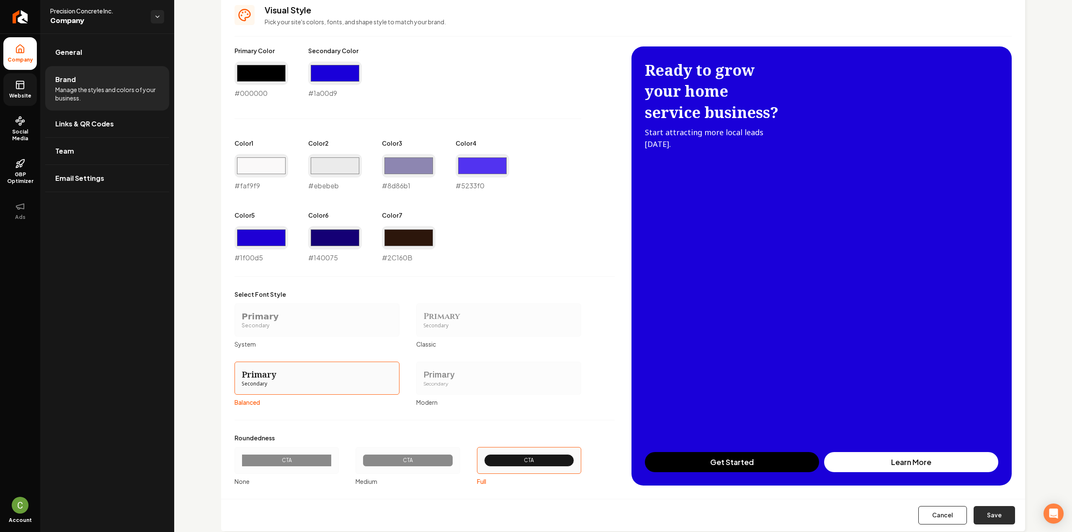
click at [976, 517] on button "Save" at bounding box center [993, 515] width 41 height 18
type input "#2c160b"
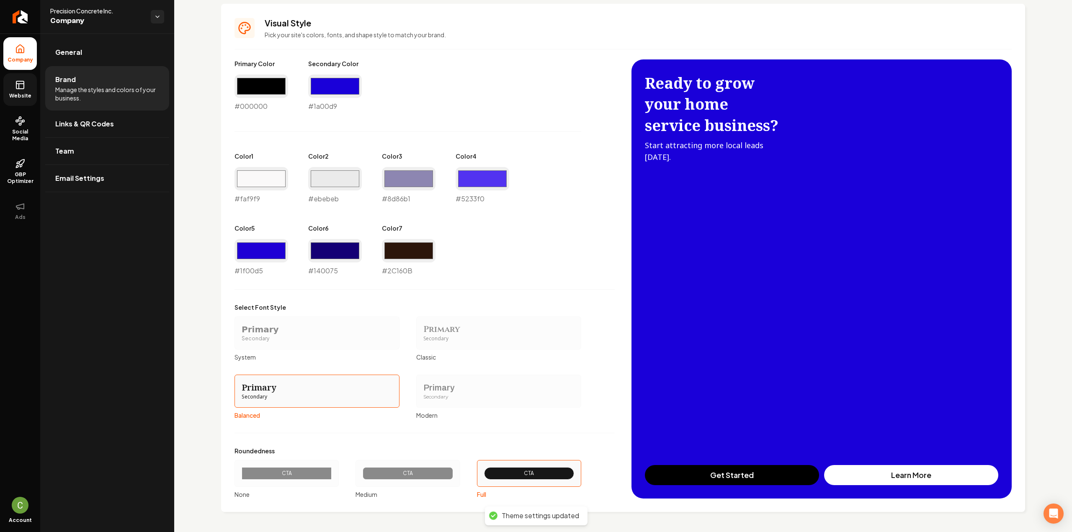
scroll to position [362, 0]
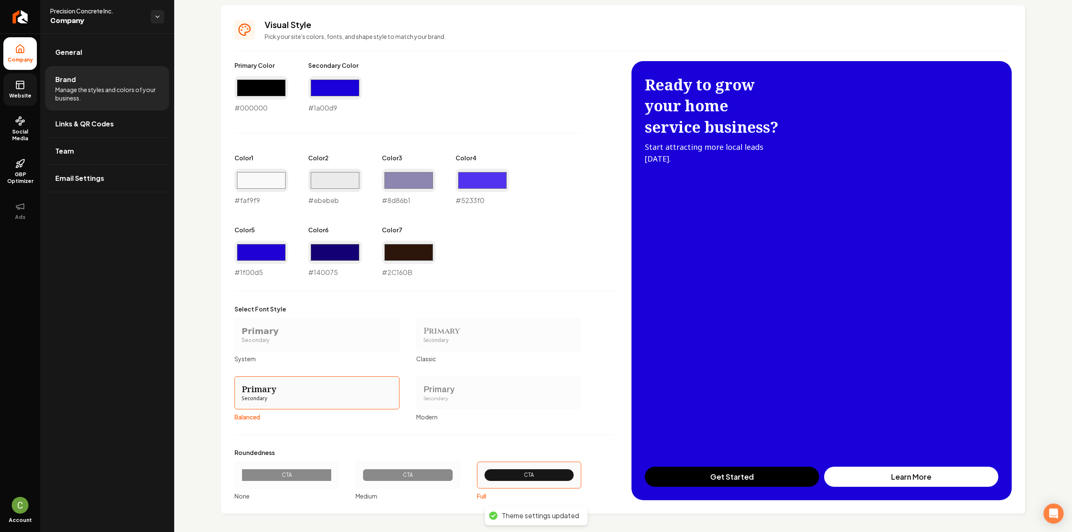
click at [35, 92] on link "Website" at bounding box center [19, 89] width 33 height 33
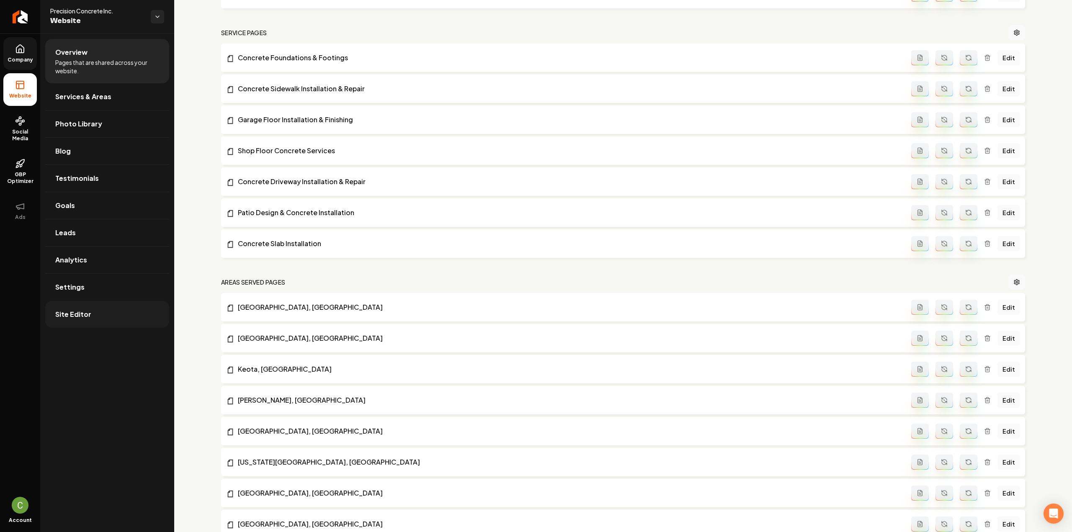
click at [73, 304] on link "Site Editor" at bounding box center [107, 314] width 124 height 27
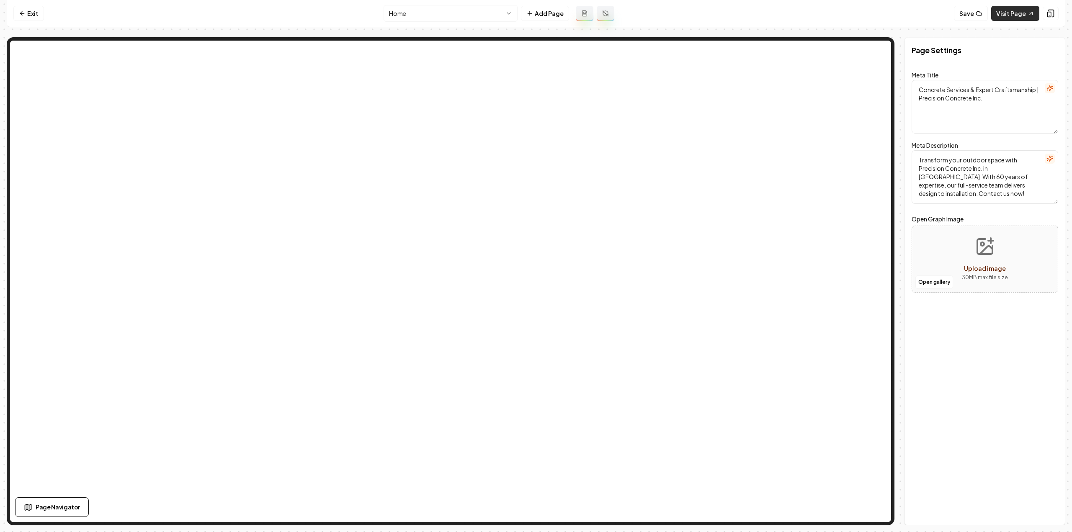
click at [1016, 15] on link "Visit Page" at bounding box center [1015, 13] width 48 height 15
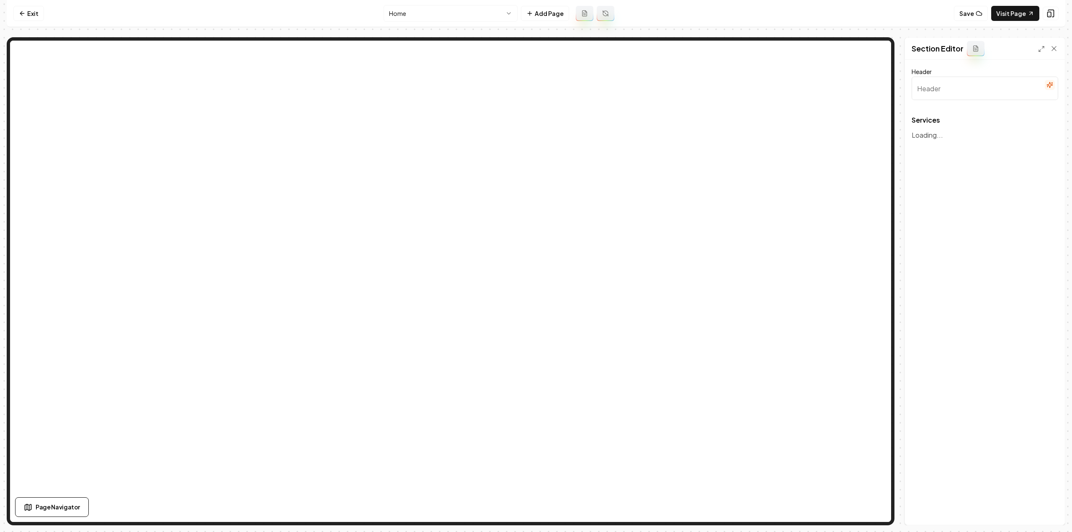
type input "Our Concrete Expertise"
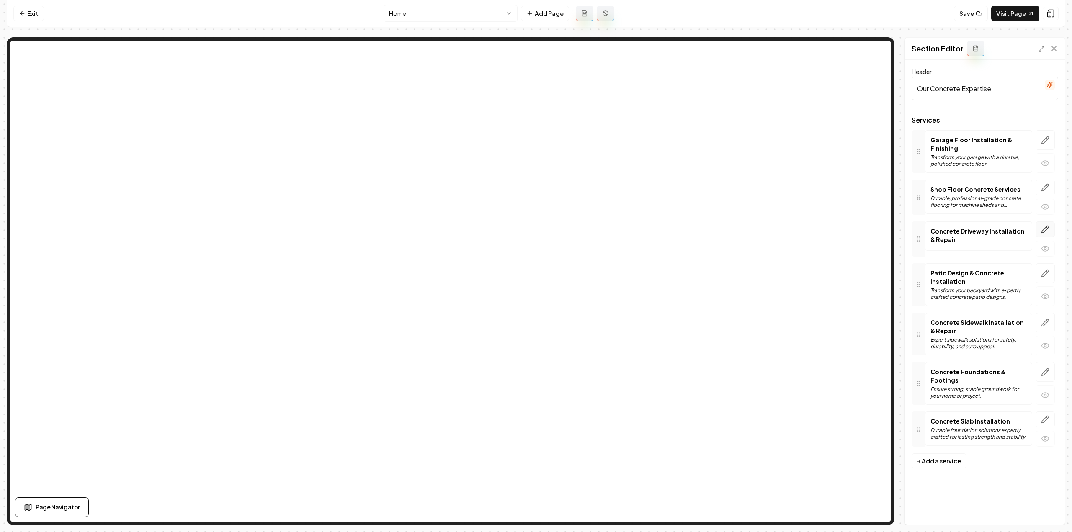
click at [1046, 226] on icon "button" at bounding box center [1045, 229] width 8 height 8
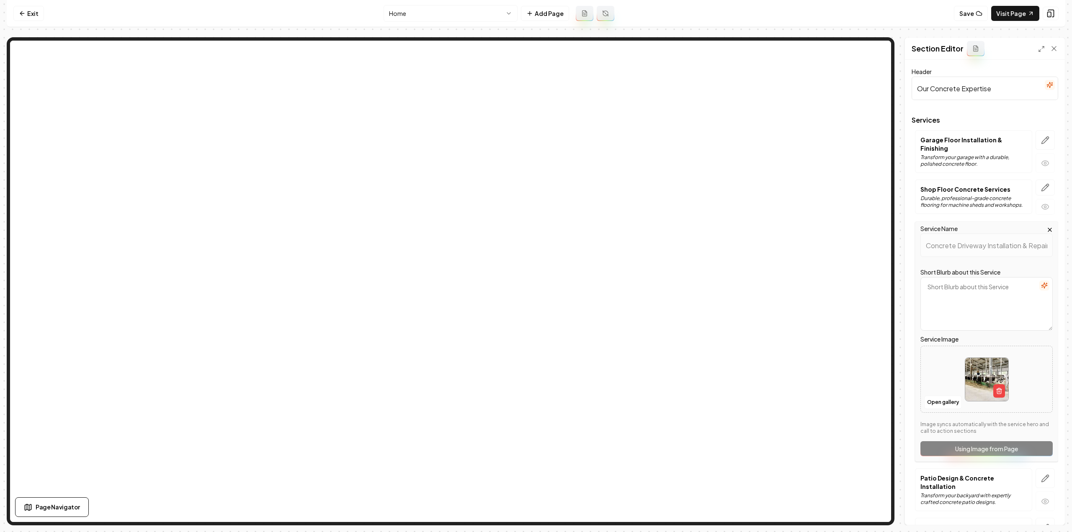
click at [1037, 277] on textarea "Short Blurb about this Service" at bounding box center [986, 304] width 132 height 54
click at [1039, 280] on button "button" at bounding box center [1044, 285] width 10 height 10
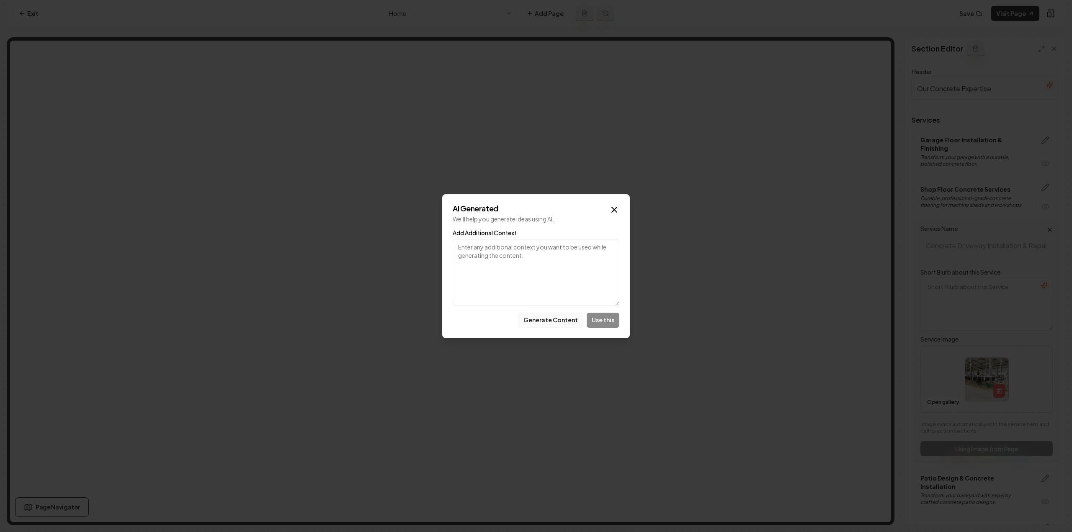
click at [563, 313] on button "Generate Content" at bounding box center [550, 320] width 65 height 15
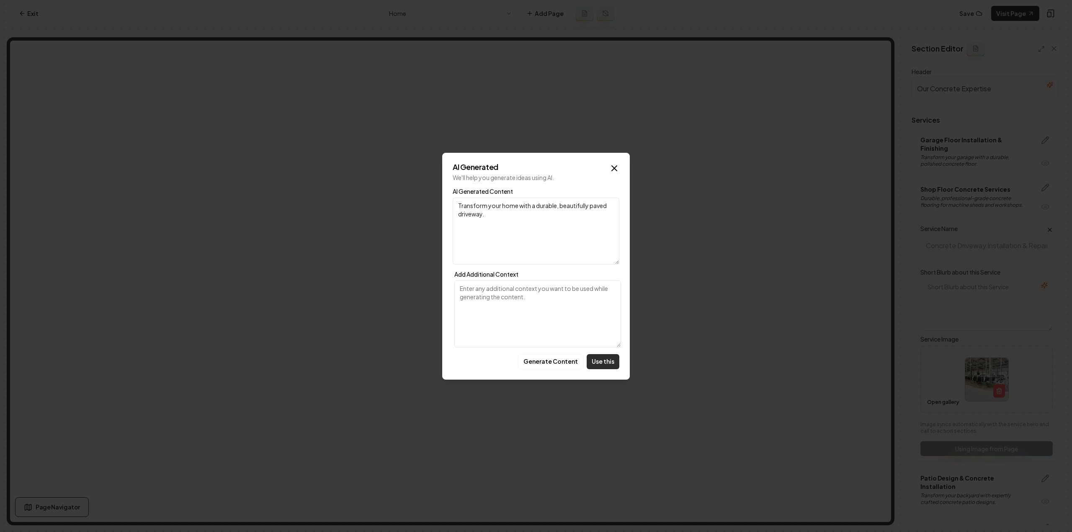
click at [606, 359] on button "Use this" at bounding box center [602, 361] width 33 height 15
type textarea "Transform your home with a durable, beautifully paved driveway."
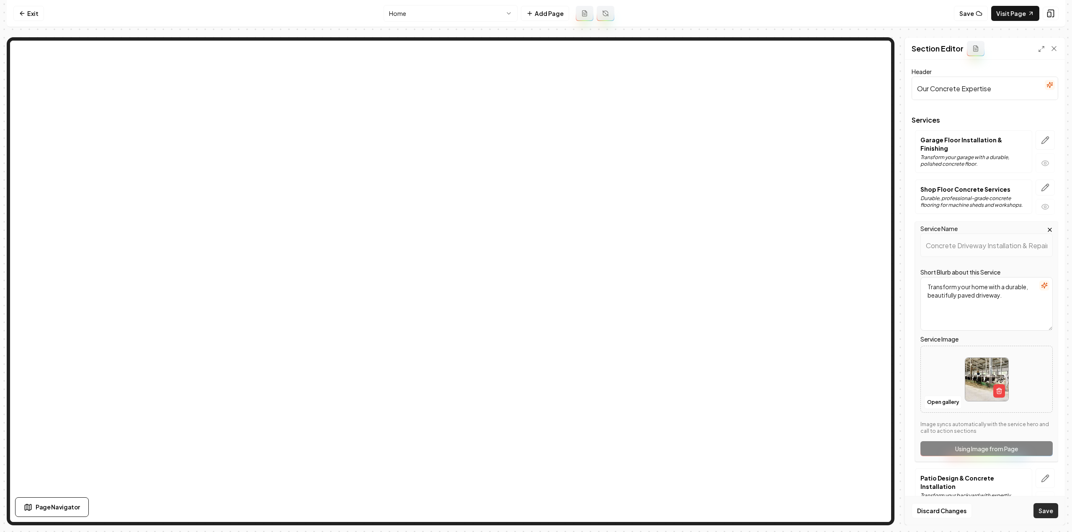
click at [1046, 518] on button "Save" at bounding box center [1045, 510] width 25 height 15
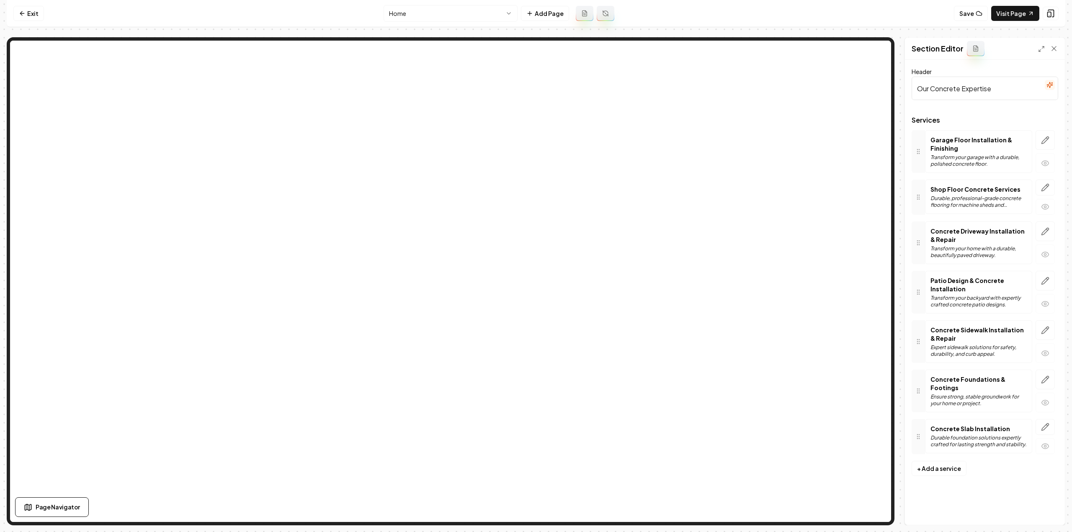
click at [478, 18] on html "Computer Required This feature is only available on a computer. Please switch t…" at bounding box center [536, 266] width 1072 height 532
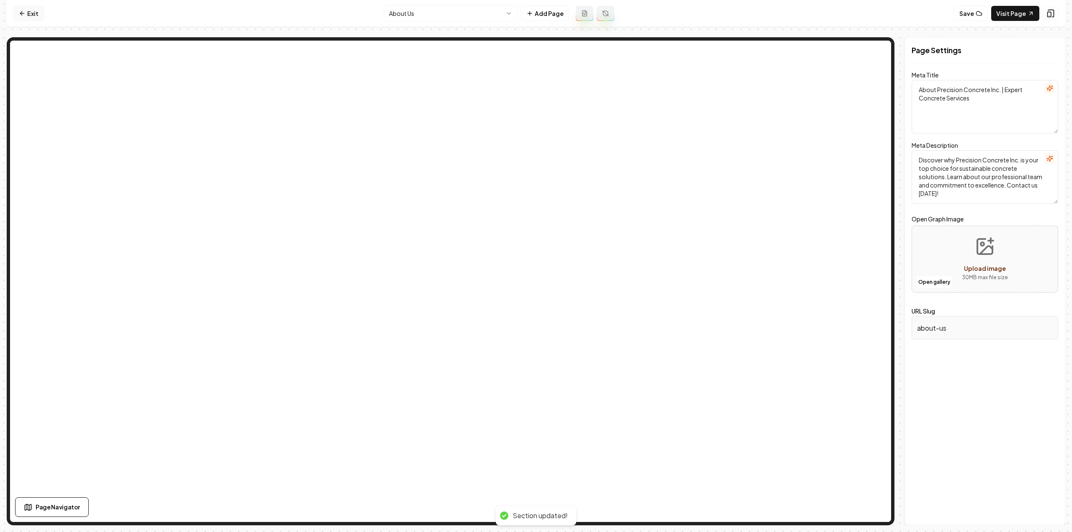
click at [30, 13] on link "Exit" at bounding box center [28, 13] width 31 height 15
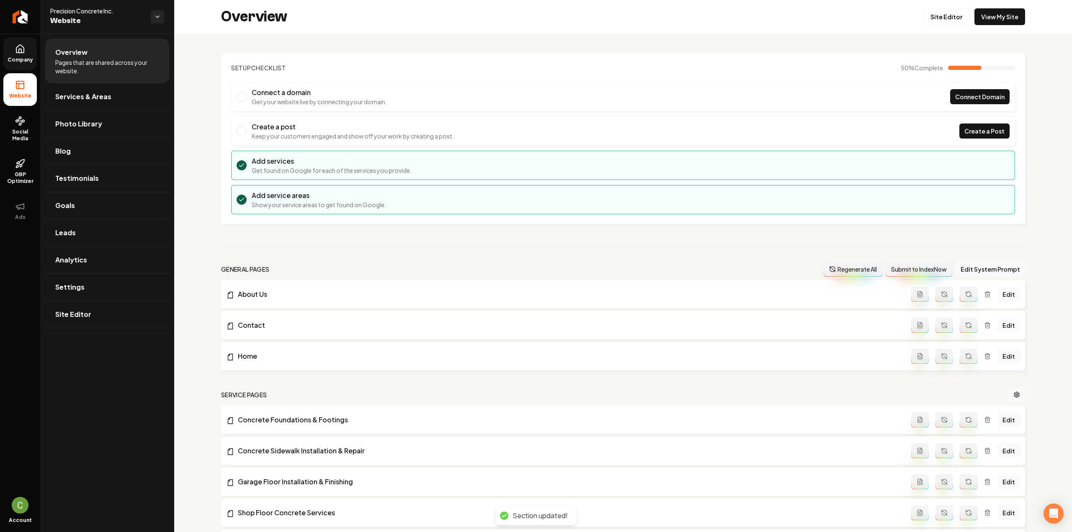
click at [23, 51] on icon at bounding box center [20, 49] width 8 height 8
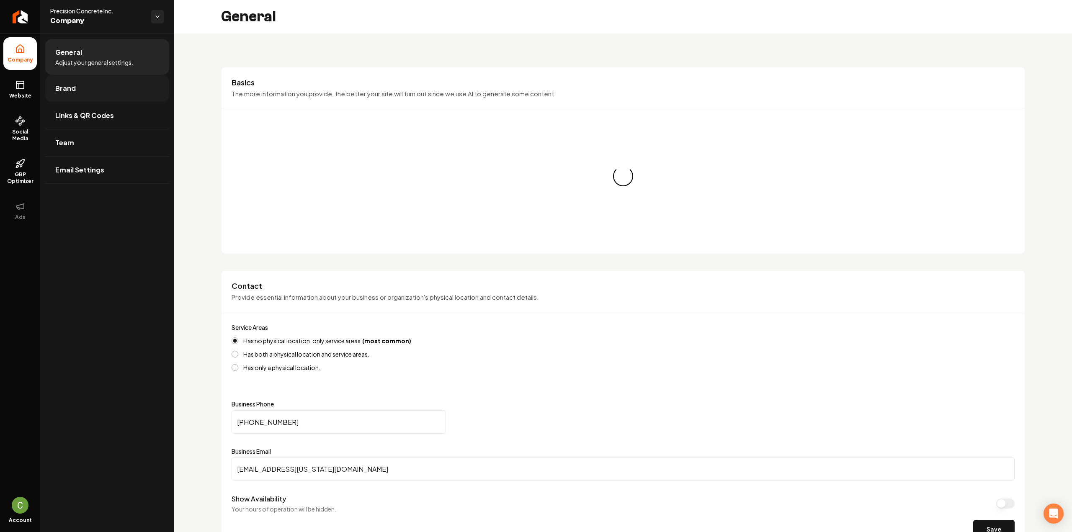
click at [80, 90] on link "Brand" at bounding box center [107, 88] width 124 height 27
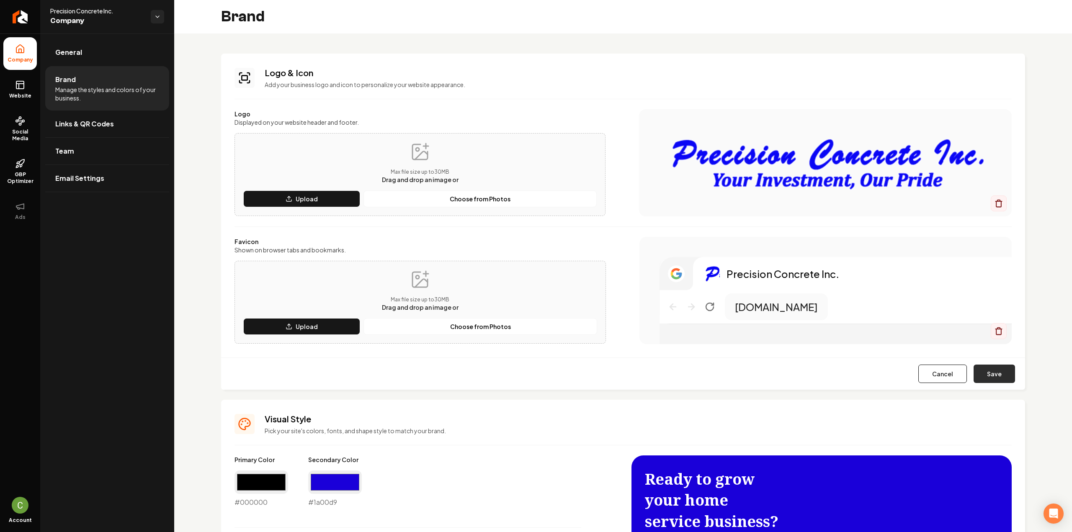
click at [989, 378] on button "Save" at bounding box center [993, 374] width 41 height 18
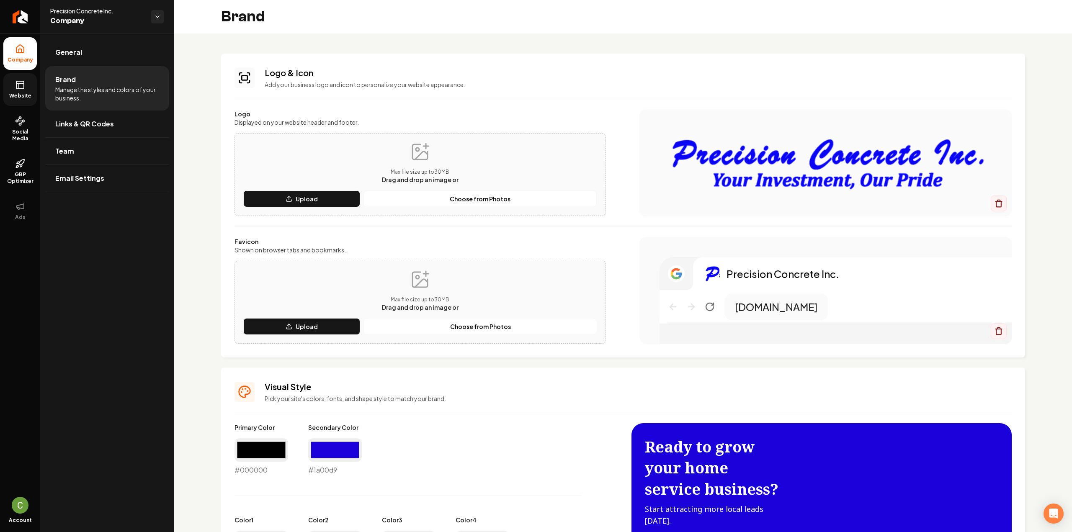
click at [28, 83] on link "Website" at bounding box center [19, 89] width 33 height 33
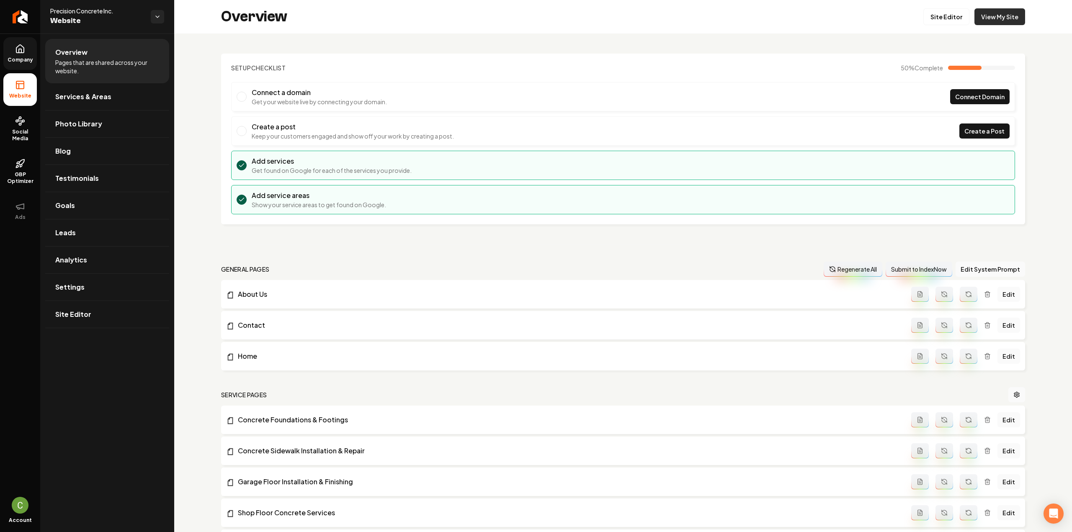
click at [998, 23] on link "View My Site" at bounding box center [999, 16] width 51 height 17
click at [16, 34] on ul "Company Website Social Media GBP Optimizer Ads" at bounding box center [20, 131] width 40 height 197
click at [18, 50] on icon at bounding box center [20, 49] width 10 height 10
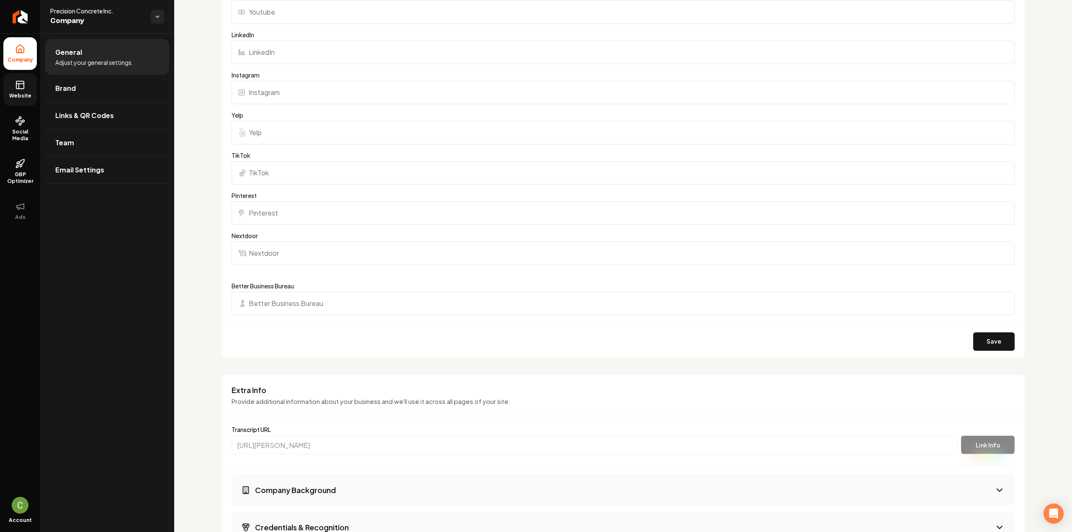
scroll to position [1047, 0]
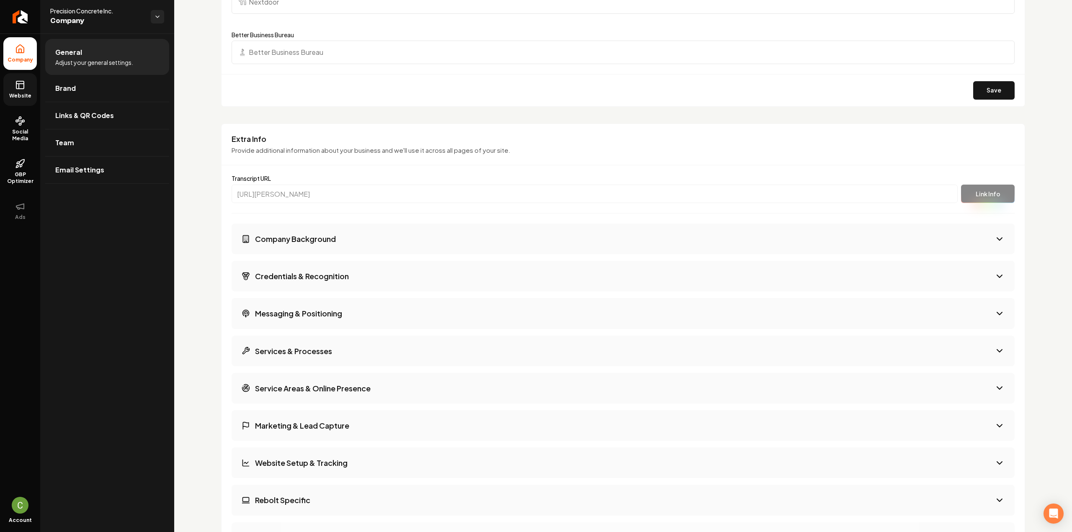
click at [33, 100] on link "Website" at bounding box center [19, 89] width 33 height 33
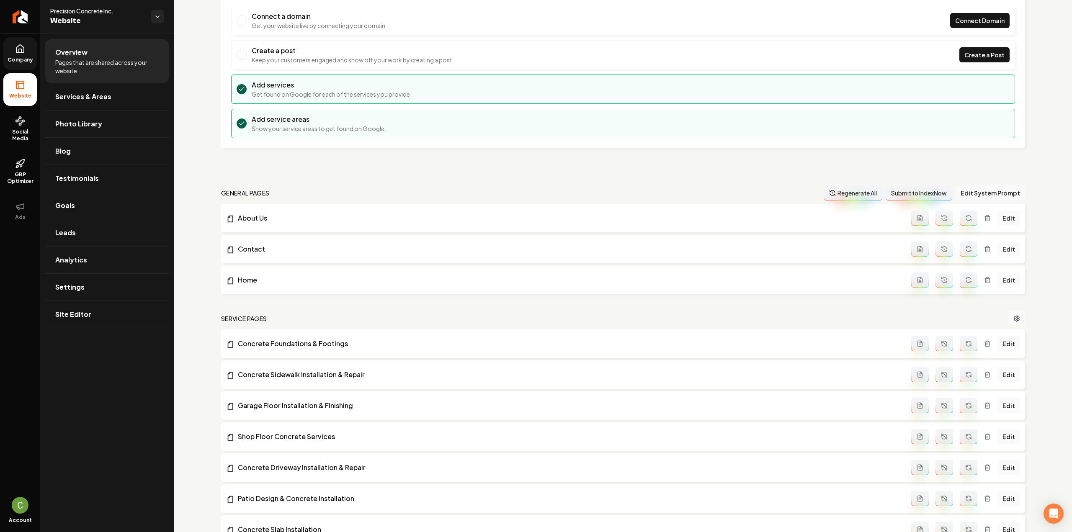
scroll to position [46, 0]
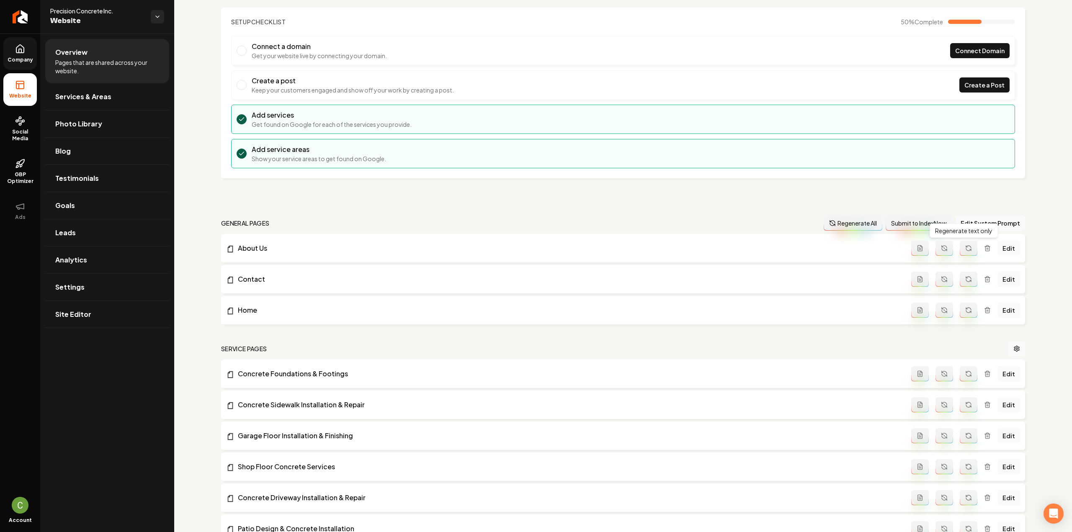
click at [961, 252] on button "Main content area" at bounding box center [968, 248] width 18 height 15
click at [966, 280] on icon "Main content area" at bounding box center [968, 280] width 5 height 3
click at [963, 304] on button "Main content area" at bounding box center [968, 310] width 18 height 15
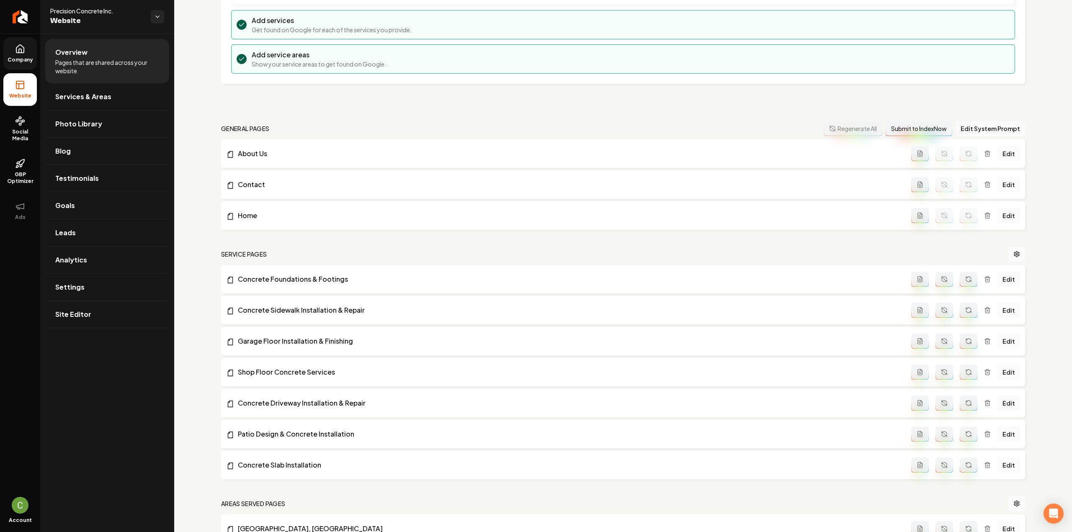
scroll to position [172, 0]
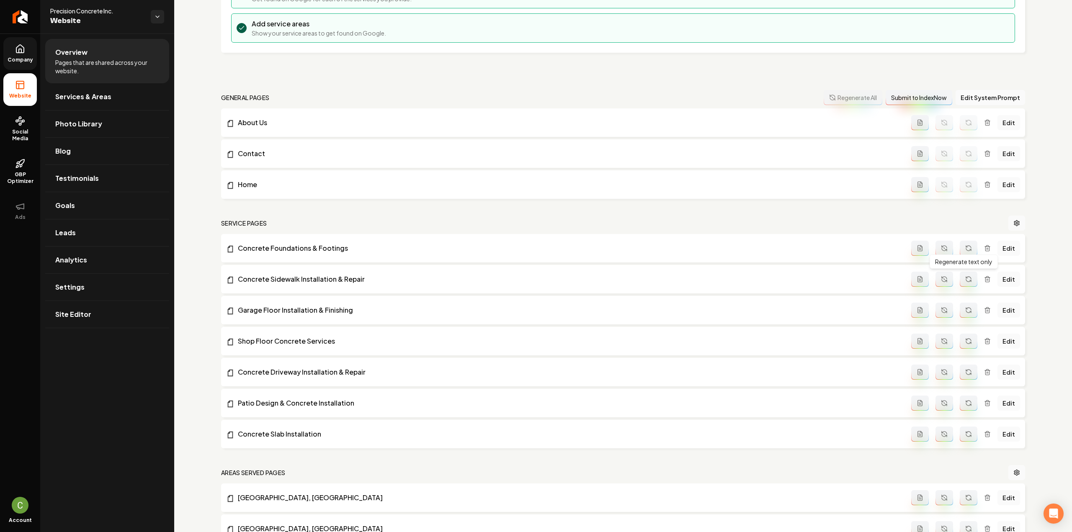
click at [961, 255] on div "Regenerate text only Regenerate text only" at bounding box center [963, 262] width 68 height 14
click at [965, 247] on icon "Main content area" at bounding box center [968, 248] width 7 height 7
click at [959, 276] on button "Main content area" at bounding box center [968, 279] width 18 height 15
click at [959, 310] on button "Main content area" at bounding box center [968, 310] width 18 height 15
click at [966, 342] on icon "Main content area" at bounding box center [968, 342] width 5 height 3
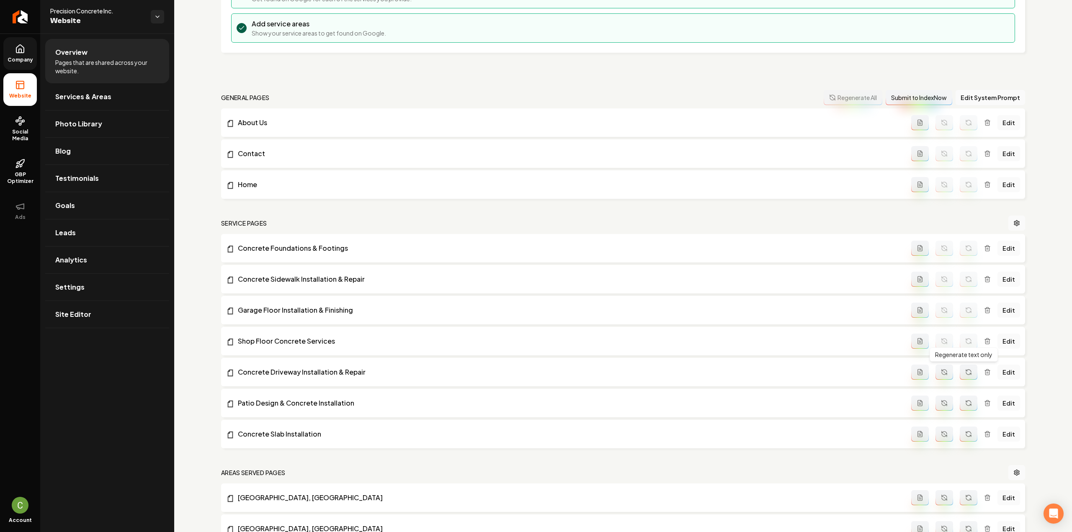
click at [964, 375] on button "Main content area" at bounding box center [968, 372] width 18 height 15
click at [965, 402] on icon "Main content area" at bounding box center [968, 403] width 7 height 7
click at [965, 434] on icon "Main content area" at bounding box center [968, 434] width 7 height 7
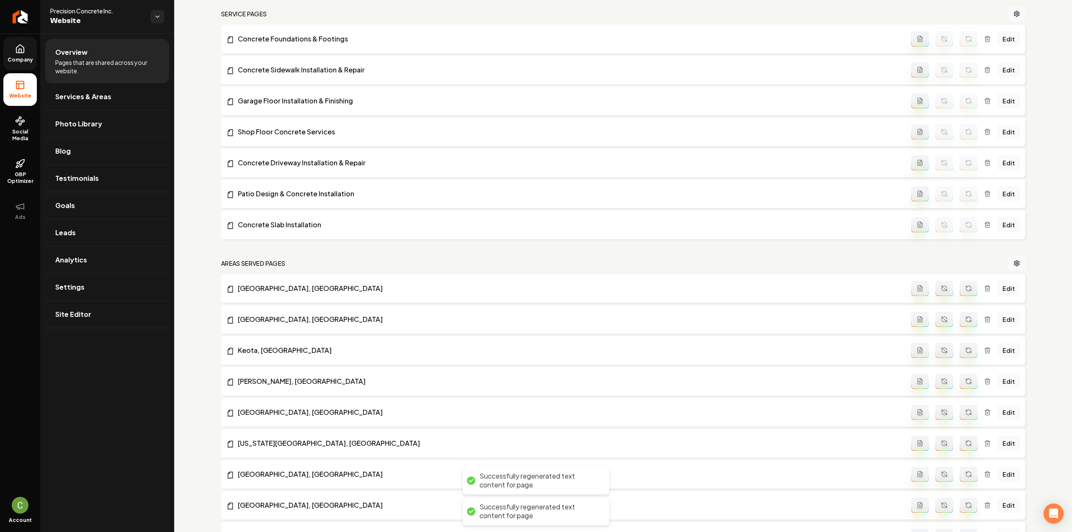
scroll to position [507, 0]
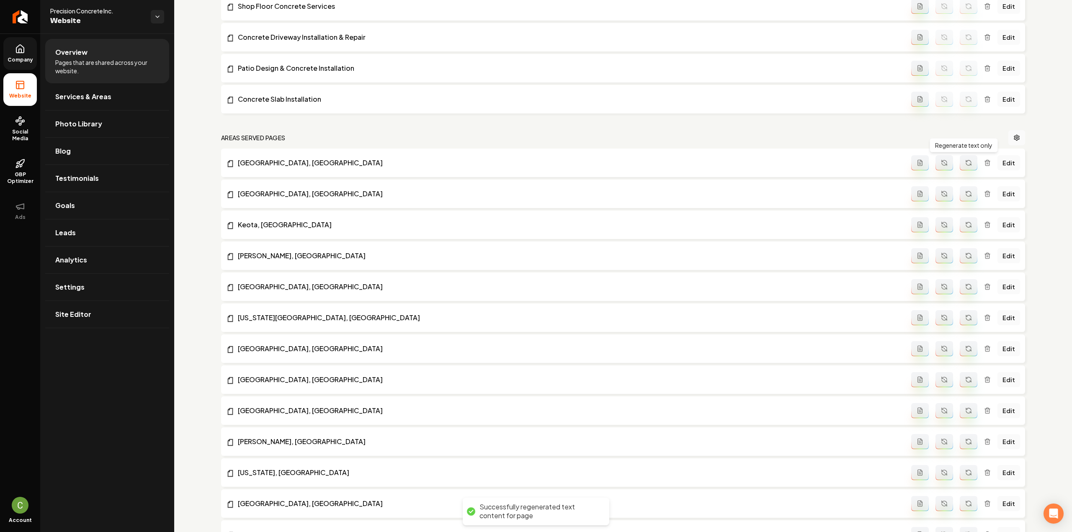
click at [970, 164] on icon "Main content area" at bounding box center [970, 164] width 1 height 1
click at [966, 191] on icon "Main content area" at bounding box center [968, 192] width 5 height 3
click at [964, 227] on button "Main content area" at bounding box center [968, 224] width 18 height 15
drag, startPoint x: 962, startPoint y: 257, endPoint x: 959, endPoint y: 268, distance: 11.2
click at [961, 257] on button "Main content area" at bounding box center [968, 255] width 18 height 15
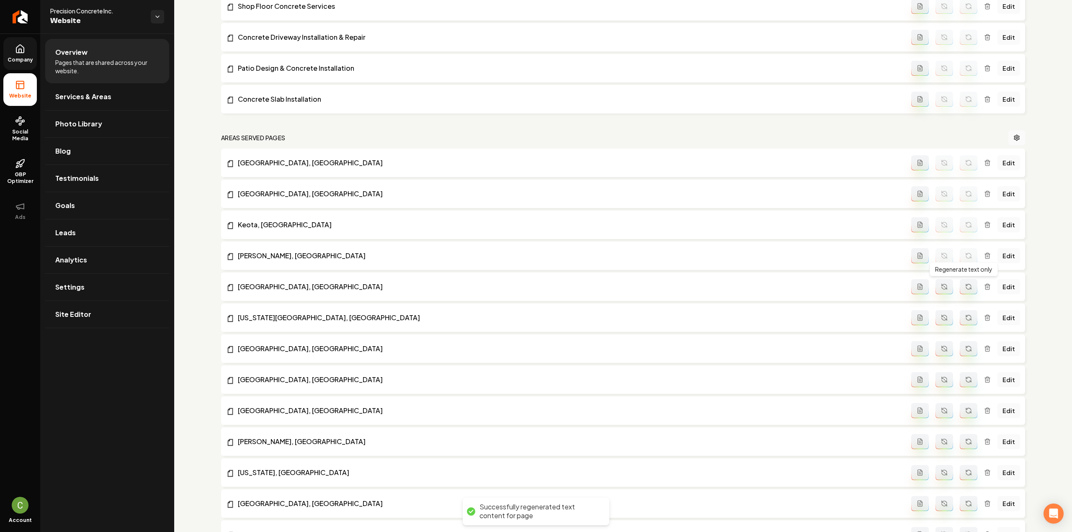
click at [967, 288] on button "Main content area" at bounding box center [968, 286] width 18 height 15
drag, startPoint x: 969, startPoint y: 317, endPoint x: 964, endPoint y: 319, distance: 5.4
click at [964, 319] on button "Main content area" at bounding box center [968, 317] width 18 height 15
click at [960, 355] on button "Main content area" at bounding box center [968, 348] width 18 height 15
click at [967, 383] on button "Main content area" at bounding box center [968, 379] width 18 height 15
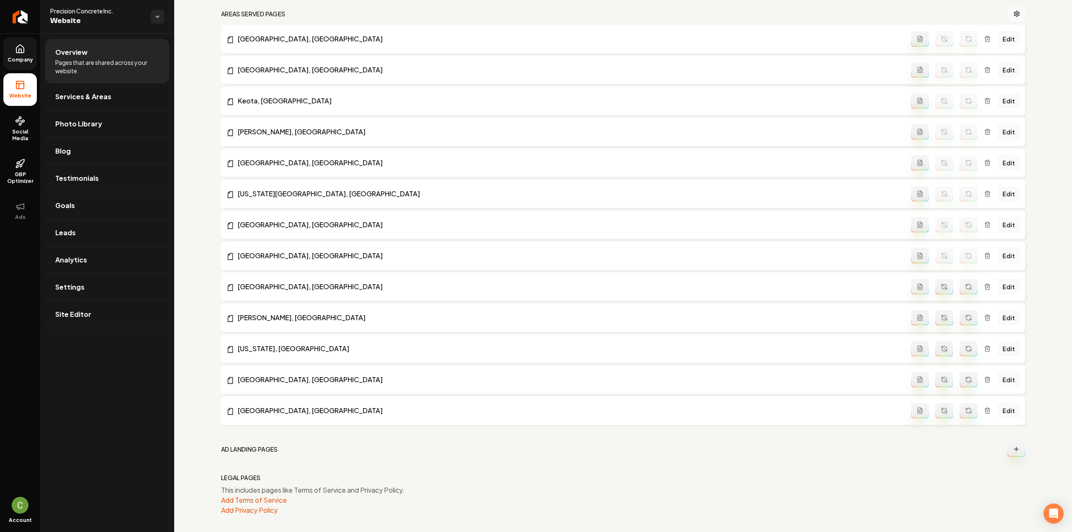
scroll to position [632, 0]
click at [965, 283] on icon "Main content area" at bounding box center [968, 285] width 7 height 7
click at [966, 310] on button "Main content area" at bounding box center [968, 316] width 18 height 15
click at [959, 343] on button "Main content area" at bounding box center [968, 346] width 18 height 15
click at [965, 376] on icon "Main content area" at bounding box center [968, 378] width 7 height 7
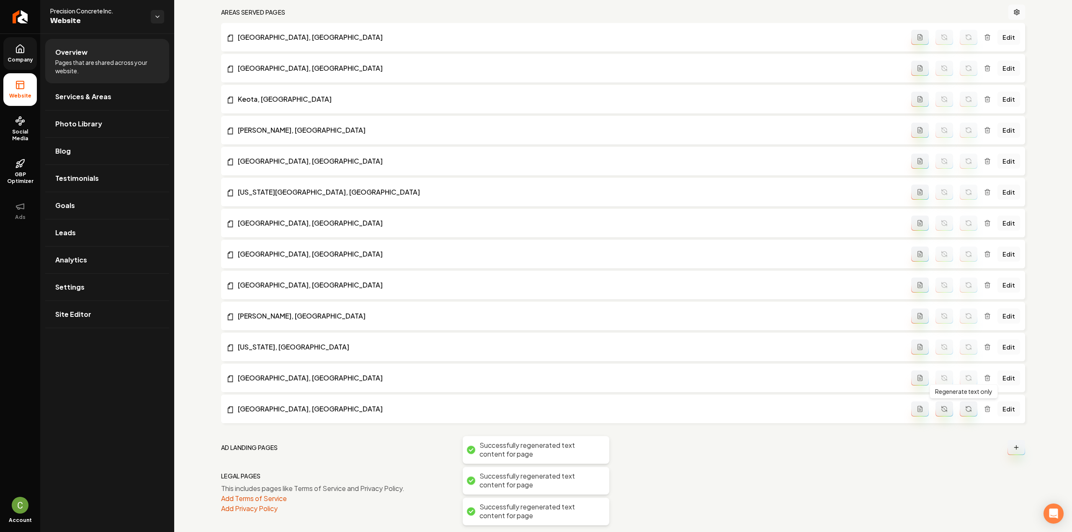
click at [967, 406] on button "Main content area" at bounding box center [968, 408] width 18 height 15
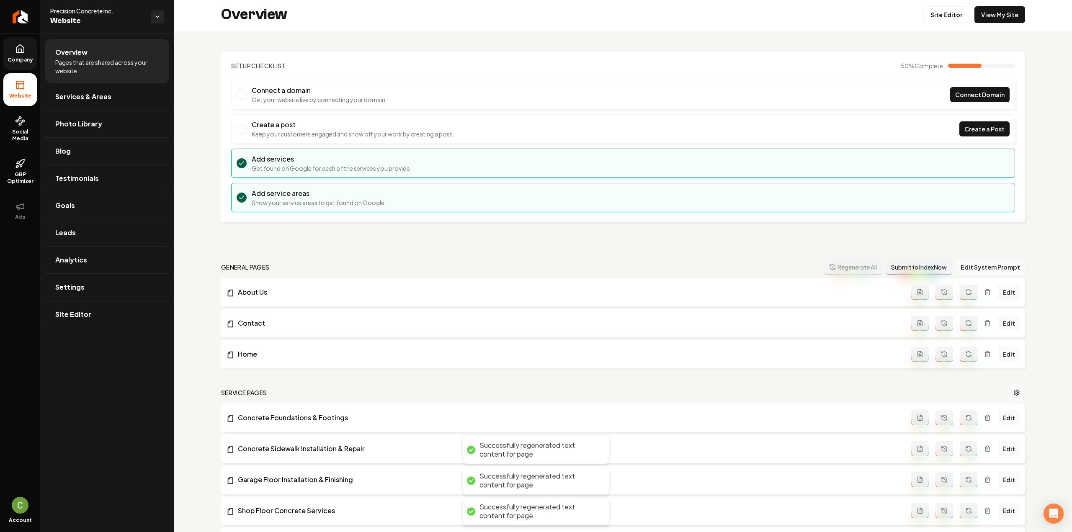
scroll to position [0, 0]
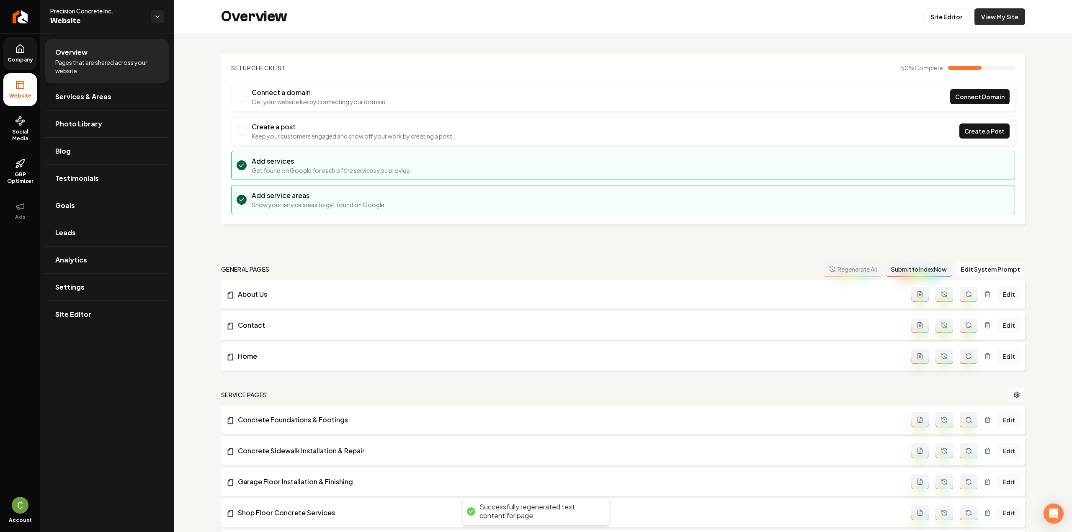
click at [998, 14] on link "View My Site" at bounding box center [999, 16] width 51 height 17
click at [112, 321] on link "Site Editor" at bounding box center [107, 314] width 124 height 27
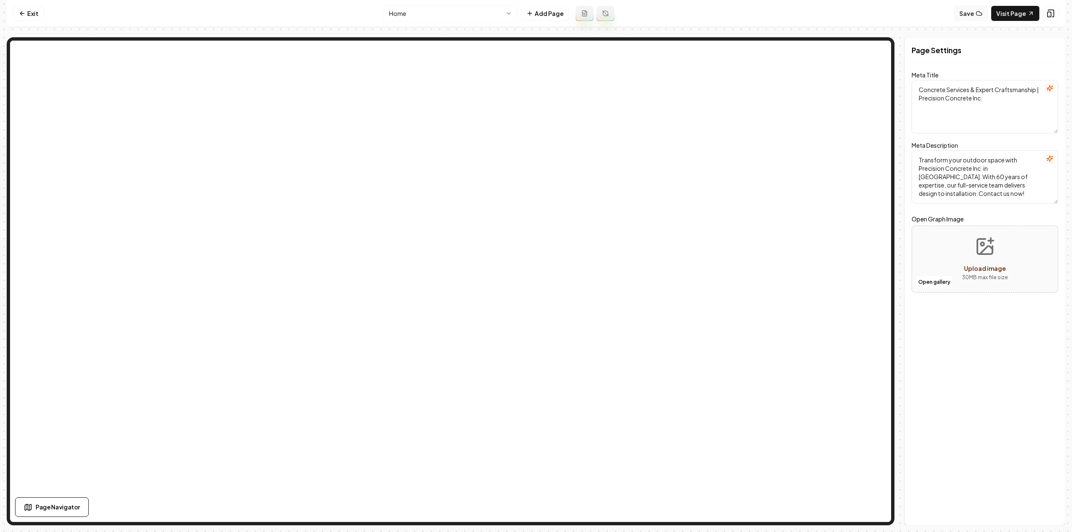
type textarea "Expert Concrete Services for Homes & Businesses | Precision Concrete Inc."
type textarea "Transform your home or business with expert concrete services from Precision Co…"
click at [974, 8] on button "Save" at bounding box center [971, 13] width 34 height 15
click at [43, 18] on nav "Exit Home Add Page Save Visit Page" at bounding box center [536, 13] width 1058 height 27
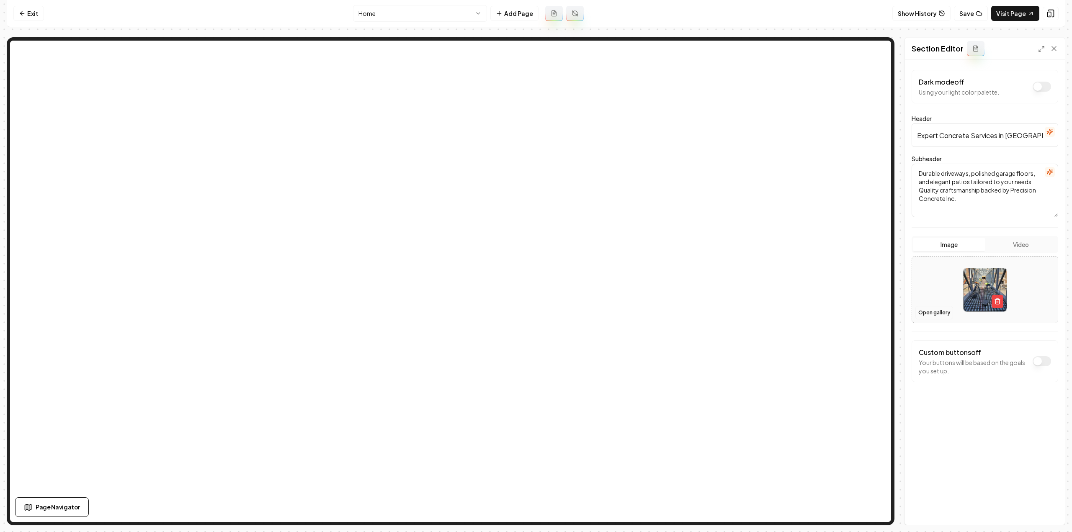
click at [938, 311] on button "Open gallery" at bounding box center [934, 312] width 38 height 13
click at [24, 15] on icon at bounding box center [22, 13] width 7 height 7
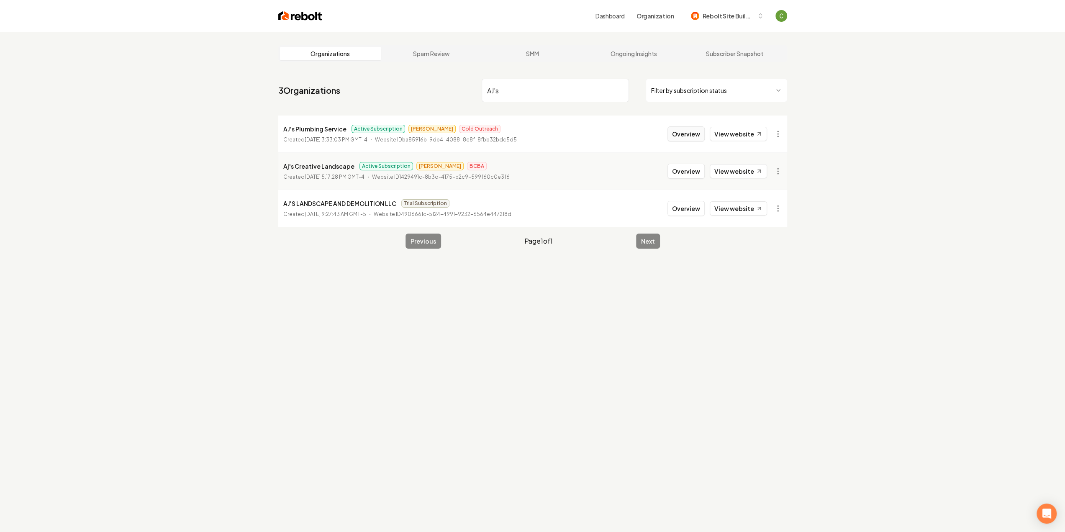
type input "AJ's"
click at [682, 129] on button "Overview" at bounding box center [686, 133] width 37 height 15
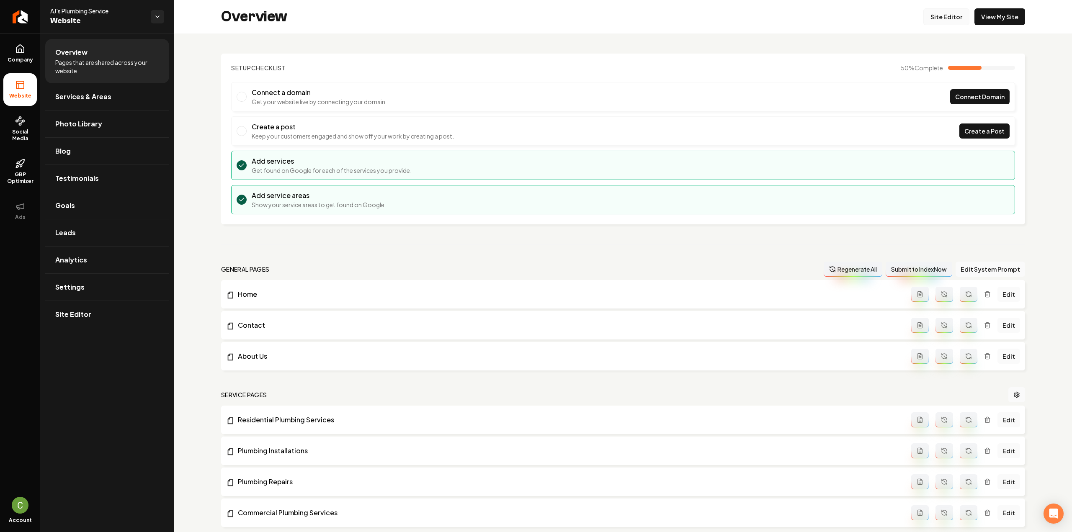
click at [949, 14] on link "Site Editor" at bounding box center [946, 16] width 46 height 17
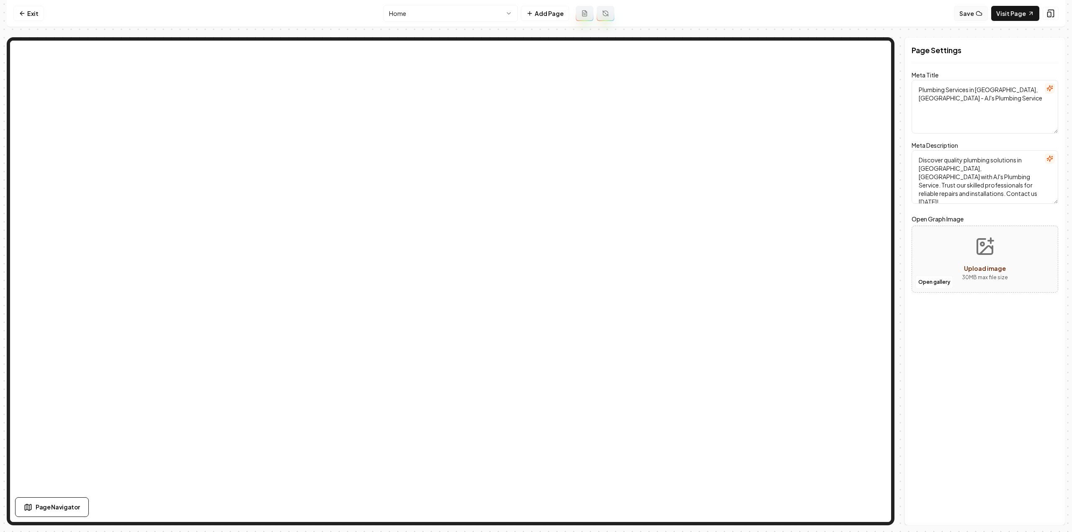
click at [975, 10] on button "Save" at bounding box center [971, 13] width 34 height 15
click at [20, 16] on icon at bounding box center [22, 13] width 7 height 7
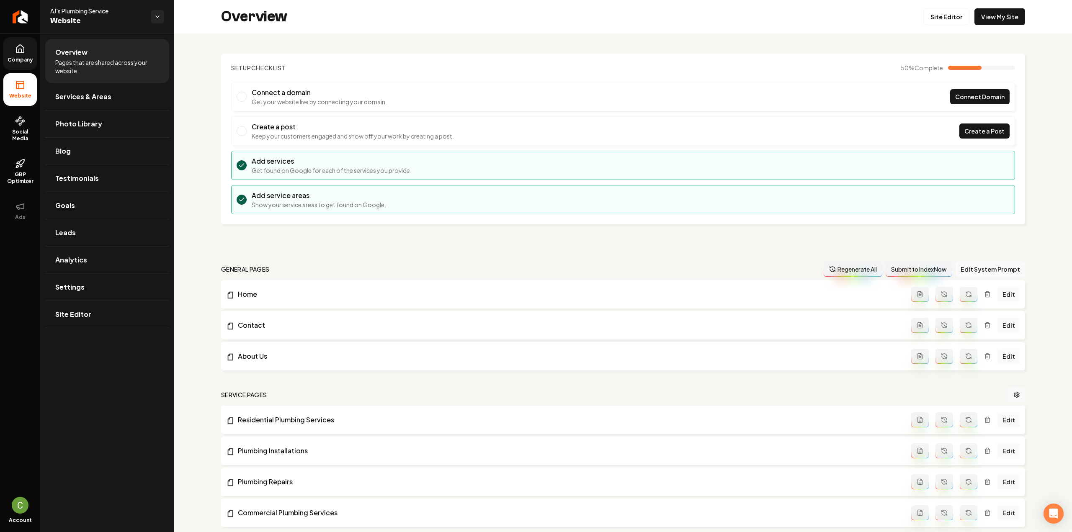
click at [31, 56] on link "Company" at bounding box center [19, 53] width 33 height 33
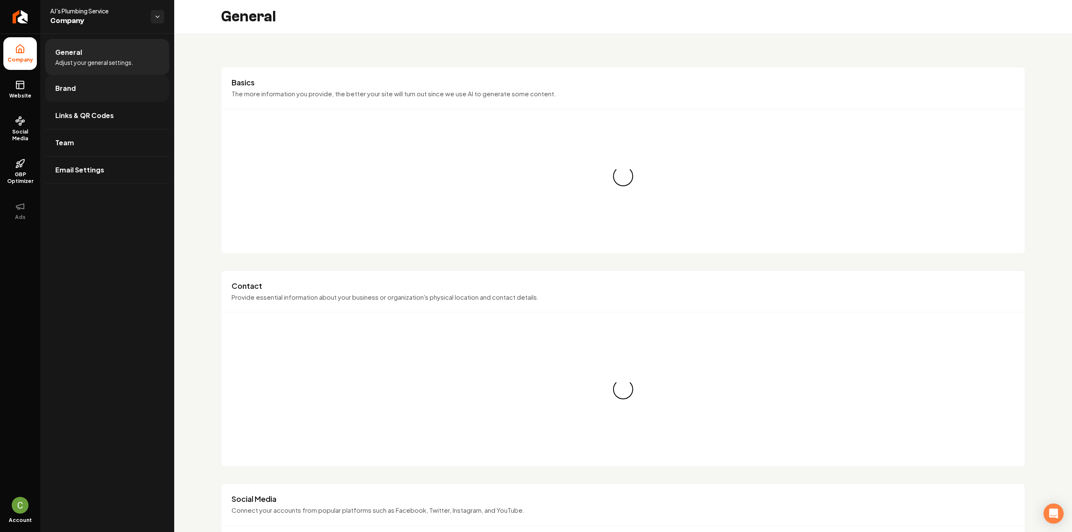
click at [72, 79] on link "Brand" at bounding box center [107, 88] width 124 height 27
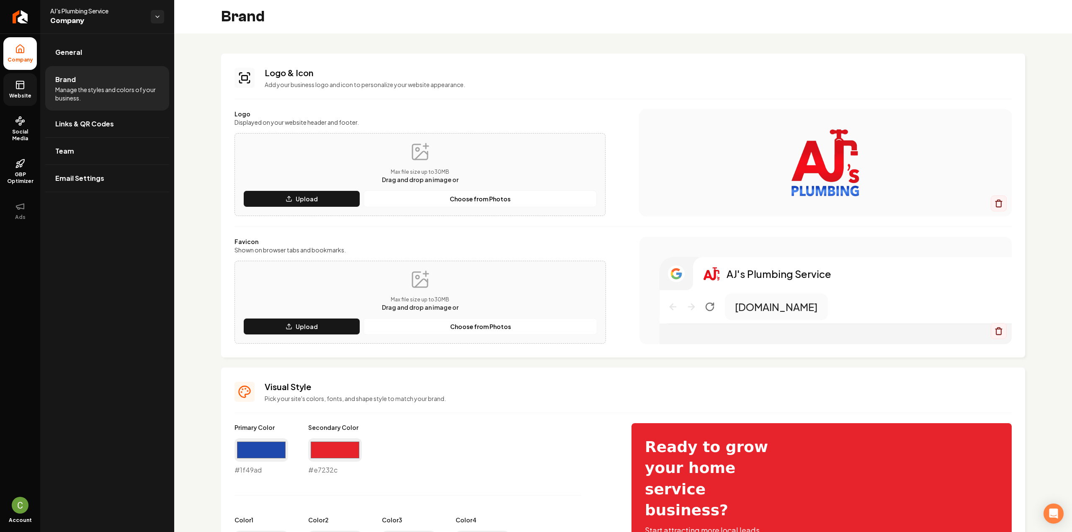
click at [26, 86] on link "Website" at bounding box center [19, 89] width 33 height 33
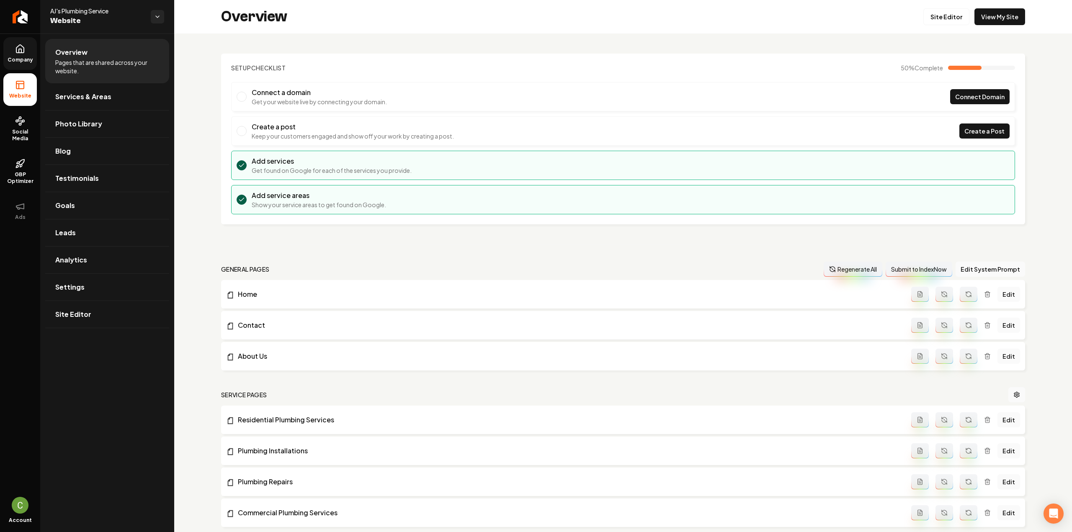
click at [20, 57] on span "Company" at bounding box center [20, 60] width 32 height 7
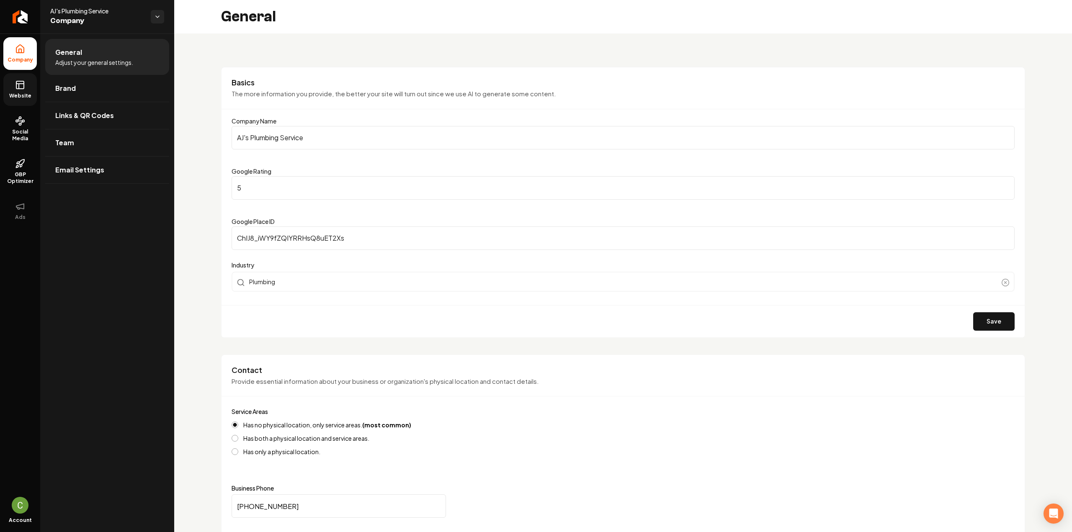
click at [246, 141] on input "AJ's Plumbing Service" at bounding box center [622, 137] width 783 height 23
click at [249, 135] on input "AJ's Plumbing Service" at bounding box center [622, 137] width 783 height 23
type input "AJS Plumbing Service"
click at [962, 324] on div "Save" at bounding box center [622, 321] width 803 height 32
click at [980, 326] on button "Save" at bounding box center [993, 321] width 41 height 18
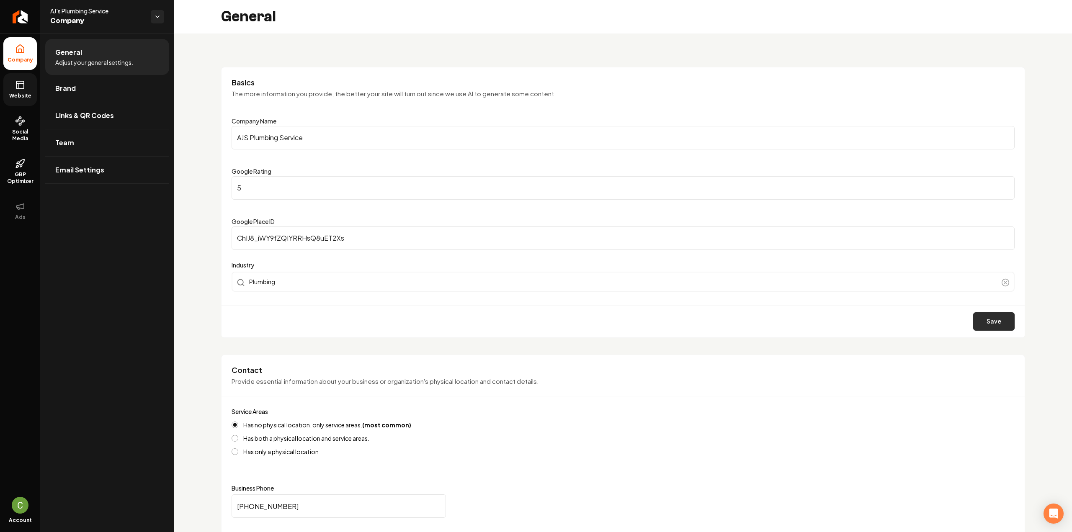
click at [1001, 322] on button "Save" at bounding box center [993, 321] width 41 height 18
click at [20, 85] on icon at bounding box center [20, 85] width 10 height 10
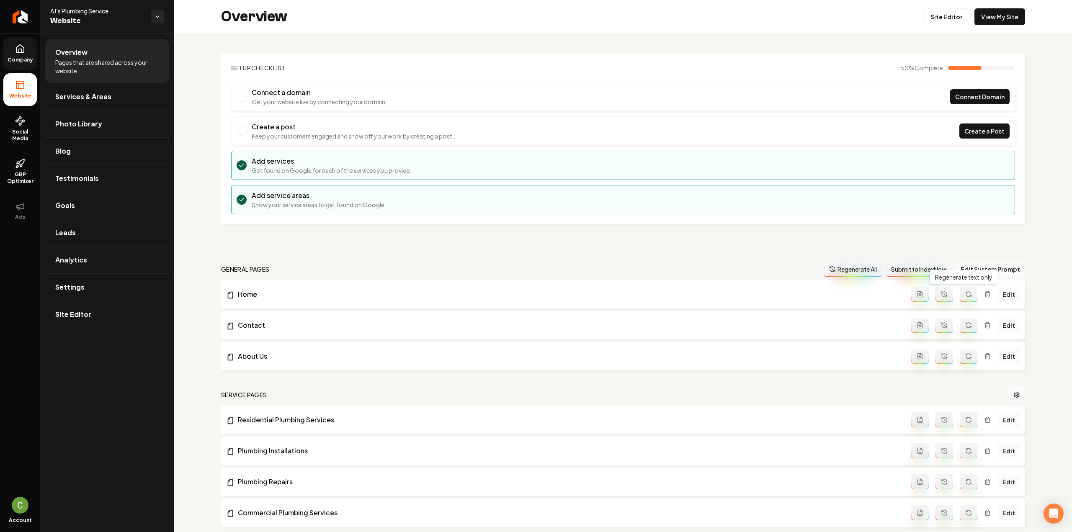
click at [965, 291] on icon "Main content area" at bounding box center [968, 294] width 7 height 7
click at [959, 321] on button "Main content area" at bounding box center [968, 325] width 18 height 15
click at [965, 357] on icon "Main content area" at bounding box center [968, 356] width 7 height 7
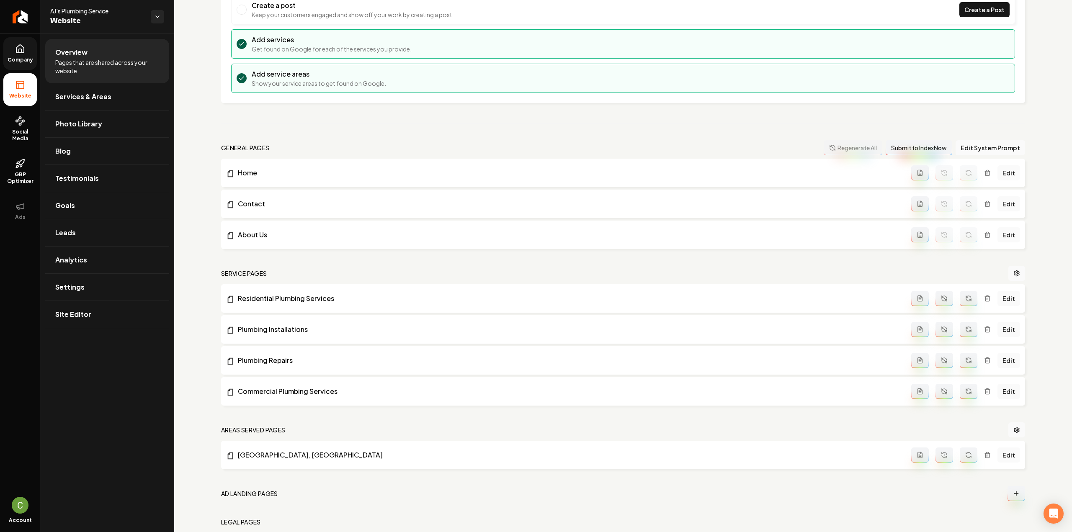
scroll to position [167, 0]
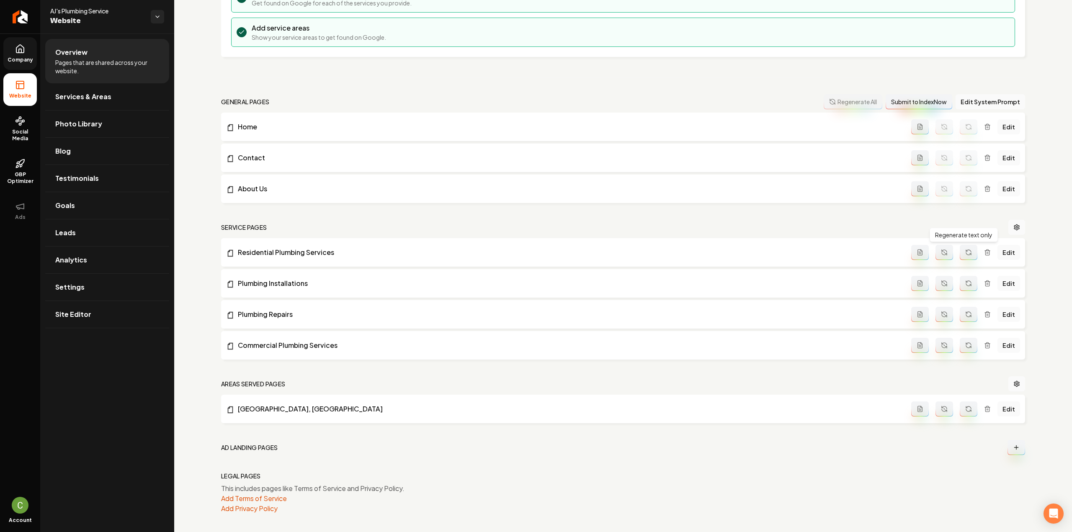
click at [961, 246] on button "Main content area" at bounding box center [968, 252] width 18 height 15
click at [969, 284] on button "Main content area" at bounding box center [968, 283] width 18 height 15
click at [966, 309] on button "Main content area" at bounding box center [968, 314] width 18 height 15
click at [966, 339] on button "Main content area" at bounding box center [968, 345] width 18 height 15
click at [966, 410] on icon "Main content area" at bounding box center [968, 410] width 5 height 3
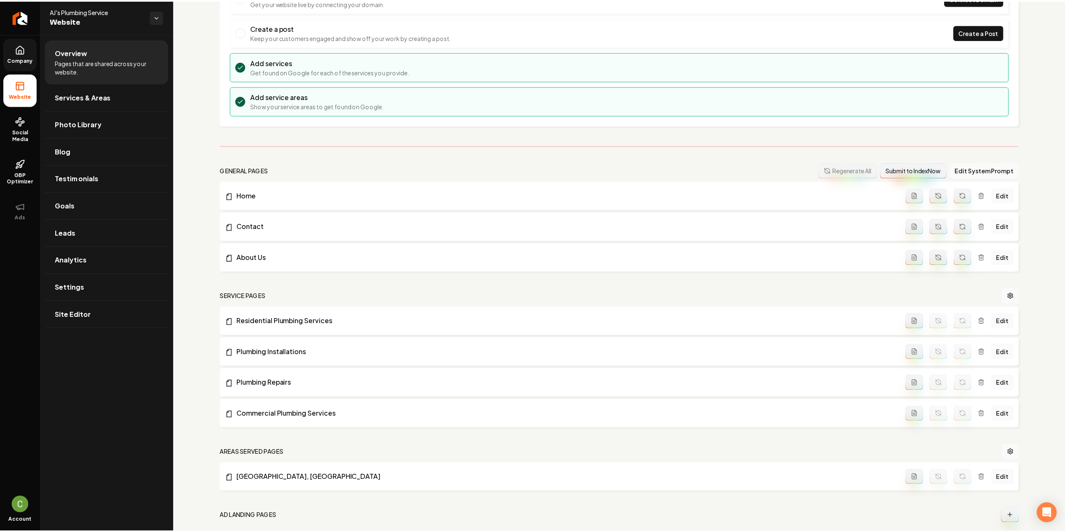
scroll to position [0, 0]
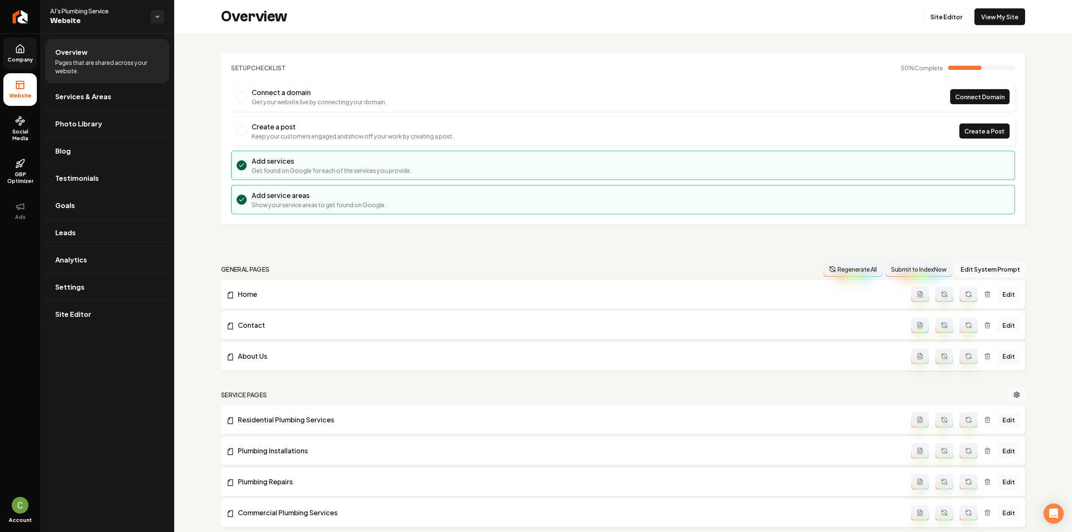
click at [33, 53] on link "Company" at bounding box center [19, 53] width 33 height 33
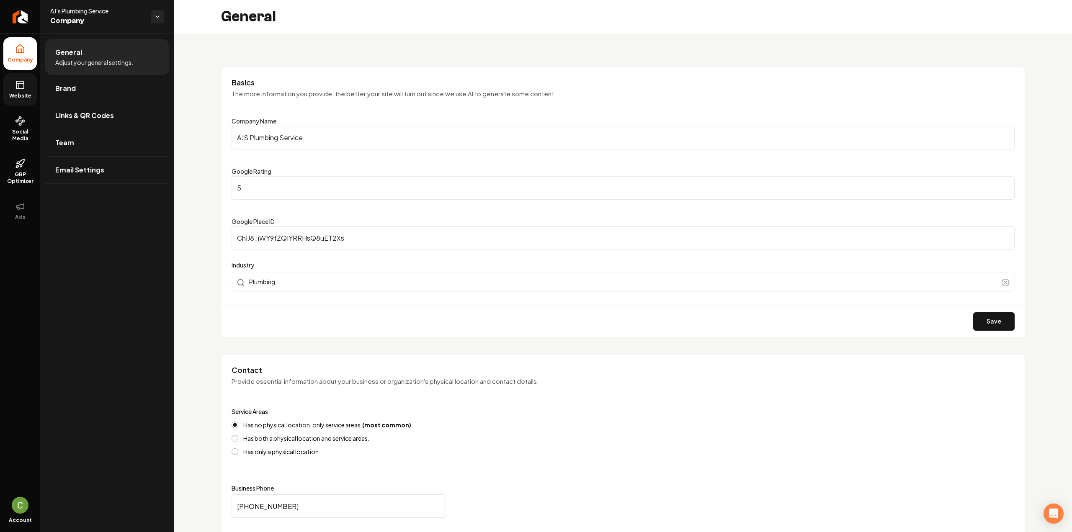
click at [19, 90] on link "Website" at bounding box center [19, 89] width 33 height 33
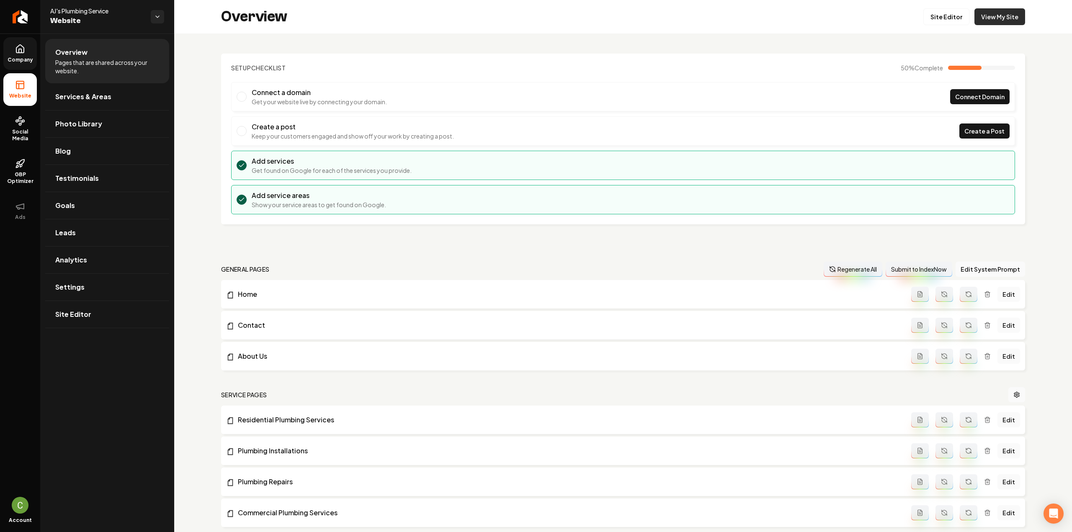
click at [1004, 15] on link "View My Site" at bounding box center [999, 16] width 51 height 17
click at [23, 46] on icon at bounding box center [20, 49] width 10 height 10
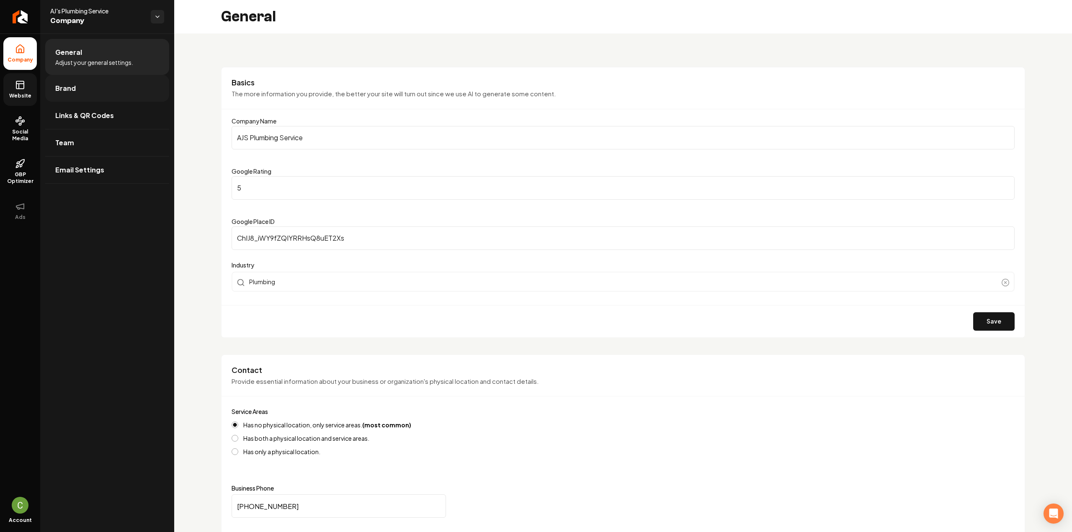
click at [69, 93] on link "Brand" at bounding box center [107, 88] width 124 height 27
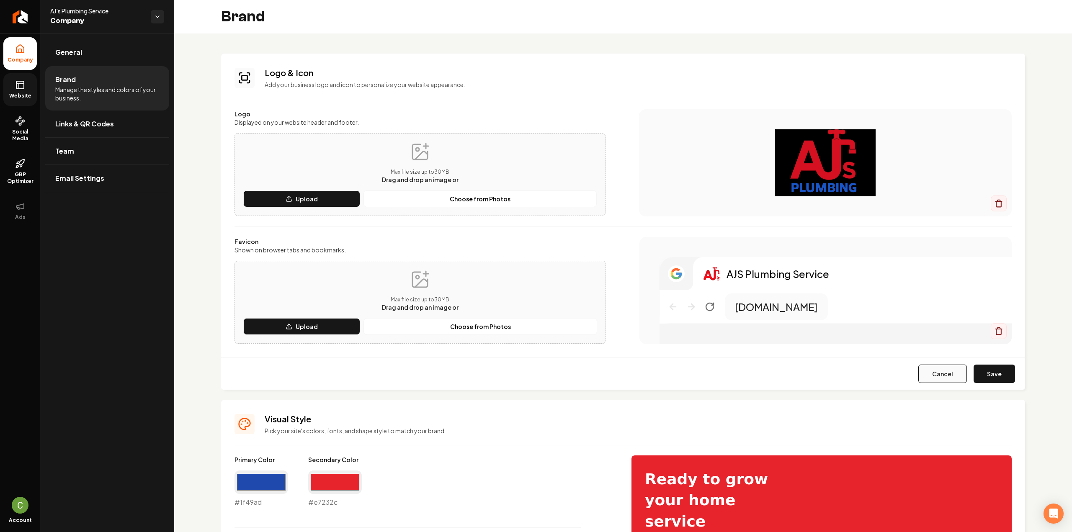
click at [922, 376] on button "Cancel" at bounding box center [942, 374] width 49 height 18
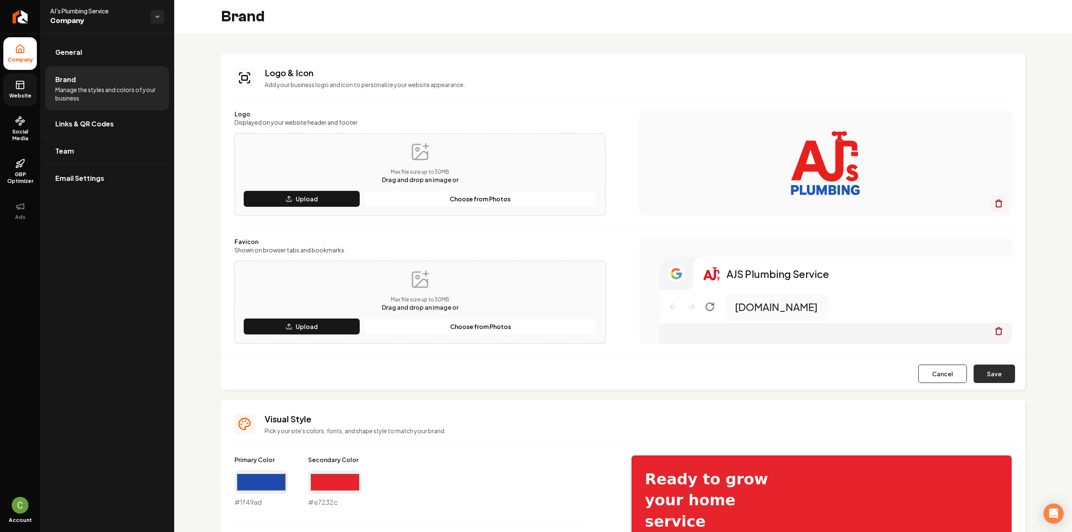
click at [990, 370] on button "Save" at bounding box center [993, 374] width 41 height 18
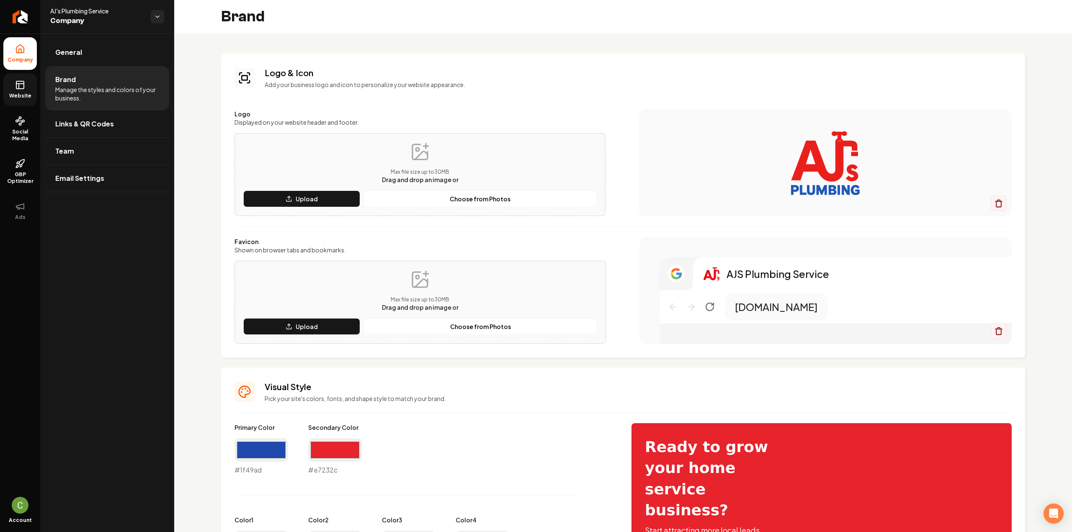
click at [15, 85] on link "Website" at bounding box center [19, 89] width 33 height 33
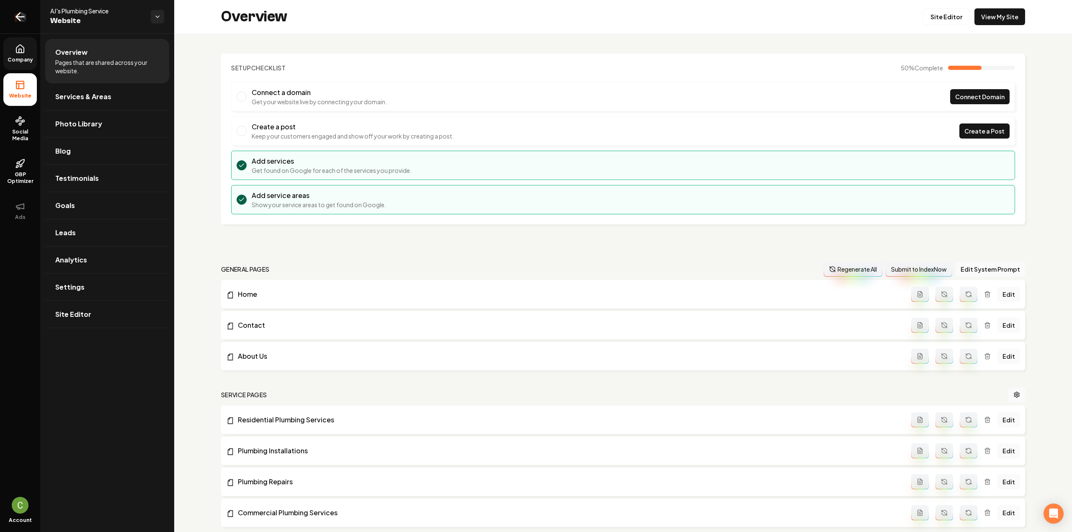
click at [18, 23] on link "Return to dashboard" at bounding box center [20, 16] width 40 height 33
